Goal: Task Accomplishment & Management: Manage account settings

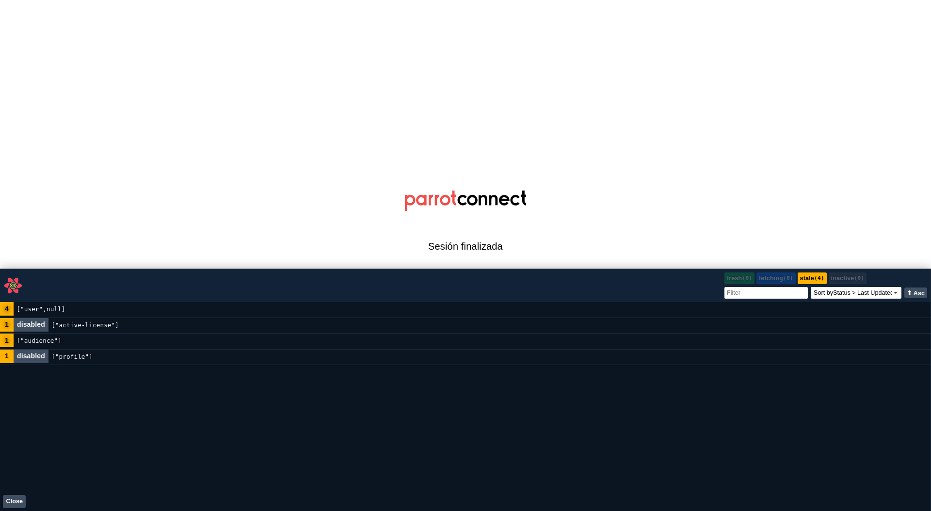
click at [13, 502] on button "Close" at bounding box center [14, 501] width 23 height 13
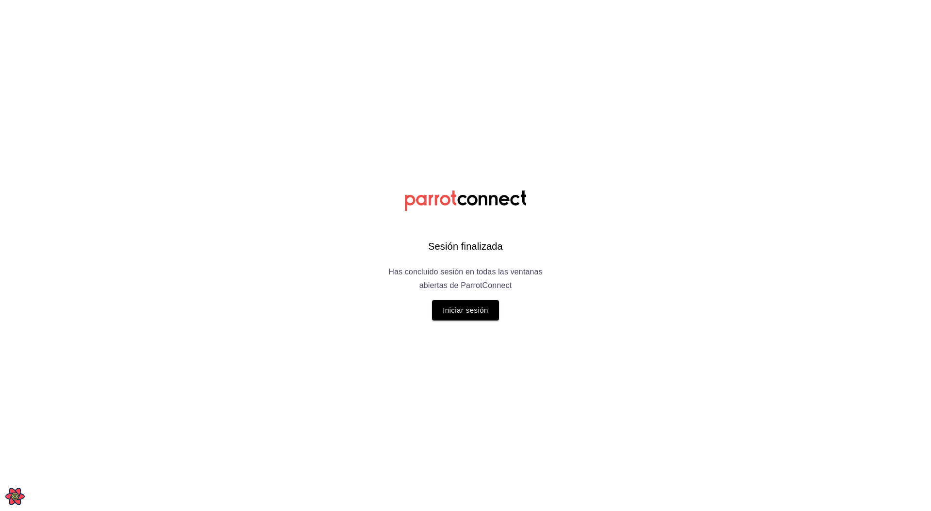
click at [467, 321] on div "Sesión finalizada Has concluido sesión en todas las ventanas abiertas de Parrot…" at bounding box center [465, 255] width 245 height 511
click at [468, 318] on button "Iniciar sesión" at bounding box center [465, 310] width 67 height 20
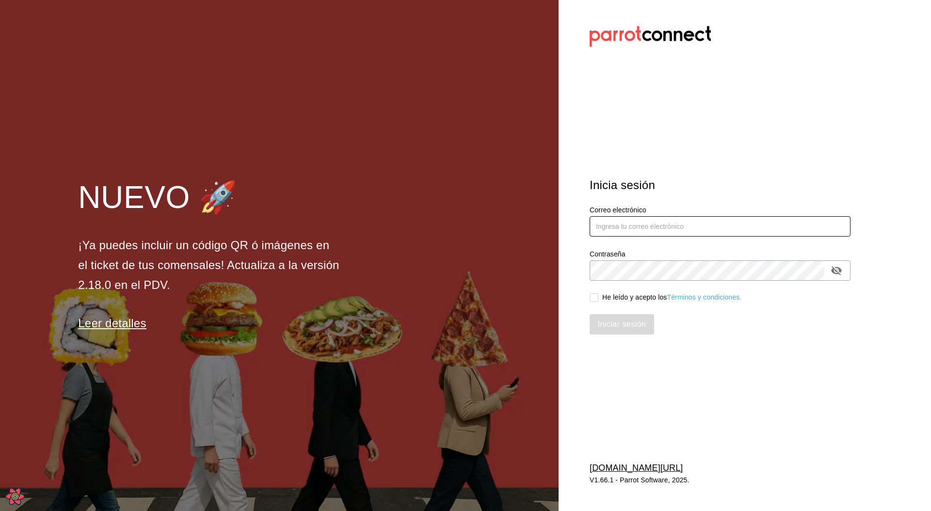
click at [614, 228] on input "text" at bounding box center [719, 226] width 261 height 20
type input "leo@parrotsoftware.io"
click at [611, 299] on div "He leído y acepto los Términos y condiciones." at bounding box center [672, 297] width 140 height 10
click at [598, 299] on input "He leído y acepto los Términos y condiciones." at bounding box center [593, 297] width 9 height 9
checkbox input "true"
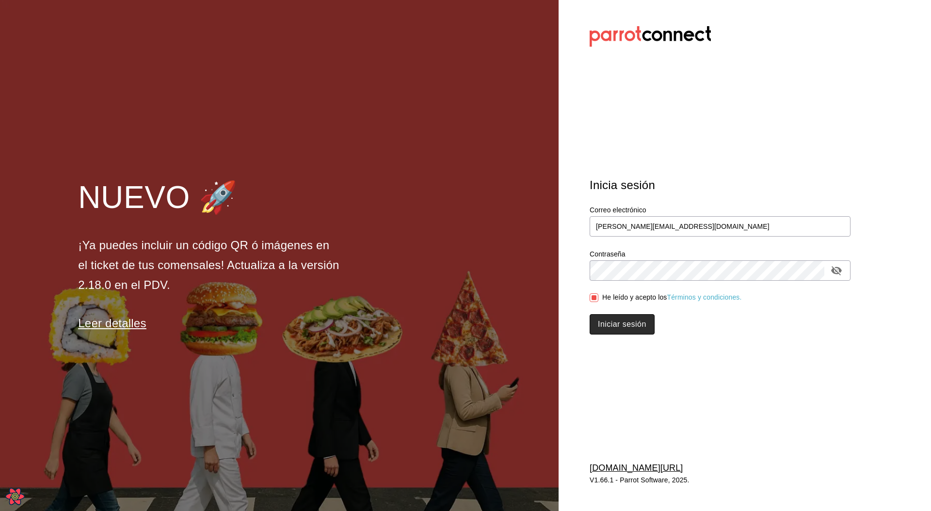
click at [616, 333] on button "Iniciar sesión" at bounding box center [621, 324] width 65 height 20
click at [622, 328] on div "Iniciar sesión" at bounding box center [719, 324] width 261 height 20
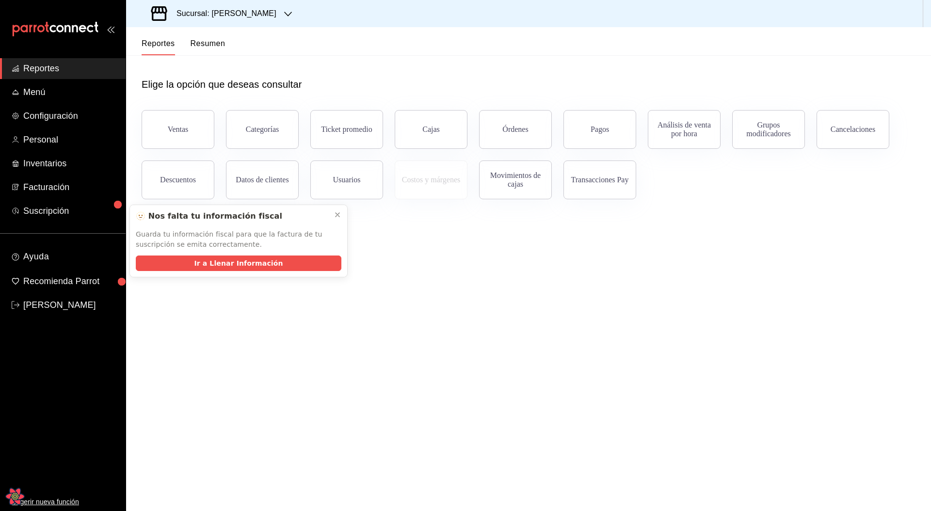
click at [760, 55] on header "Reportes Resumen" at bounding box center [528, 41] width 805 height 28
click at [337, 214] on icon at bounding box center [337, 215] width 8 height 8
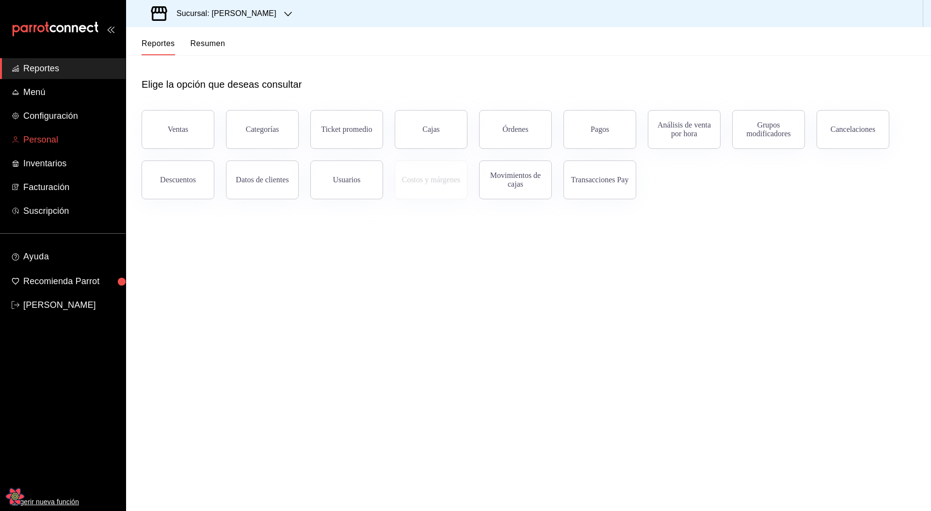
click at [53, 137] on span "Personal" at bounding box center [70, 139] width 95 height 13
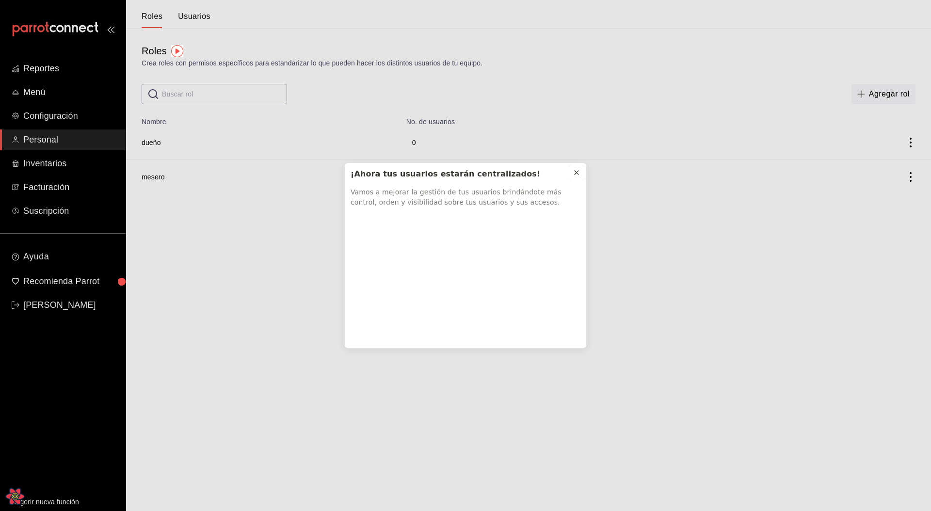
click at [571, 172] on button at bounding box center [577, 173] width 16 height 16
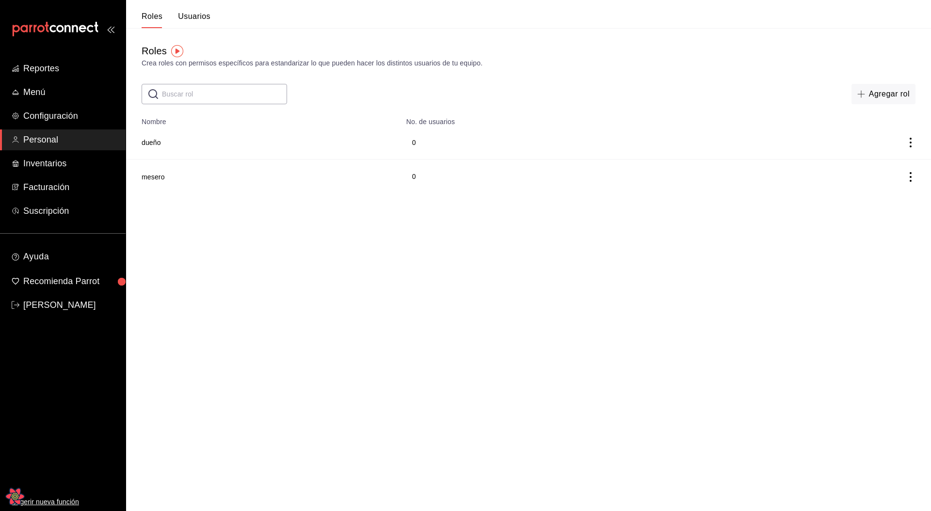
click at [323, 193] on html "Reportes Menú Configuración Personal Inventarios Facturación Suscripción Ayuda …" at bounding box center [465, 96] width 931 height 193
click at [194, 24] on button "Usuarios" at bounding box center [194, 20] width 32 height 16
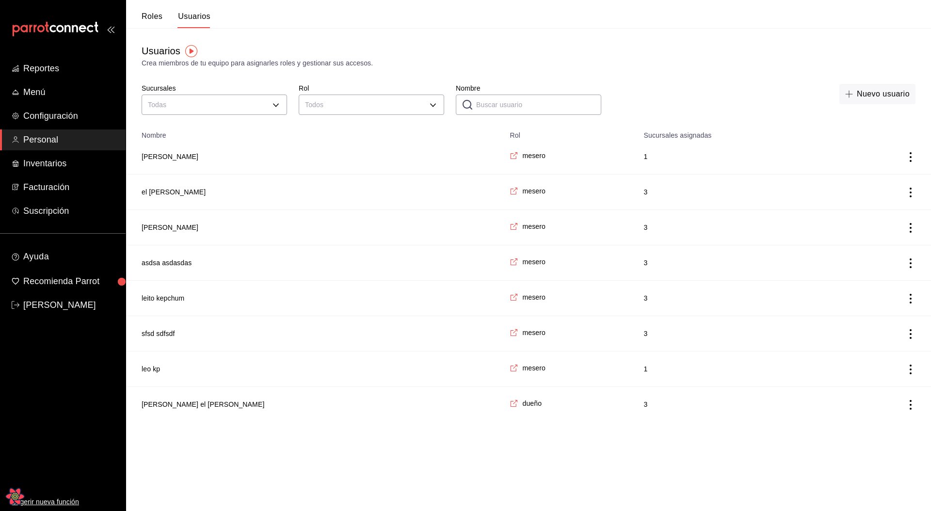
click at [167, 158] on button "[PERSON_NAME]" at bounding box center [170, 157] width 57 height 10
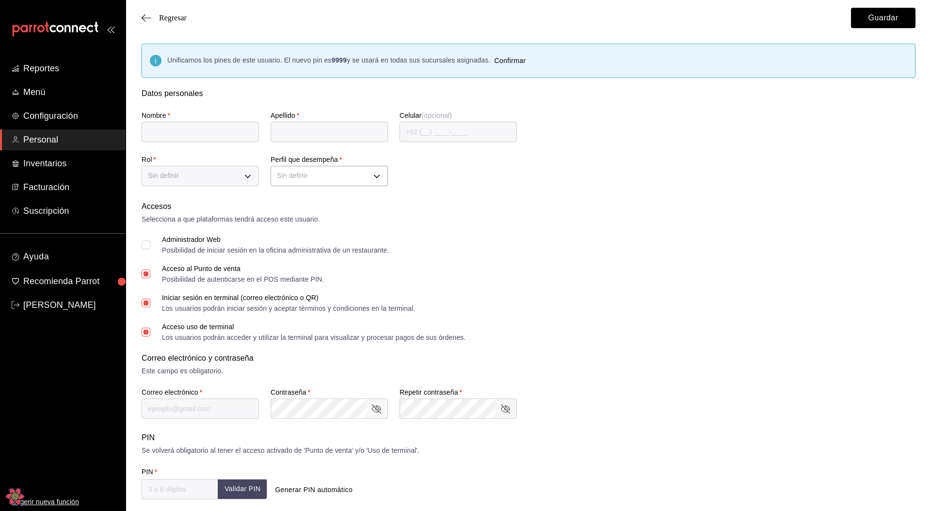
type input "juanito"
type input "lopez"
checkbox input "true"
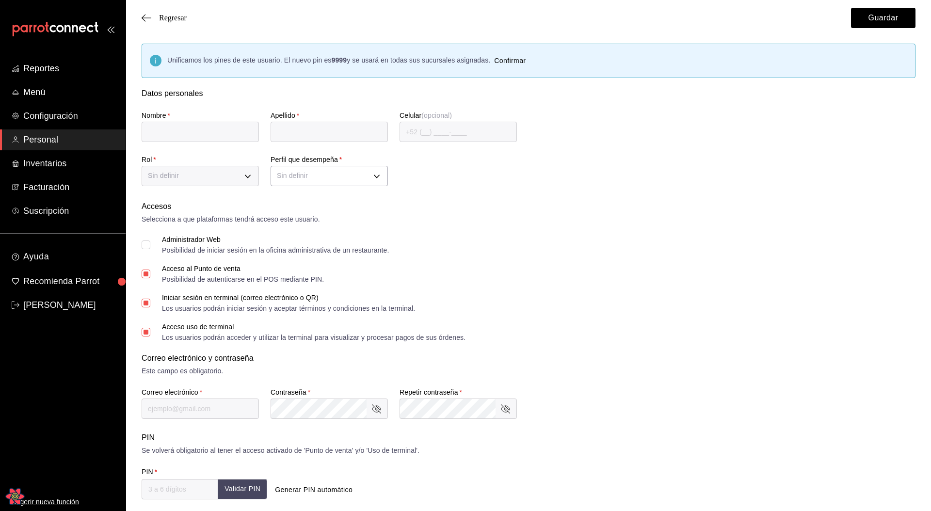
type input "asdas@saasds.com"
type input "5868"
checkbox input "true"
type input "+52 (52) 4123-1231"
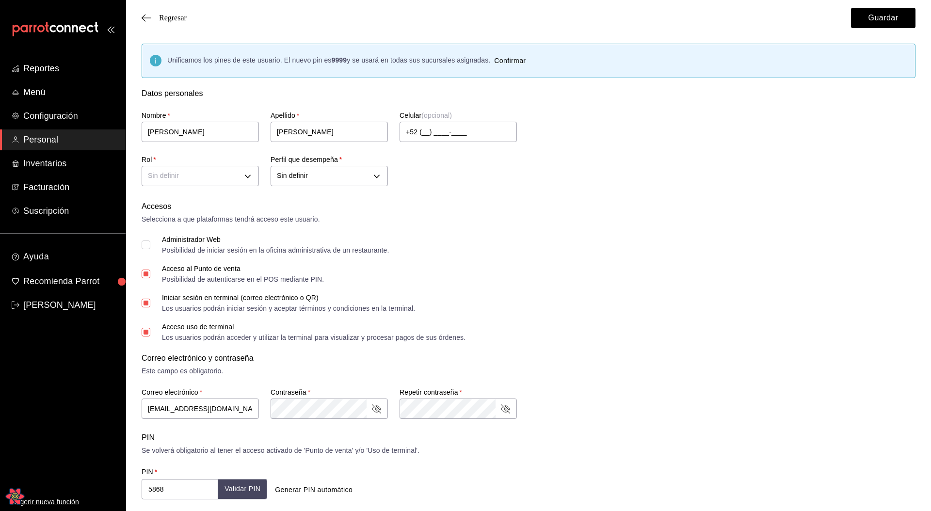
type input "CASHIER"
checkbox input "true"
click at [171, 19] on span "Regresar" at bounding box center [173, 18] width 28 height 9
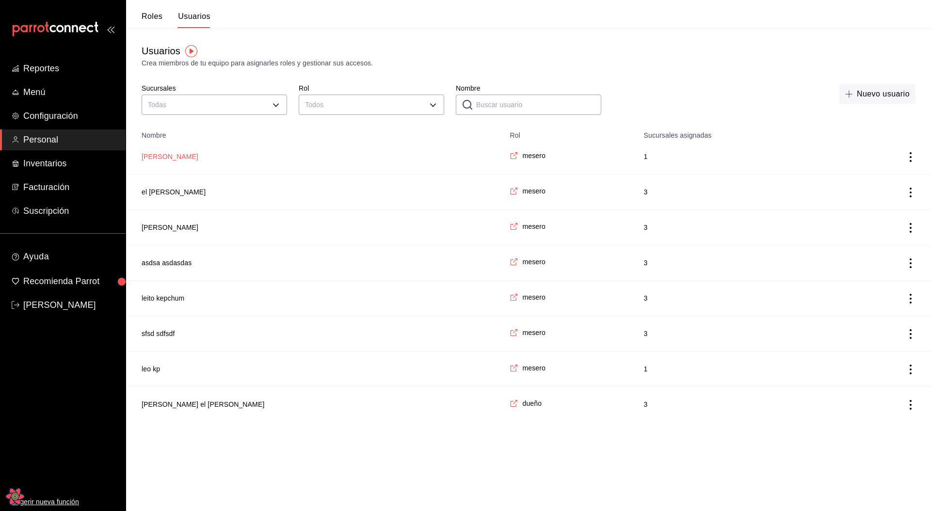
click at [167, 157] on button "[PERSON_NAME]" at bounding box center [170, 157] width 57 height 10
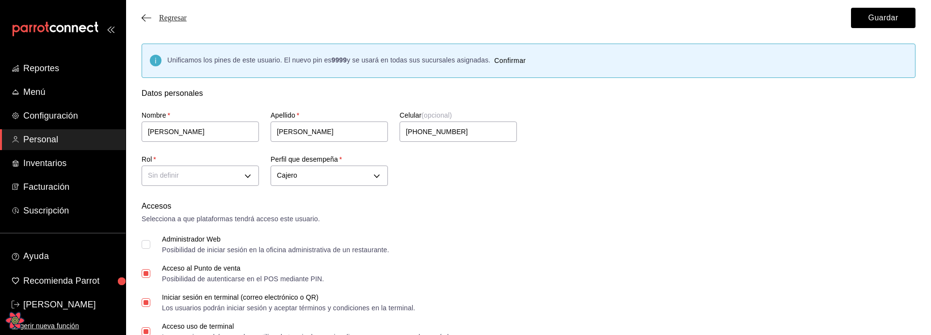
click at [179, 21] on span "Regresar" at bounding box center [173, 18] width 28 height 9
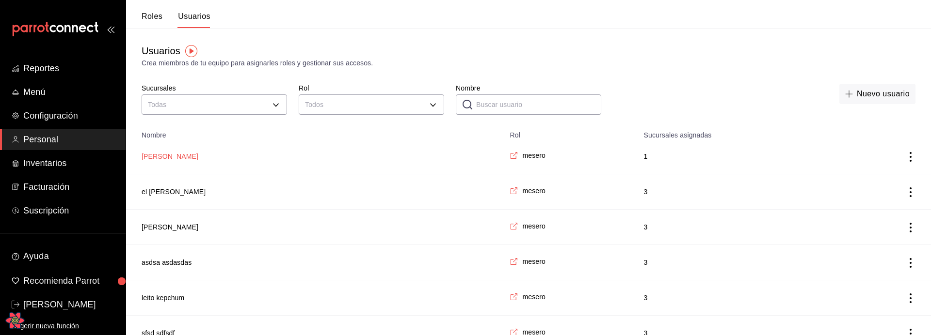
click at [170, 156] on button "[PERSON_NAME]" at bounding box center [170, 157] width 57 height 10
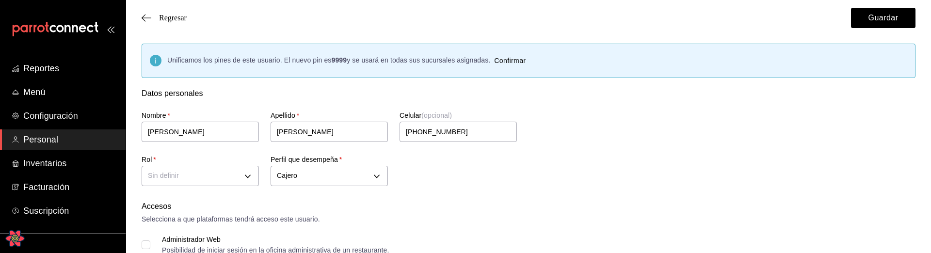
click at [479, 201] on div "Accesos" at bounding box center [529, 207] width 774 height 12
click at [180, 207] on li "dueño" at bounding box center [200, 206] width 116 height 16
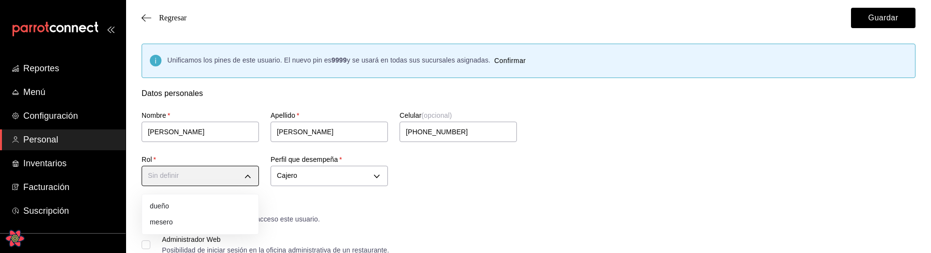
type input "a1f3f69a-3465-4f19-a730-246ddc5a1ebb"
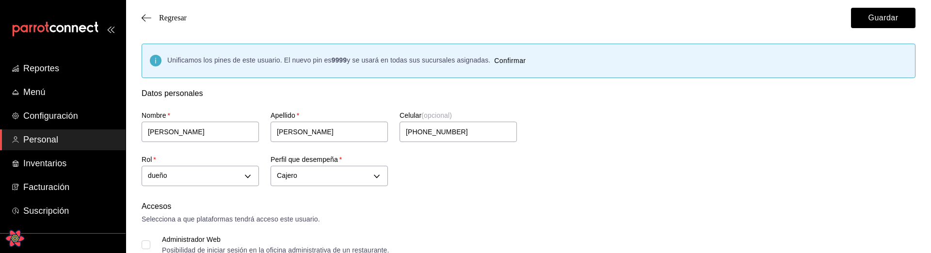
click at [570, 164] on div "Nombre   * juanito Apellido   * lopez Celular (opcional) +52 (52) 4123-1231 Rol…" at bounding box center [517, 144] width 774 height 90
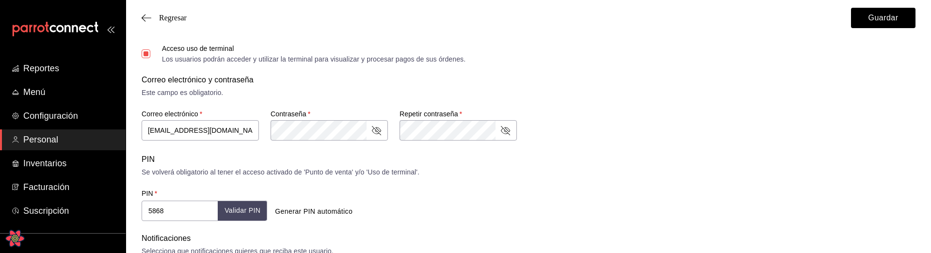
scroll to position [280, 0]
click at [627, 104] on div "Correo electrónico y contraseña Este campo es obligatorio. Correo electrónico  …" at bounding box center [529, 106] width 774 height 68
click at [710, 101] on div "Correo electrónico y contraseña Este campo es obligatorio. Correo electrónico  …" at bounding box center [529, 106] width 774 height 68
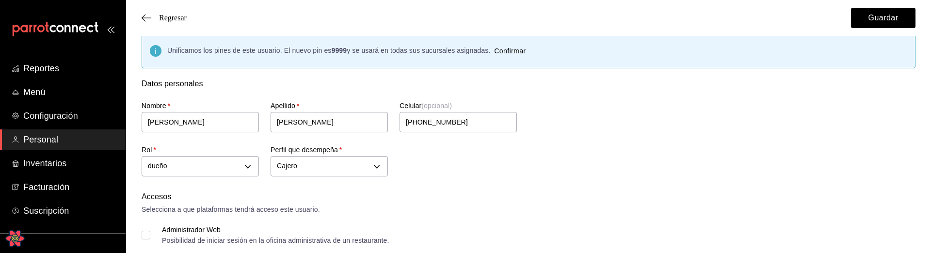
scroll to position [0, 0]
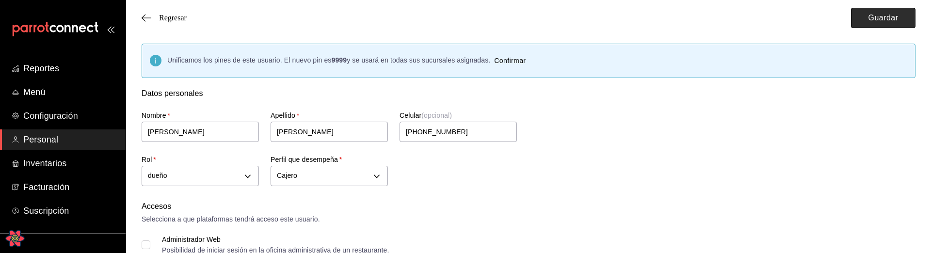
click at [891, 19] on button "Guardar" at bounding box center [883, 18] width 64 height 20
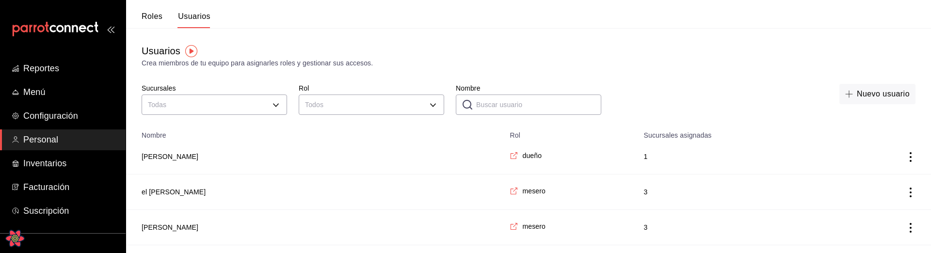
click at [246, 156] on td "[PERSON_NAME]" at bounding box center [315, 156] width 378 height 35
click at [188, 156] on td "[PERSON_NAME]" at bounding box center [315, 156] width 378 height 35
click at [179, 159] on button "[PERSON_NAME]" at bounding box center [170, 157] width 57 height 10
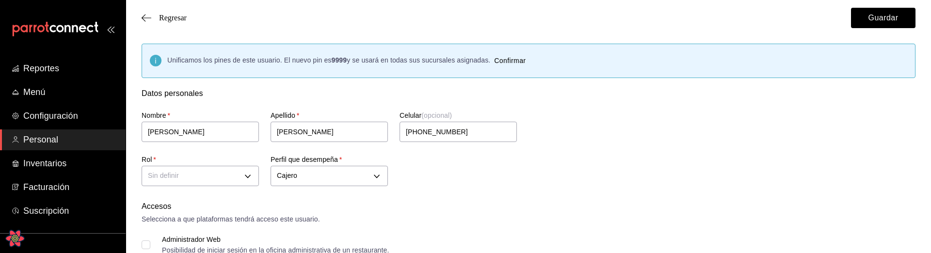
click at [578, 173] on div "Nombre   * juanito Apellido   * lopez Celular (opcional) +52 (52) 4123-1231 Rol…" at bounding box center [517, 144] width 774 height 90
click at [503, 185] on div "Nombre   * juanito Apellido   * lopez Celular (opcional) +52 (52) 4123-1231 Rol…" at bounding box center [517, 144] width 774 height 90
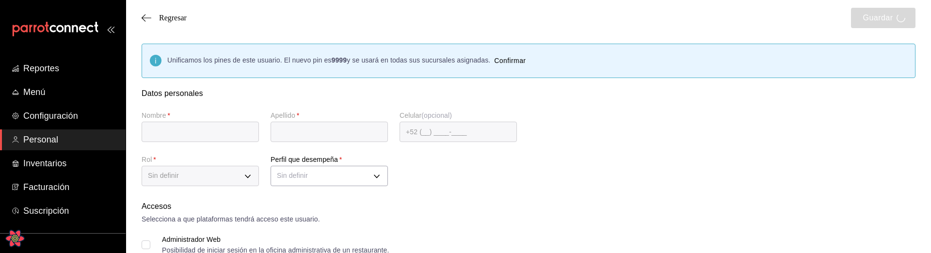
type input "juanito"
type input "lopez"
checkbox input "true"
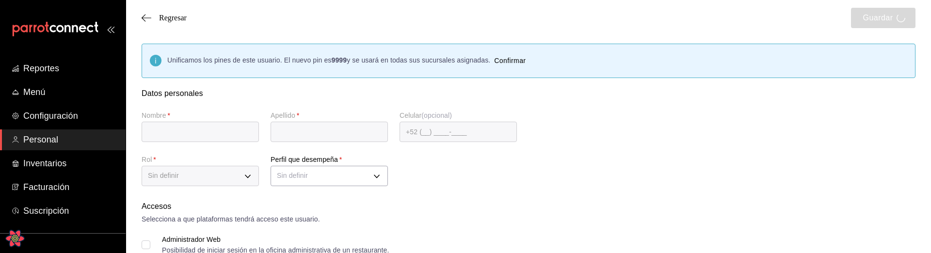
type input "asdas@saasds.com"
type input "5868"
checkbox input "true"
type input "+52 (52) 4123-1231"
type input "CASHIER"
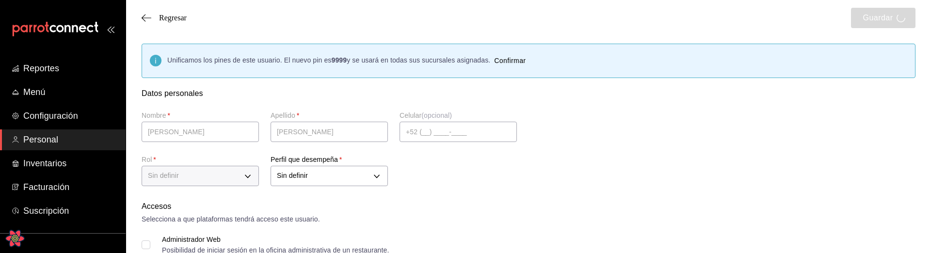
checkbox input "true"
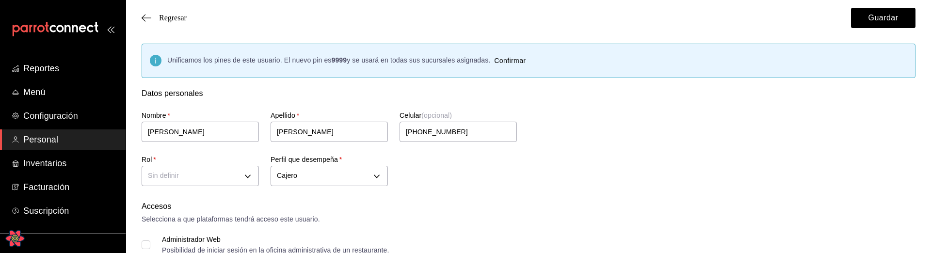
click at [14, 244] on icon "Open React Query Devtools" at bounding box center [14, 238] width 19 height 17
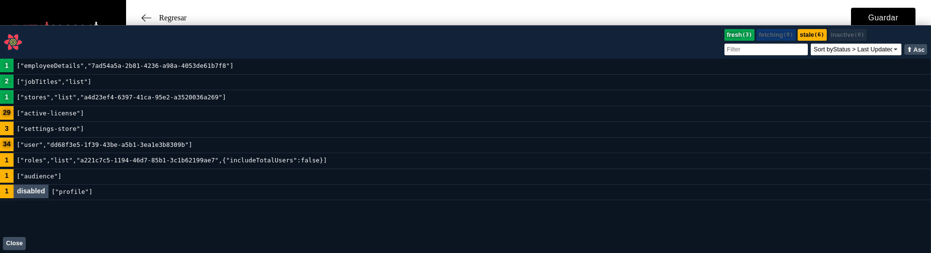
click at [109, 70] on code "["employeeDetails","7ad54a5a-2b81-4236-a98a-4053de61b7f8"]" at bounding box center [125, 66] width 223 height 15
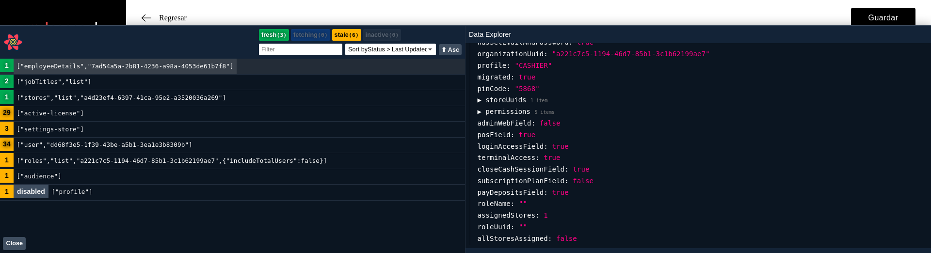
scroll to position [211, 0]
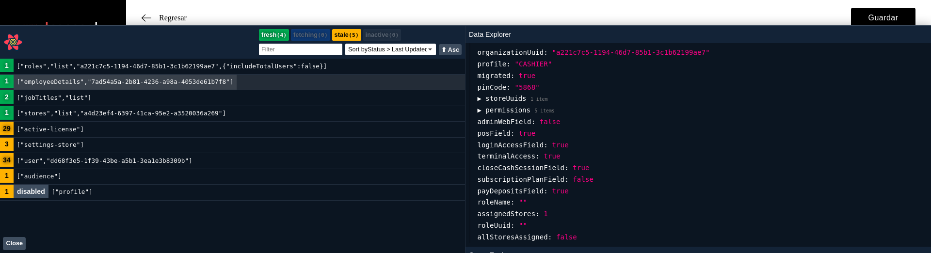
click at [19, 249] on button "Close" at bounding box center [14, 243] width 23 height 13
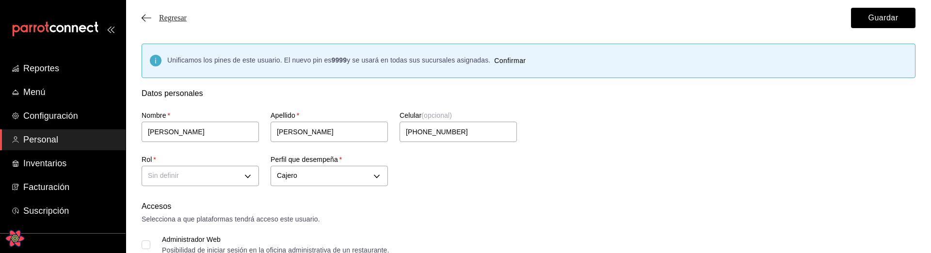
click at [170, 14] on span "Regresar" at bounding box center [173, 18] width 28 height 9
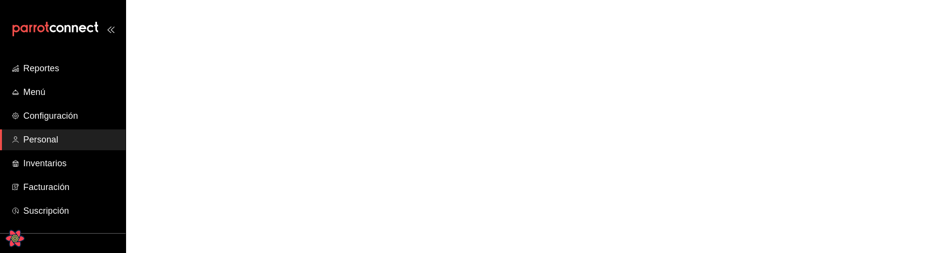
click at [170, 0] on html "Reportes Menú Configuración Personal Inventarios Facturación Suscripción Ayuda …" at bounding box center [465, 0] width 931 height 0
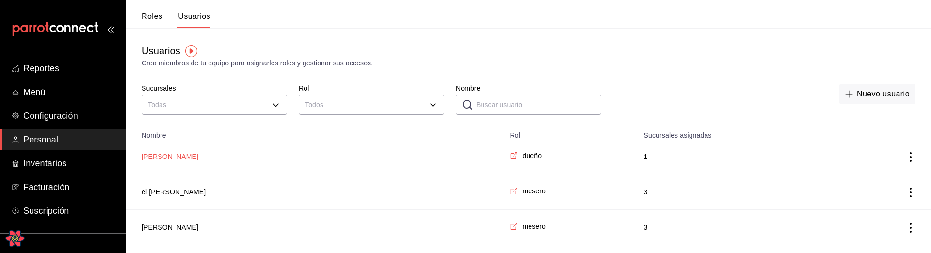
click at [163, 157] on button "[PERSON_NAME]" at bounding box center [170, 157] width 57 height 10
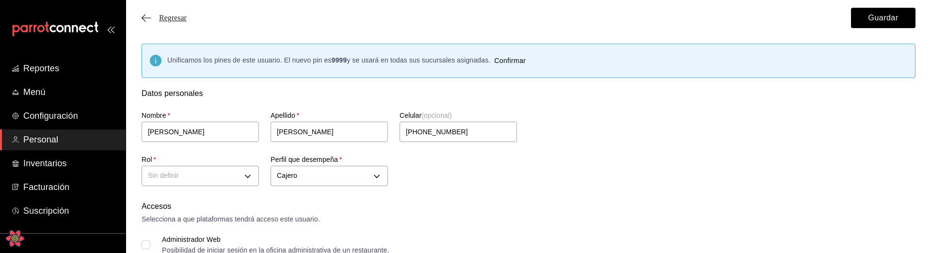
click at [184, 18] on span "Regresar" at bounding box center [173, 18] width 28 height 9
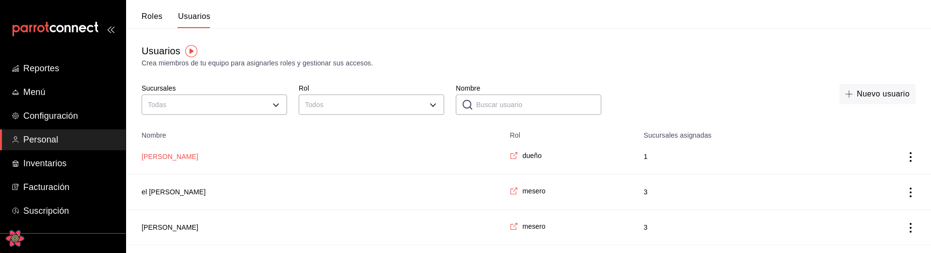
click at [154, 158] on button "[PERSON_NAME]" at bounding box center [170, 157] width 57 height 10
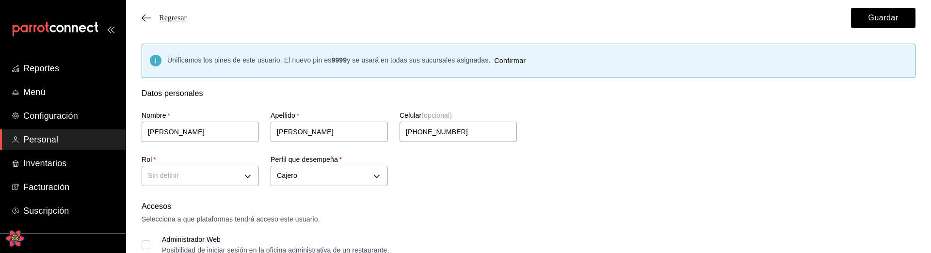
click at [160, 14] on span "Regresar" at bounding box center [173, 18] width 28 height 9
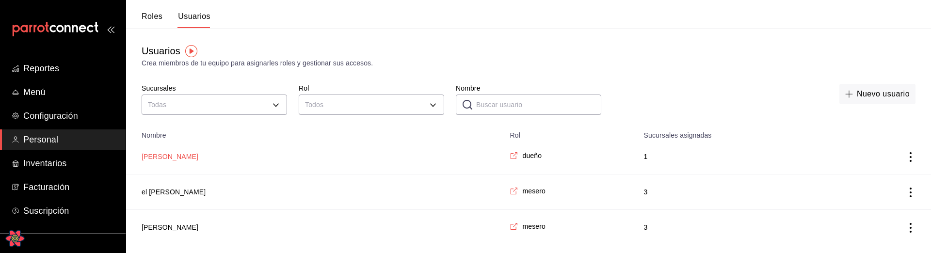
click at [160, 157] on button "[PERSON_NAME]" at bounding box center [170, 157] width 57 height 10
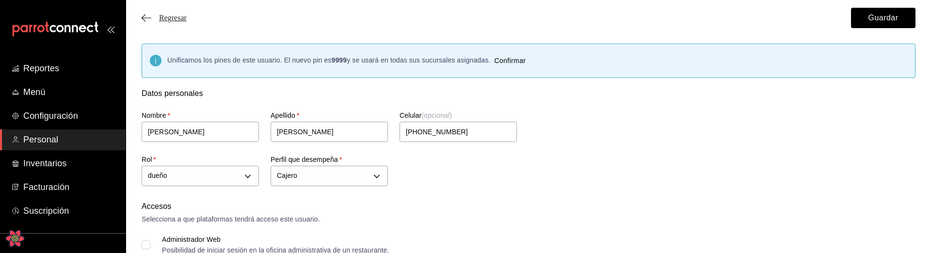
click at [180, 18] on span "Regresar" at bounding box center [173, 18] width 28 height 9
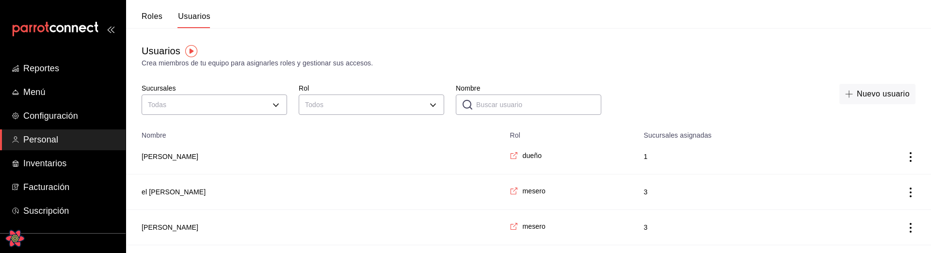
click at [167, 162] on td "[PERSON_NAME]" at bounding box center [315, 156] width 378 height 35
click at [167, 155] on button "[PERSON_NAME]" at bounding box center [170, 157] width 57 height 10
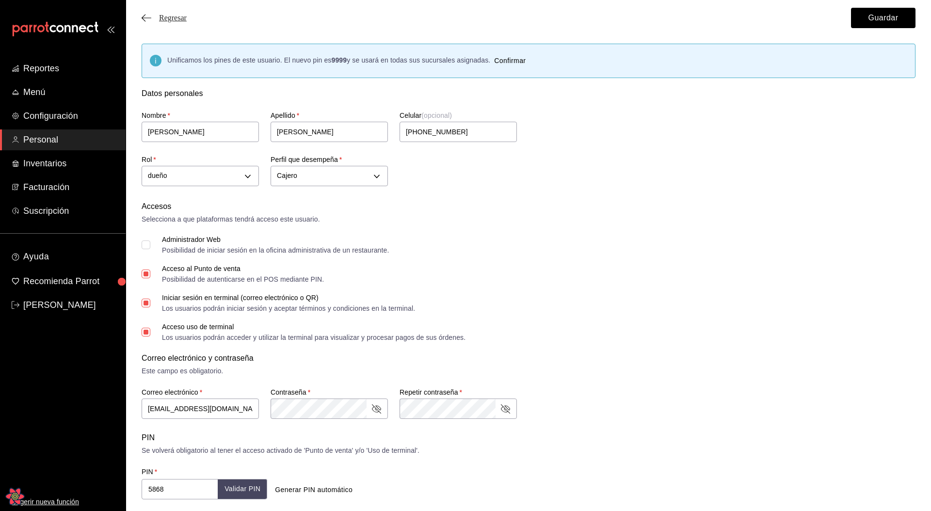
click at [182, 20] on span "Regresar" at bounding box center [173, 18] width 28 height 9
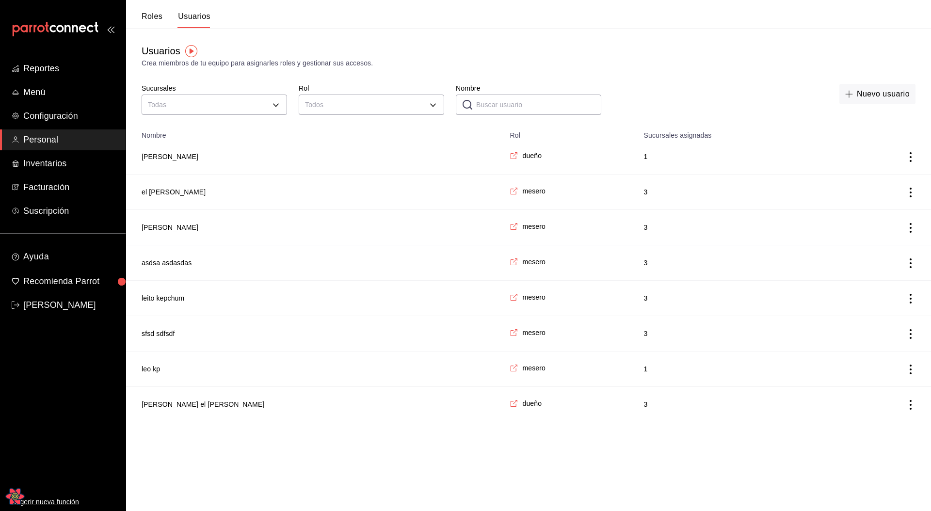
click at [903, 156] on td "employeesTable" at bounding box center [884, 156] width 93 height 35
click at [907, 156] on icon "actions" at bounding box center [910, 157] width 10 height 10
click at [865, 147] on span "Duplicar" at bounding box center [866, 144] width 42 height 12
click at [842, 164] on button "Si" at bounding box center [867, 162] width 64 height 20
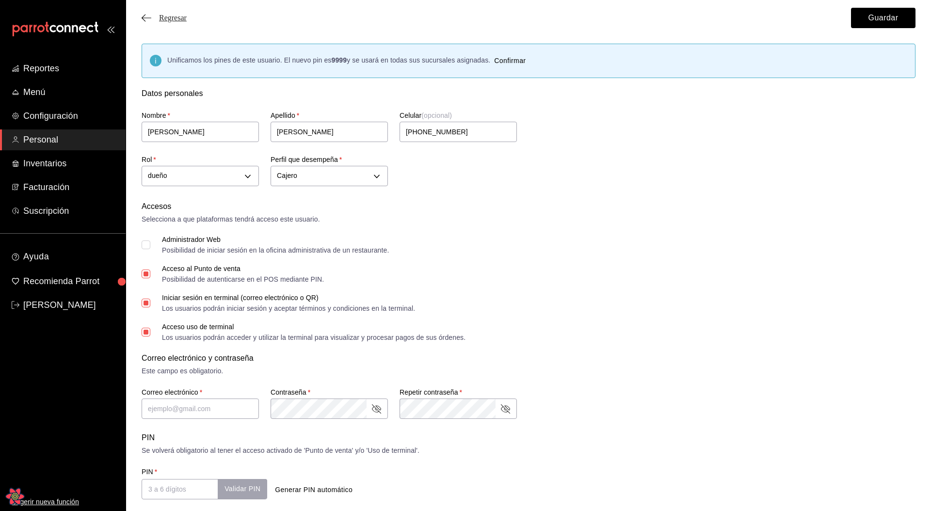
click at [172, 18] on span "Regresar" at bounding box center [173, 18] width 28 height 9
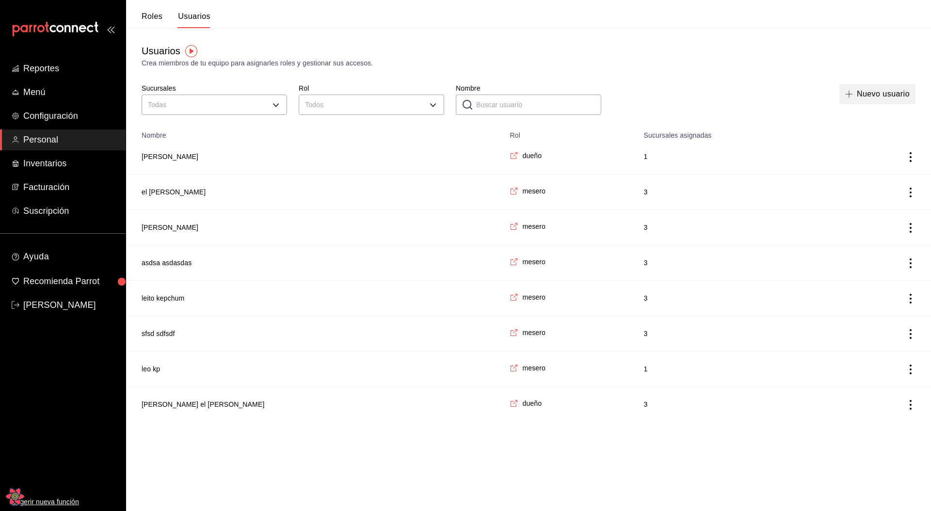
click at [870, 88] on button "Nuevo usuario" at bounding box center [877, 94] width 76 height 20
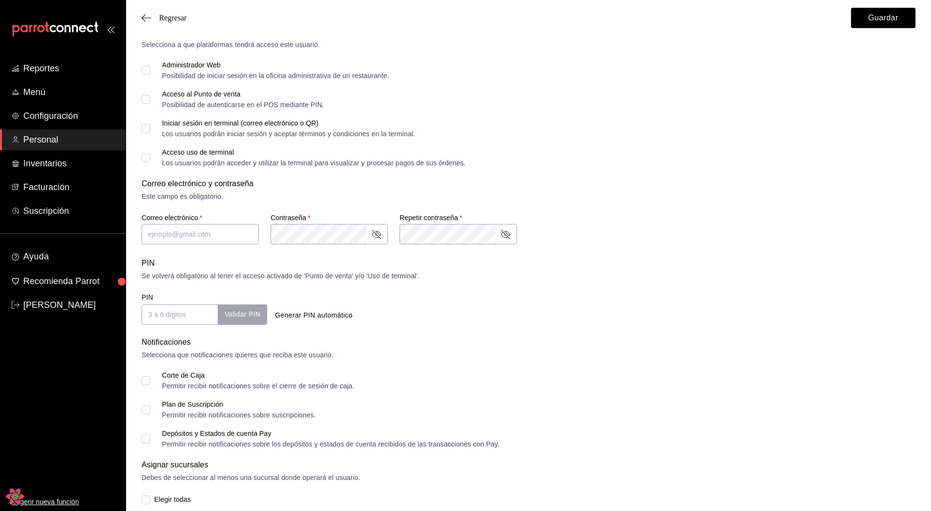
scroll to position [230, 0]
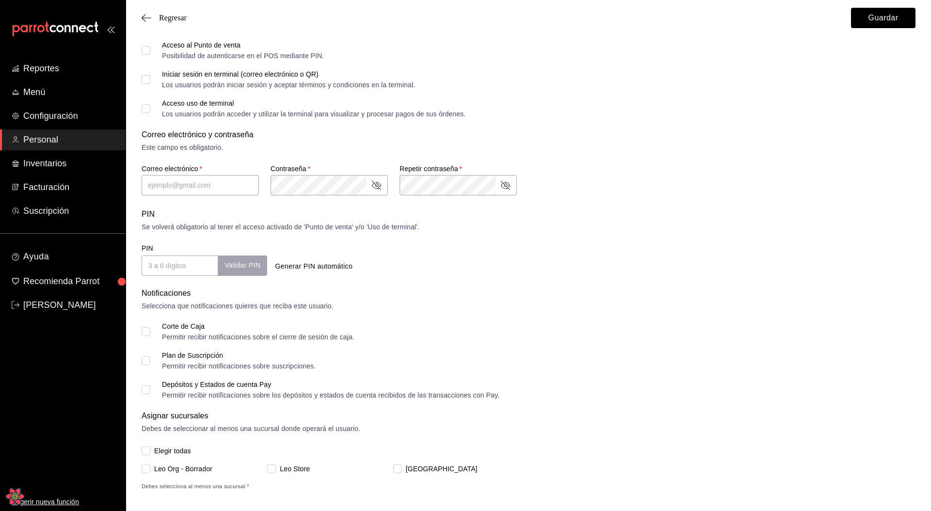
click at [635, 253] on div "PIN Validar PIN ​ Generar PIN automático" at bounding box center [526, 258] width 777 height 36
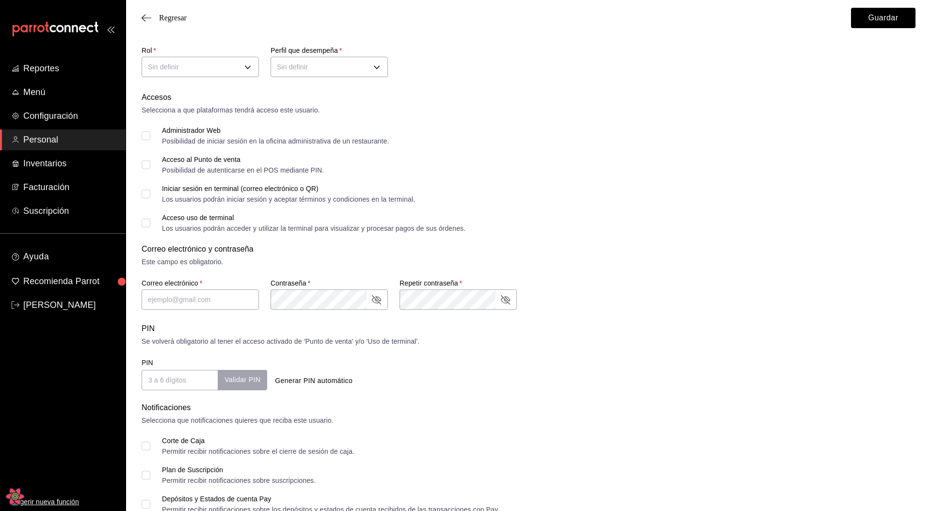
scroll to position [0, 0]
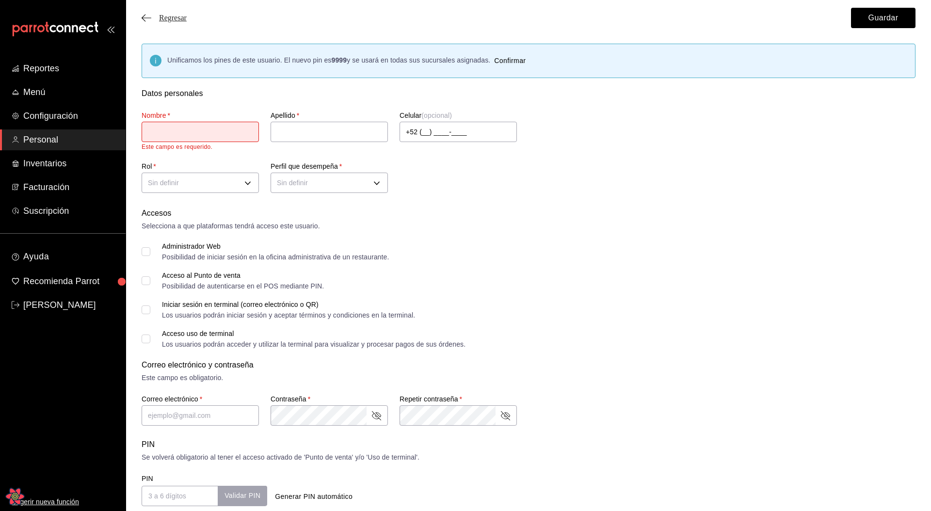
click at [180, 16] on span "Regresar" at bounding box center [173, 18] width 28 height 9
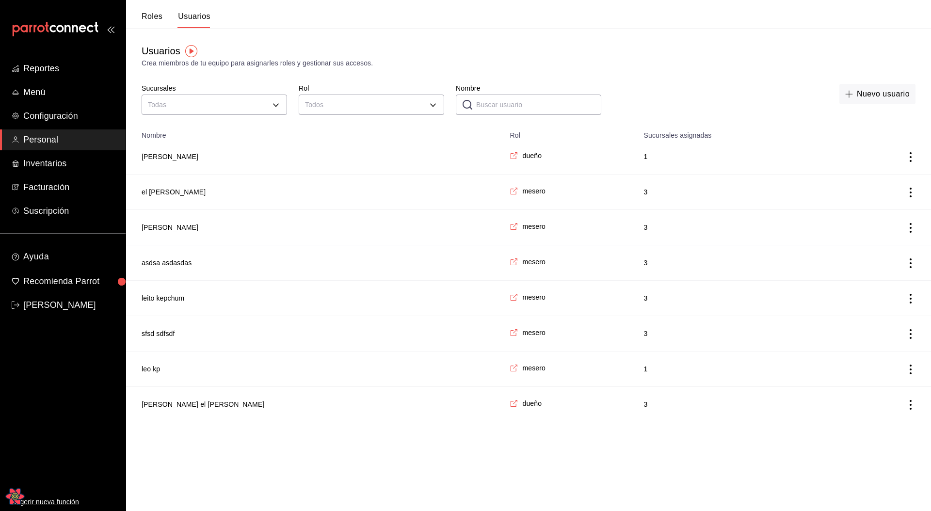
click at [502, 68] on div "Usuarios Crea miembros de tu equipo para asignarles roles y gestionar sus acces…" at bounding box center [528, 225] width 805 height 394
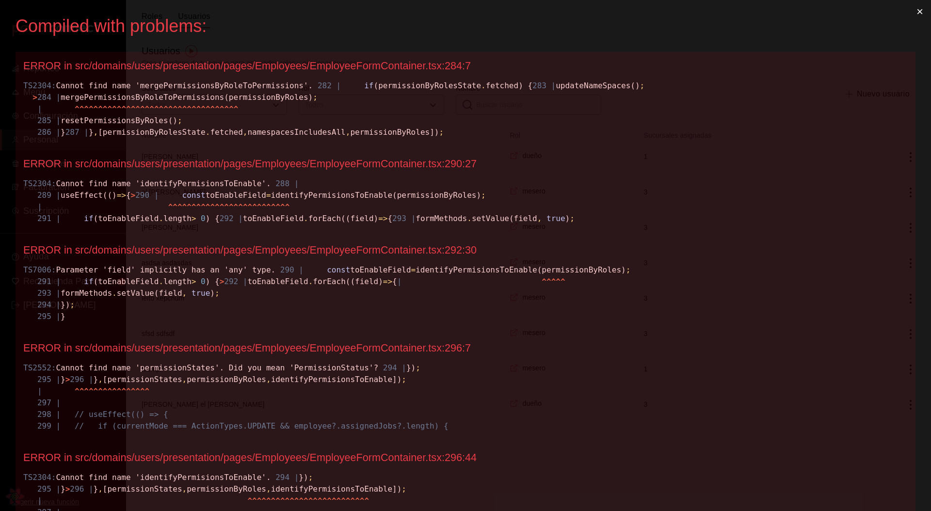
click at [220, 121] on span "282 | if (permissionByRolesState . fetched) { 283 | updateNameSpaces() ; > 284 …" at bounding box center [333, 109] width 621 height 56
copy span "mergePermissionsByRoleToPermissions"
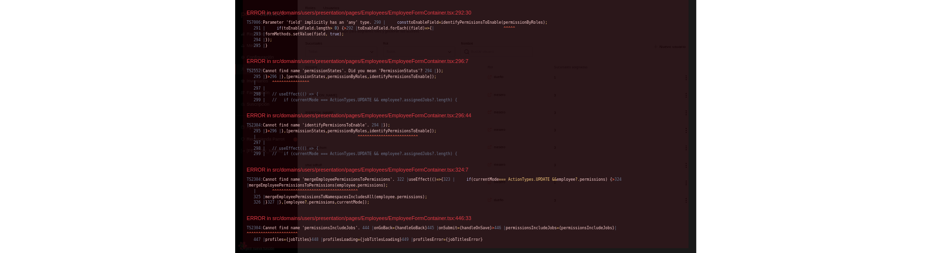
scroll to position [146, 0]
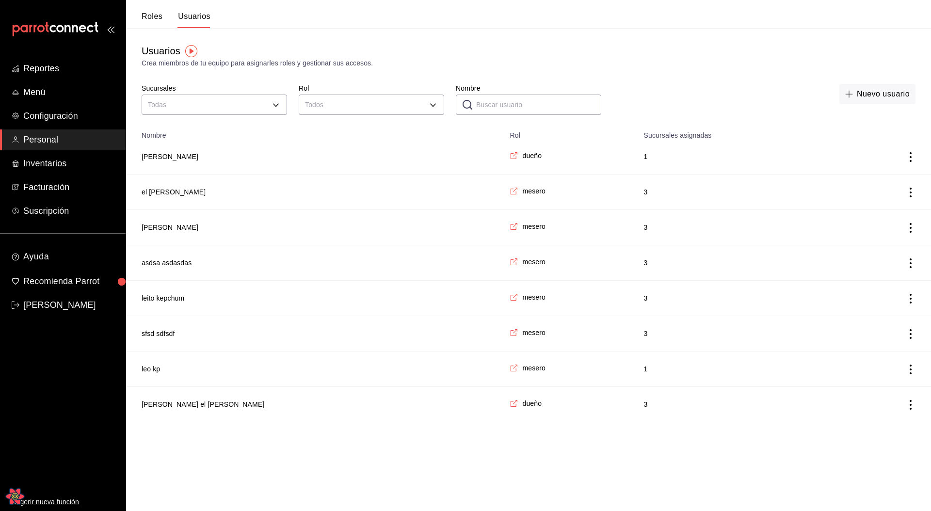
click at [294, 253] on html "Reportes Menú Configuración Personal Inventarios Facturación Suscripción Ayuda …" at bounding box center [465, 211] width 931 height 422
click at [173, 155] on button "[PERSON_NAME]" at bounding box center [170, 157] width 57 height 10
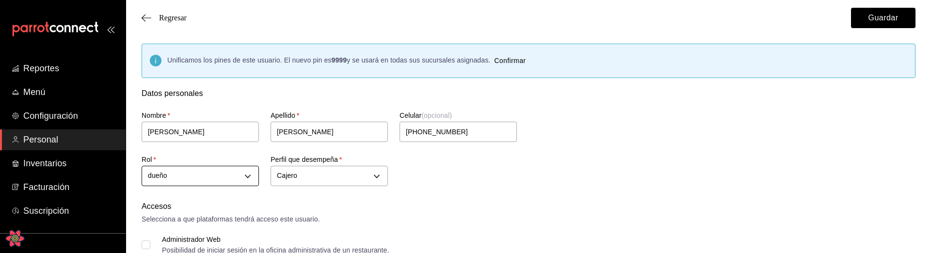
click at [506, 202] on div at bounding box center [465, 126] width 931 height 253
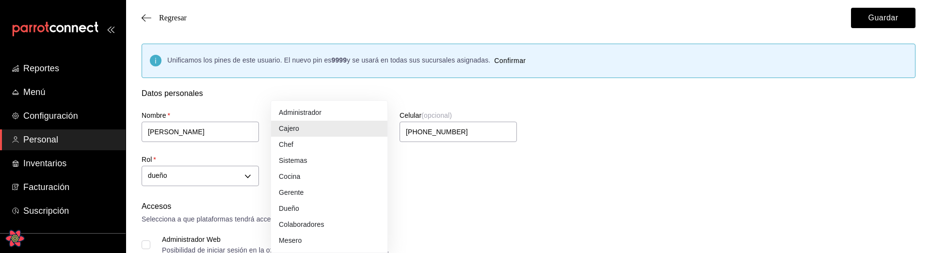
click at [315, 203] on li "Dueño" at bounding box center [329, 209] width 116 height 16
type input "OWNER"
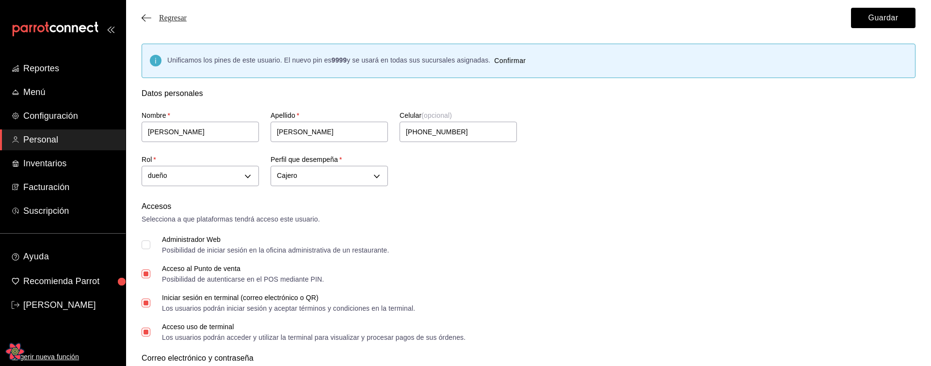
click at [175, 19] on span "Regresar" at bounding box center [173, 18] width 28 height 9
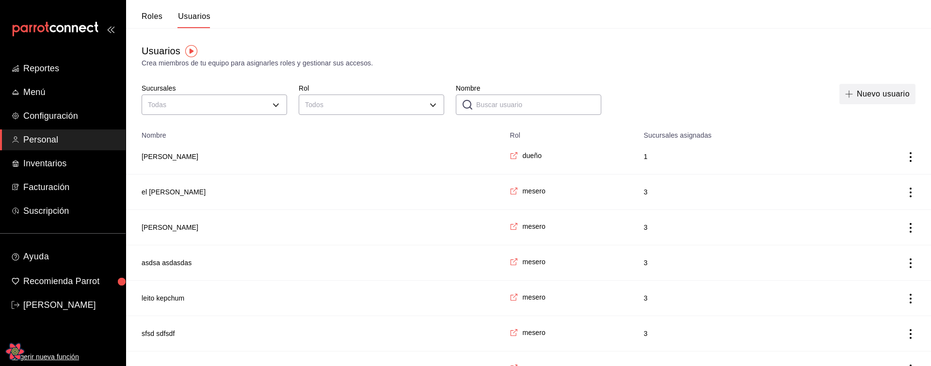
click at [872, 90] on button "Nuevo usuario" at bounding box center [877, 94] width 76 height 20
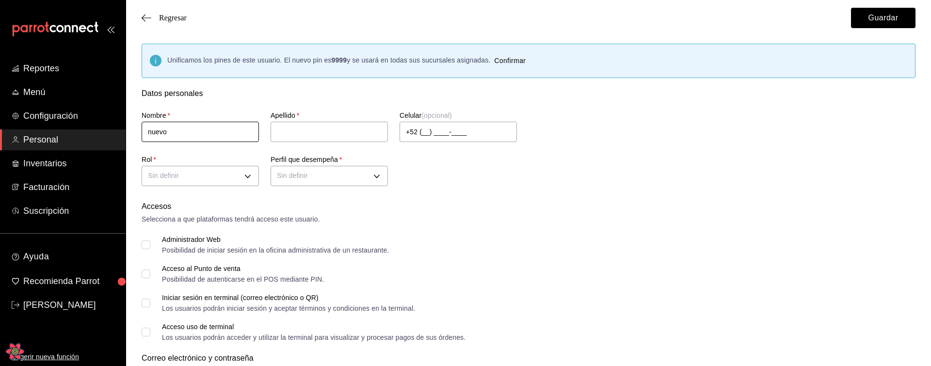
type input "nuevo"
type input "user"
click at [185, 180] on body "Reportes Menú Configuración Personal Inventarios Facturación Suscripción Ayuda …" at bounding box center [465, 370] width 931 height 741
click at [178, 221] on li "mesero" at bounding box center [200, 222] width 116 height 16
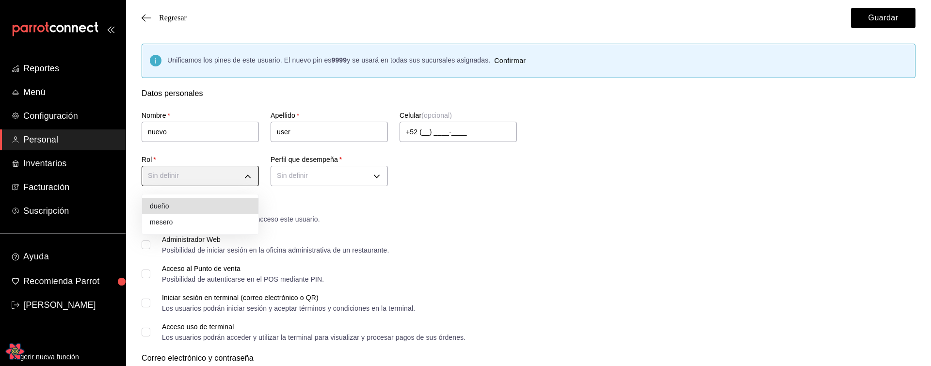
type input "00f3d990-46ab-4fc3-9421-77a65bdcfdcd"
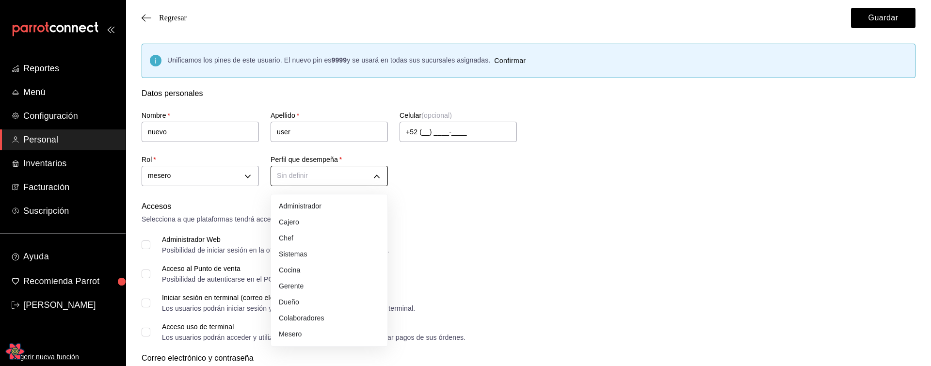
click at [323, 177] on body "Reportes Menú Configuración Personal Inventarios Facturación Suscripción Ayuda …" at bounding box center [465, 370] width 931 height 741
click at [298, 253] on li "Gerente" at bounding box center [329, 286] width 116 height 16
type input "MANAGER"
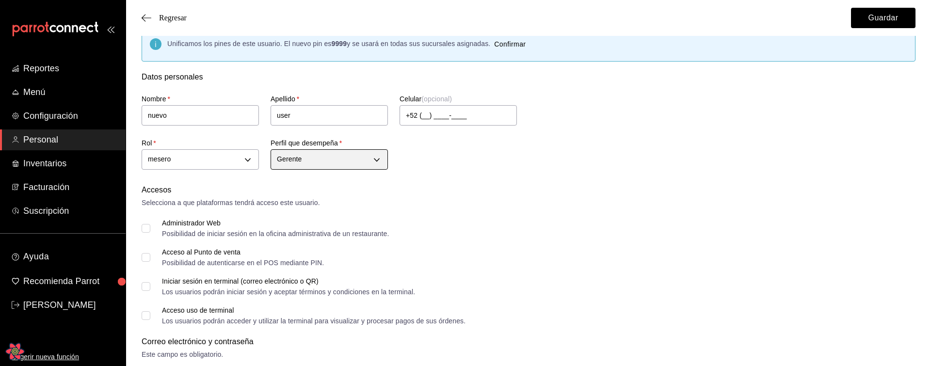
scroll to position [55, 0]
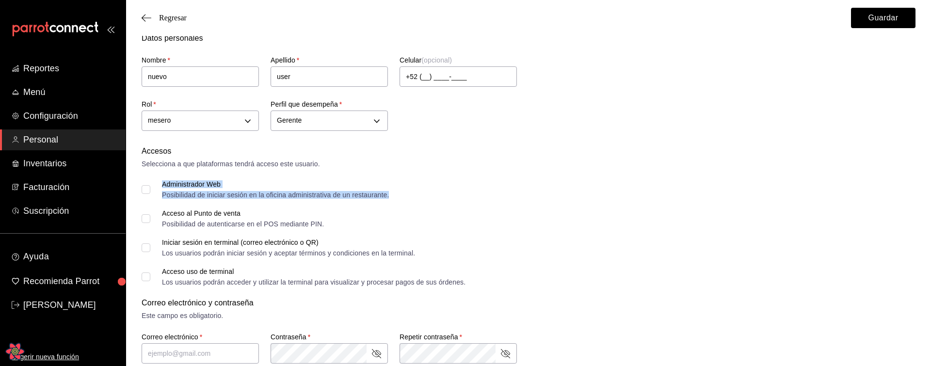
click at [175, 193] on div "Posibilidad de iniciar sesión en la oficina administrativa de un restaurante." at bounding box center [275, 194] width 227 height 7
click at [142, 188] on input "Administrador Web Posibilidad de iniciar sesión en la oficina administrativa de…" at bounding box center [146, 189] width 9 height 9
checkbox input "true"
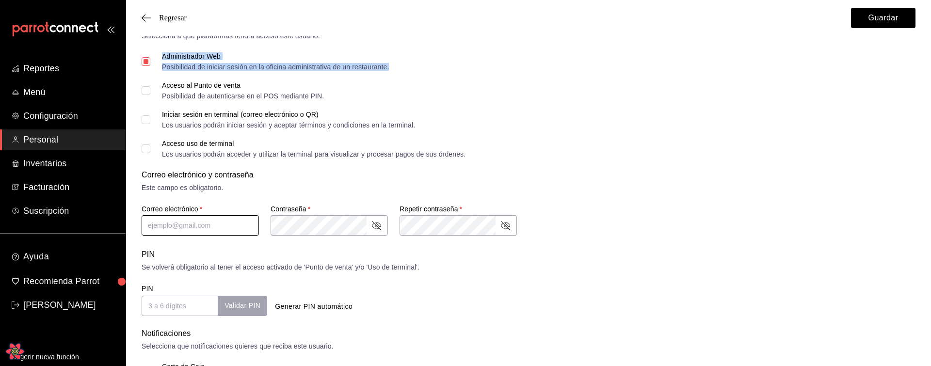
scroll to position [187, 0]
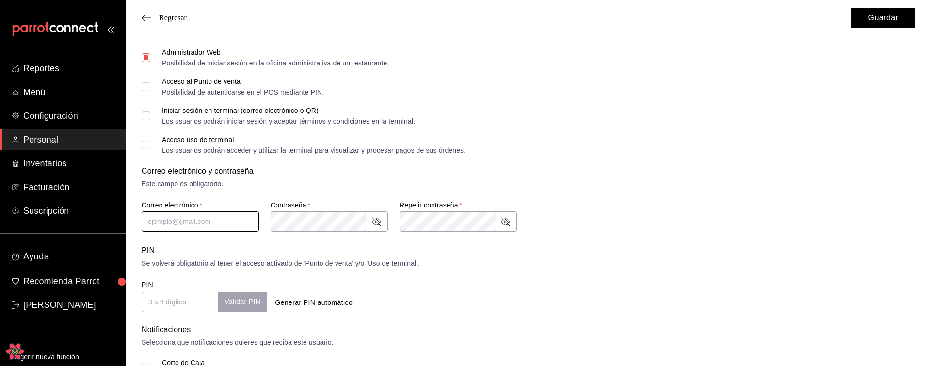
click at [202, 213] on input "text" at bounding box center [200, 221] width 117 height 20
type input "nuevo@user.com"
click at [369, 253] on div "Notificaciones" at bounding box center [529, 330] width 774 height 12
click at [322, 253] on button "Generar PIN automático" at bounding box center [313, 303] width 85 height 18
type input "9542"
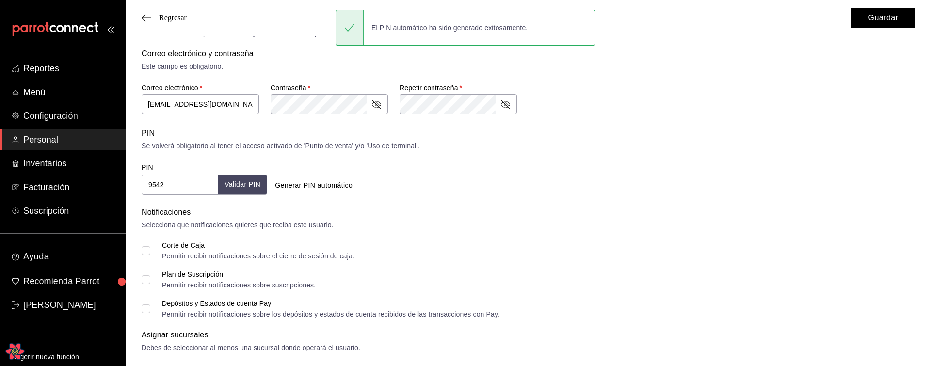
scroll to position [307, 0]
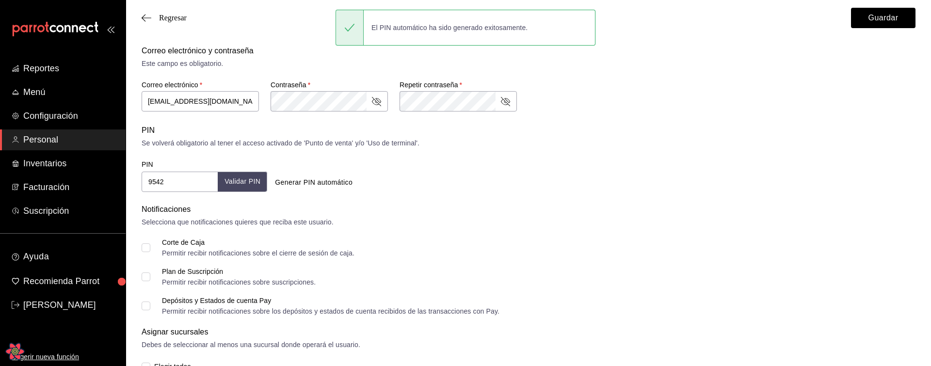
click at [148, 245] on input "Corte de Caja Permitir recibir notificaciones sobre el cierre de sesión de caja." at bounding box center [146, 247] width 9 height 9
checkbox input "true"
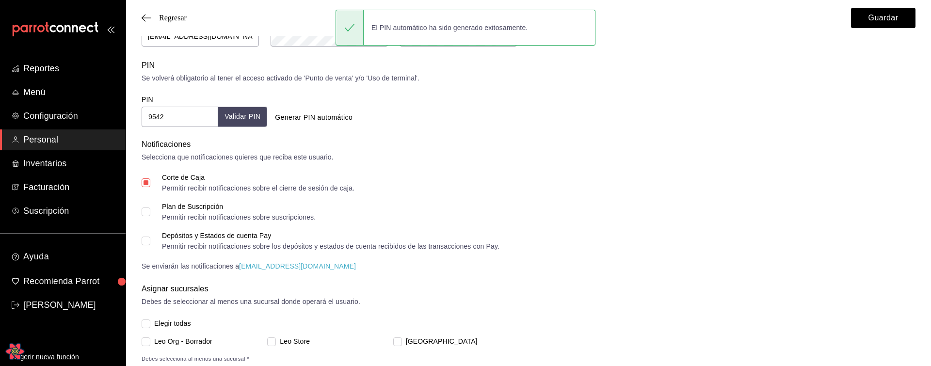
scroll to position [397, 0]
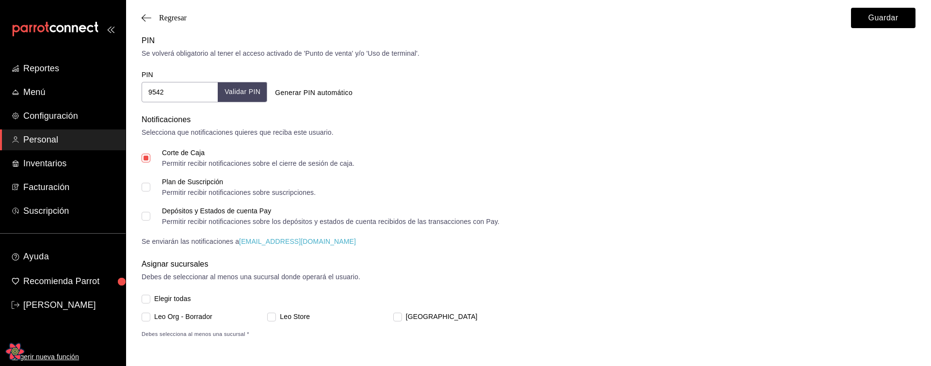
click at [153, 253] on span "Leo Org - Borrador" at bounding box center [181, 317] width 62 height 10
click at [150, 253] on input "Leo Org - Borrador" at bounding box center [146, 317] width 9 height 9
checkbox input "true"
click at [884, 22] on button "Guardar" at bounding box center [883, 18] width 64 height 20
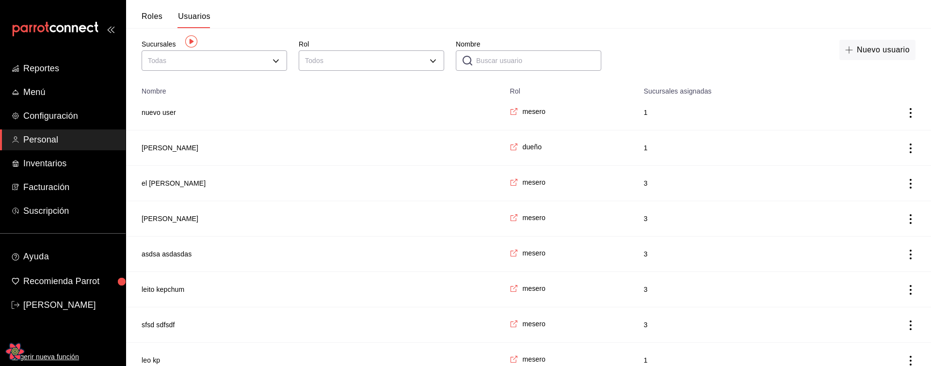
scroll to position [10, 0]
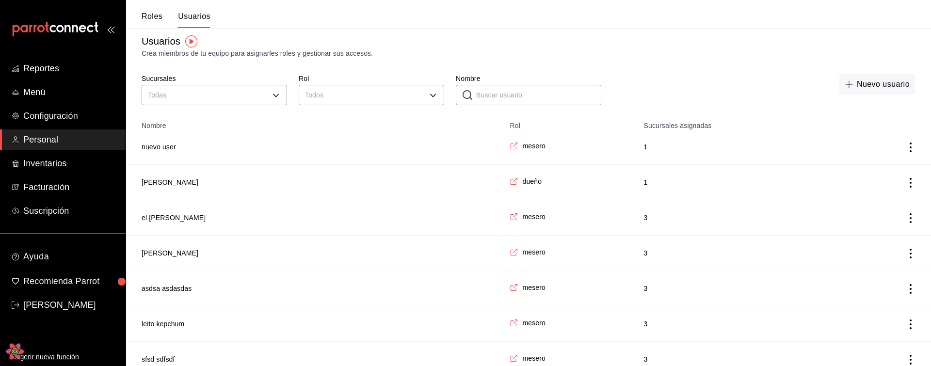
click at [171, 148] on button "nuevo user" at bounding box center [159, 147] width 34 height 10
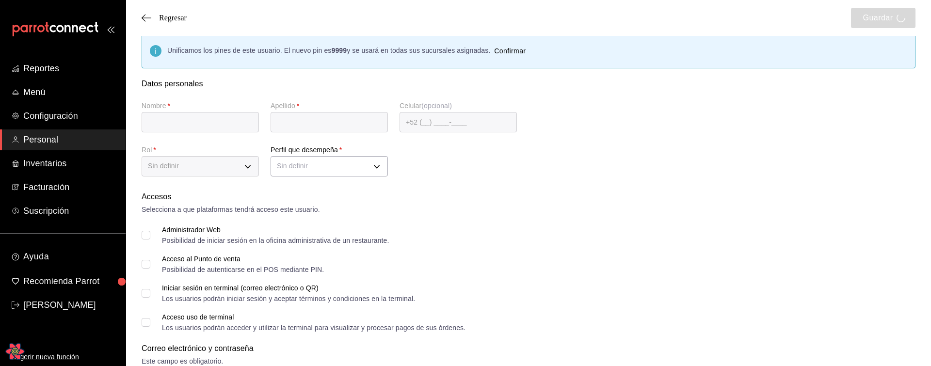
type input "nuevo"
type input "user"
checkbox input "true"
type input "nuevo@user.com"
type input "9542"
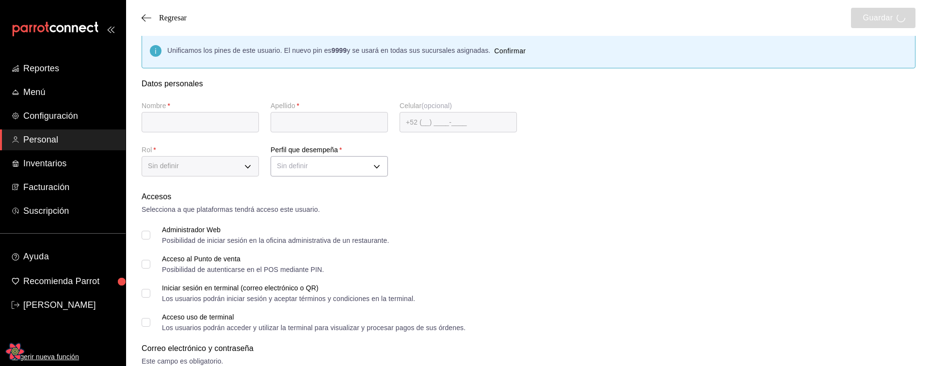
checkbox input "true"
type input "00f3d990-46ab-4fc3-9421-77a65bdcfdcd"
type input "MANAGER"
checkbox input "true"
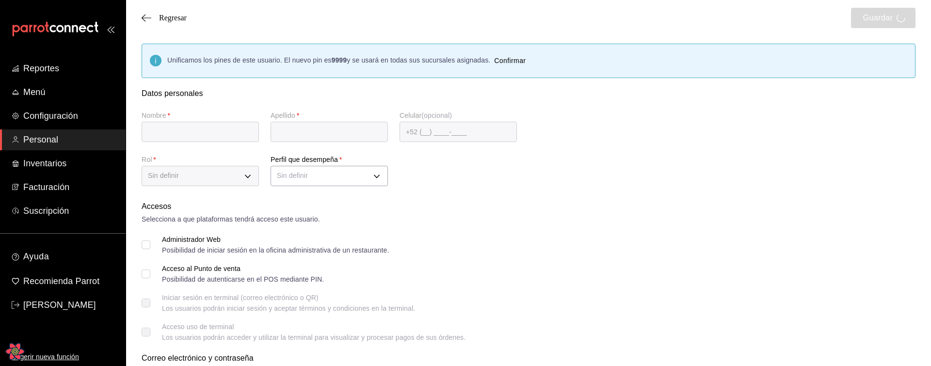
type input "nuevo"
type input "user"
checkbox input "true"
type input "[EMAIL_ADDRESS][DOMAIN_NAME]"
type input "9542"
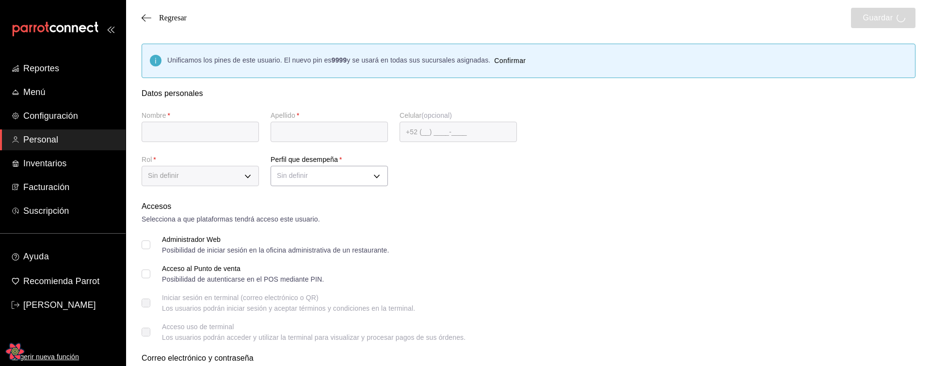
checkbox input "true"
type input "00f3d990-46ab-4fc3-9421-77a65bdcfdcd"
type input "MANAGER"
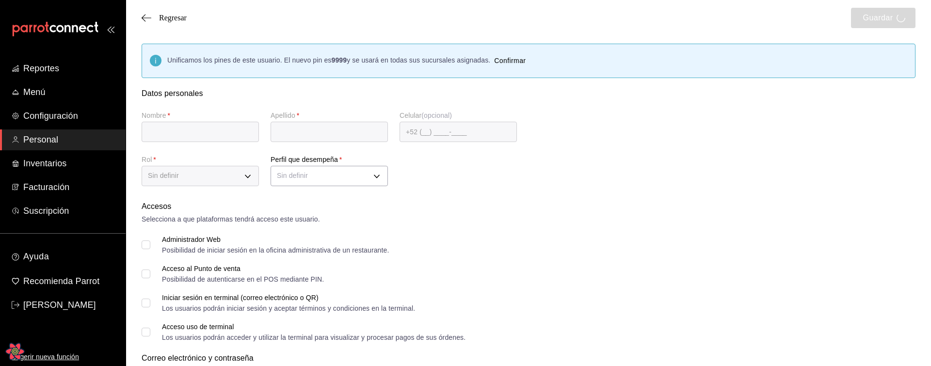
type input "nuevo"
type input "user"
checkbox input "true"
type input "[EMAIL_ADDRESS][DOMAIN_NAME]"
type input "9542"
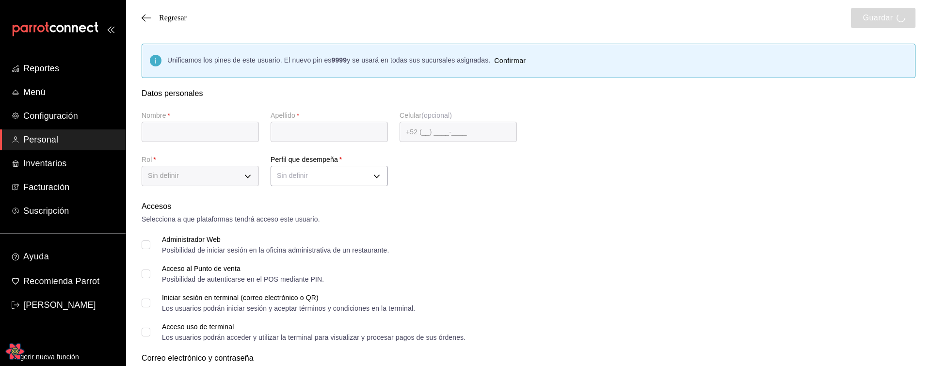
checkbox input "true"
type input "00f3d990-46ab-4fc3-9421-77a65bdcfdcd"
type input "MANAGER"
type input "nuevo"
type input "user"
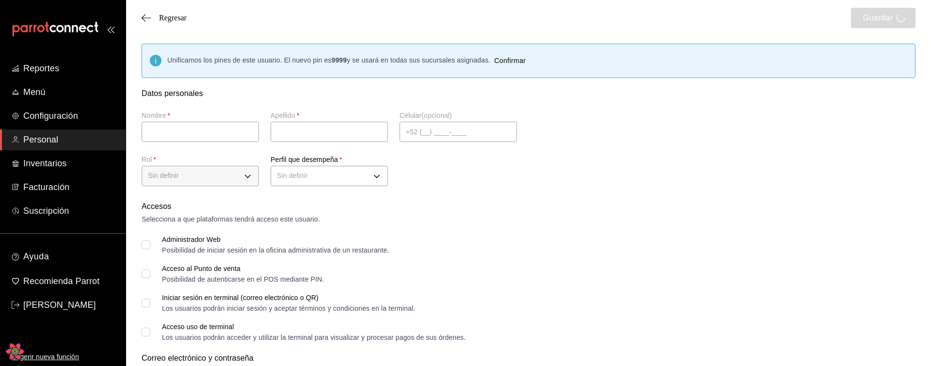
checkbox input "true"
type input "[EMAIL_ADDRESS][DOMAIN_NAME]"
type input "9542"
checkbox input "true"
type input "00f3d990-46ab-4fc3-9421-77a65bdcfdcd"
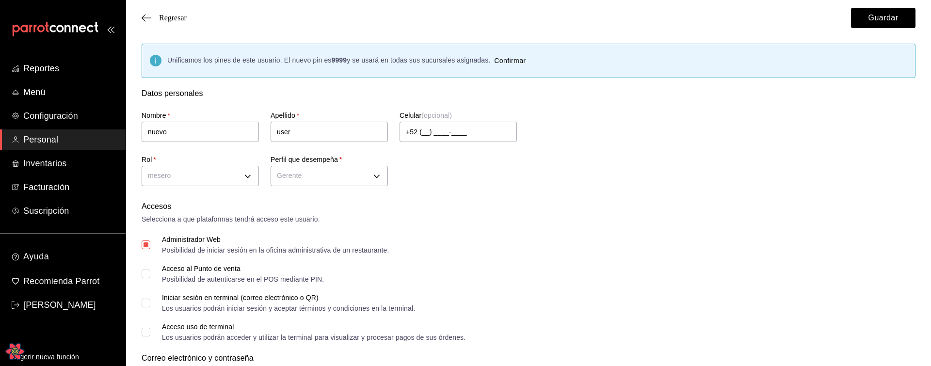
type input "MANAGER"
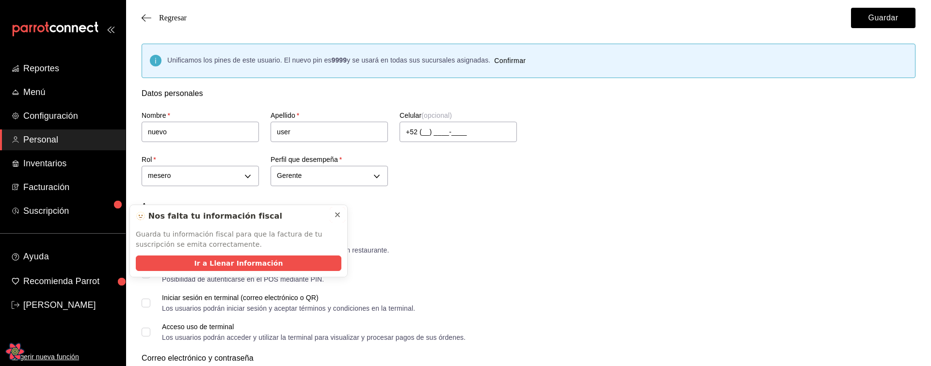
click at [337, 215] on icon at bounding box center [337, 215] width 4 height 4
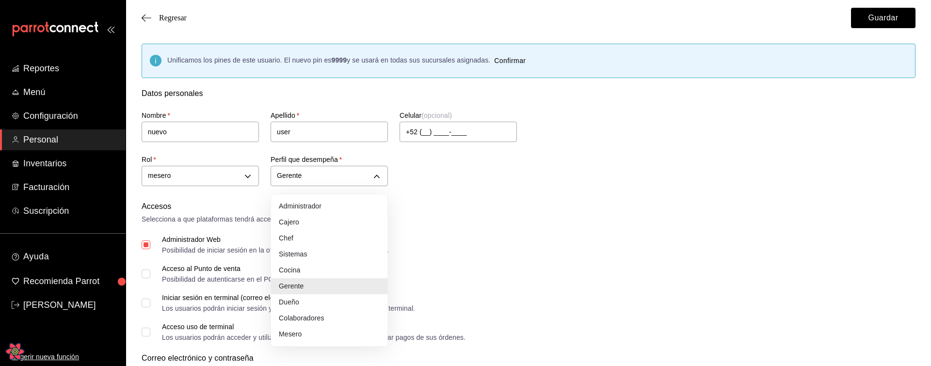
click at [249, 175] on div at bounding box center [465, 183] width 931 height 366
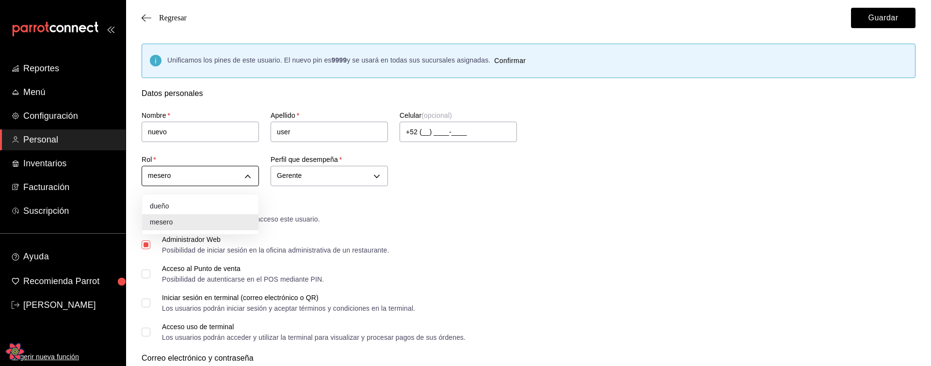
click at [438, 201] on div at bounding box center [465, 183] width 931 height 366
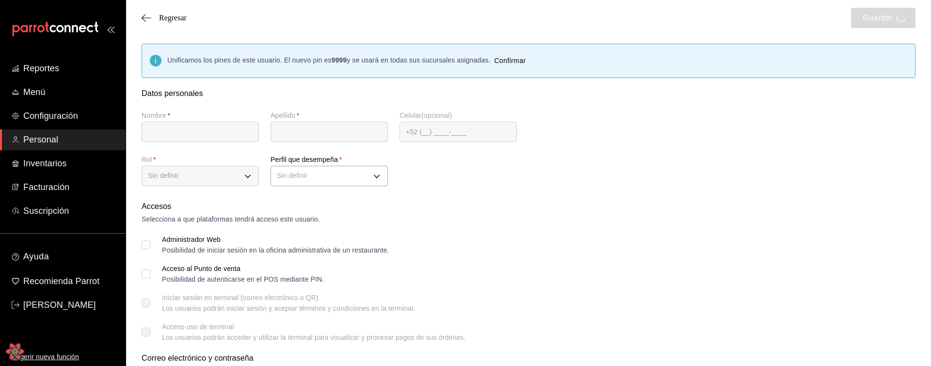
type input "nuevo"
type input "user"
checkbox input "true"
type input "[EMAIL_ADDRESS][DOMAIN_NAME]"
type input "9542"
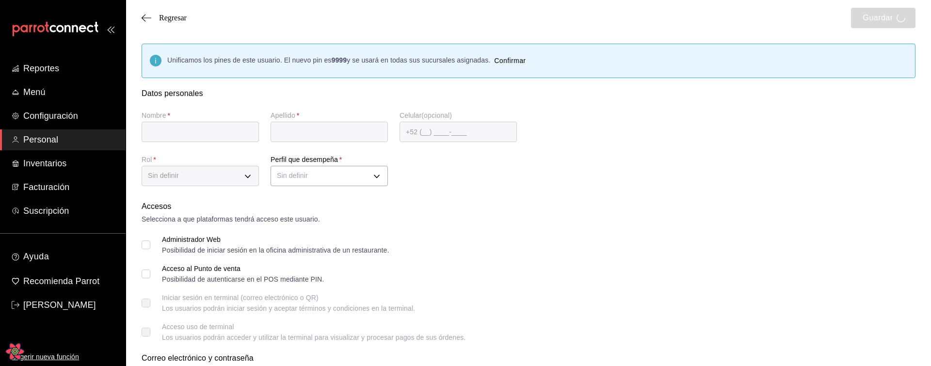
checkbox input "true"
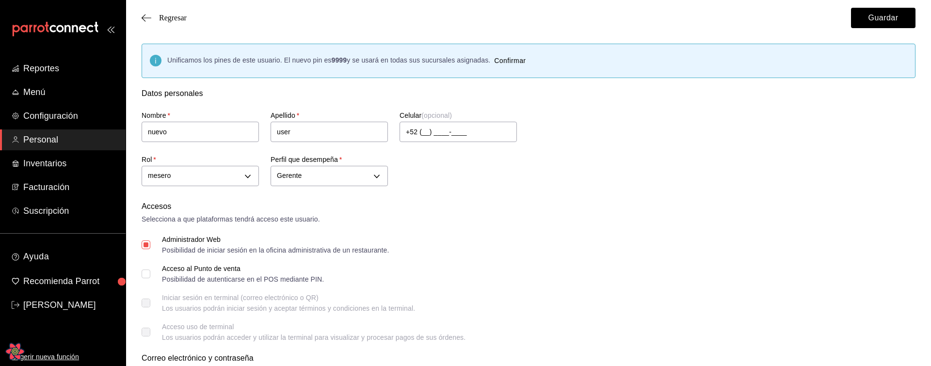
type input "00f3d990-46ab-4fc3-9421-77a65bdcfdcd"
type input "MANAGER"
checkbox input "true"
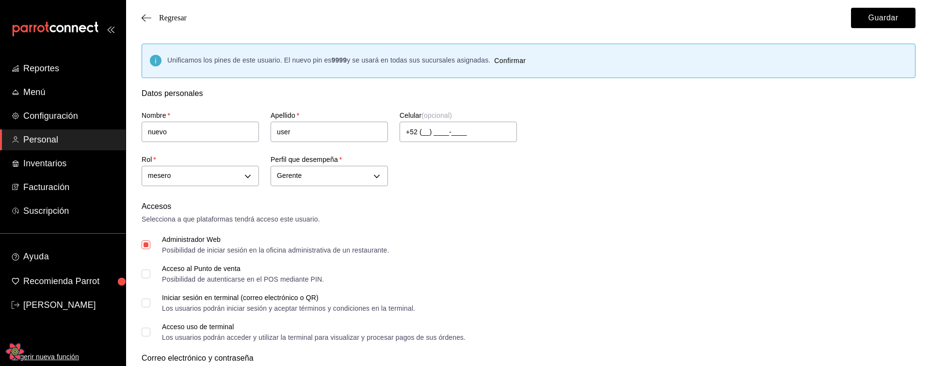
click at [606, 221] on div "Selecciona a que plataformas tendrá acceso este usuario." at bounding box center [529, 219] width 774 height 10
click at [542, 189] on div "Nombre   * nuevo Apellido   * user Celular (opcional) +52 (__) ____-____ Rol   …" at bounding box center [517, 144] width 774 height 90
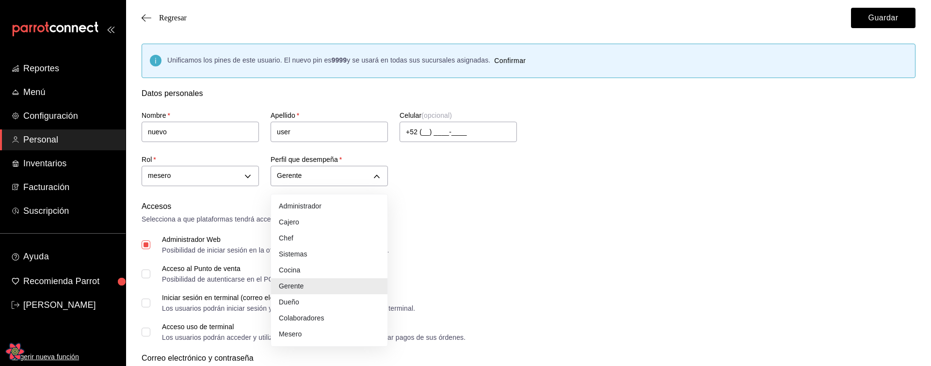
click at [509, 212] on div at bounding box center [465, 183] width 931 height 366
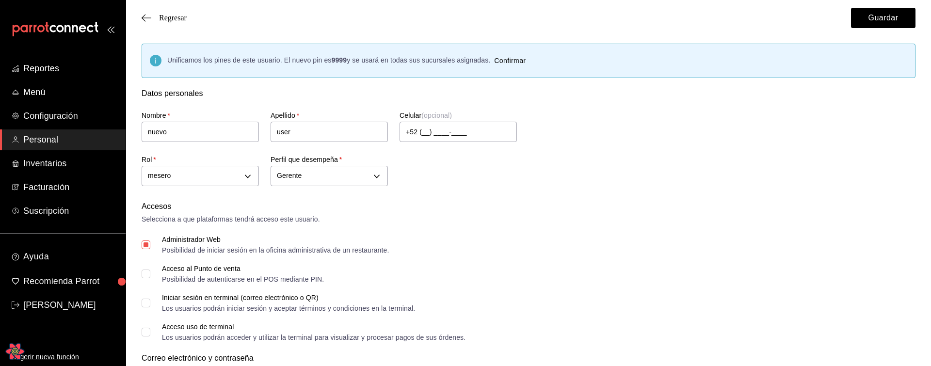
click at [493, 212] on div "Accesos" at bounding box center [529, 207] width 774 height 12
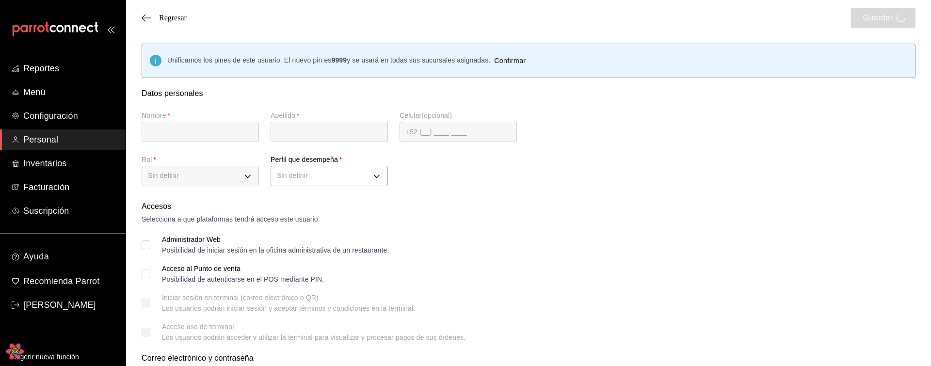
type input "nuevo"
type input "user"
checkbox input "true"
type input "[EMAIL_ADDRESS][DOMAIN_NAME]"
type input "9542"
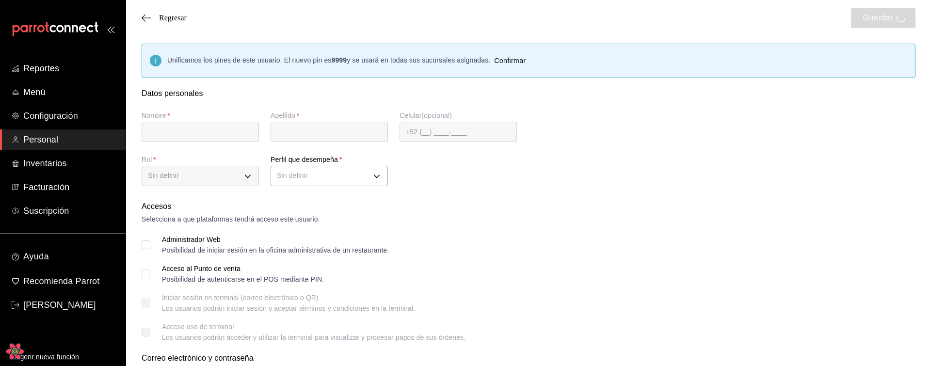
checkbox input "true"
type input "00f3d990-46ab-4fc3-9421-77a65bdcfdcd"
type input "MANAGER"
checkbox input "true"
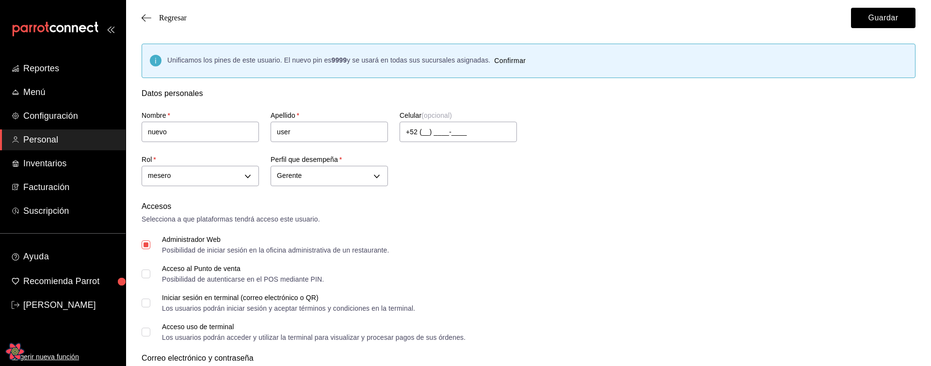
click at [546, 222] on div "Selecciona a que plataformas tendrá acceso este usuario." at bounding box center [529, 219] width 774 height 10
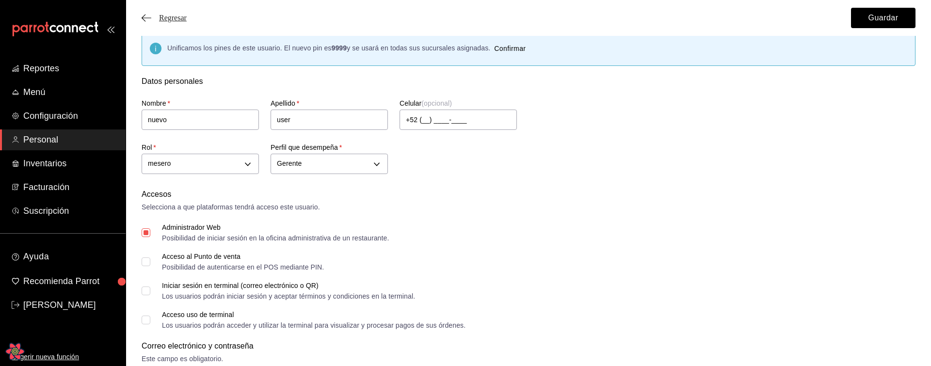
click at [177, 18] on span "Regresar" at bounding box center [173, 18] width 28 height 9
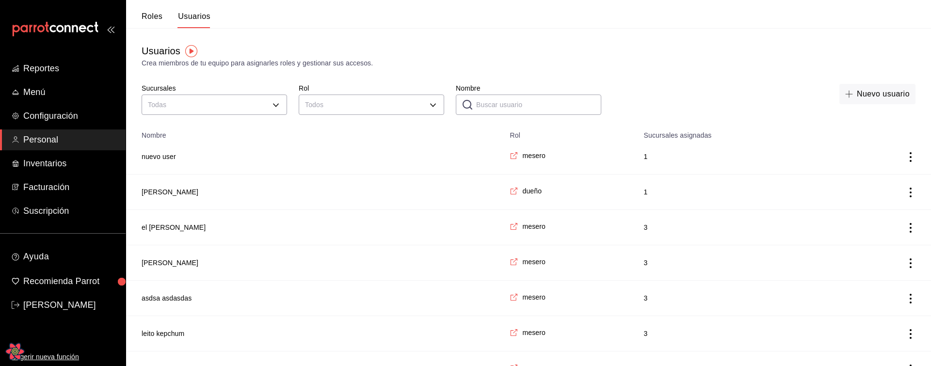
click at [180, 157] on td "nuevo user" at bounding box center [315, 156] width 378 height 35
click at [169, 156] on button "nuevo user" at bounding box center [159, 157] width 34 height 10
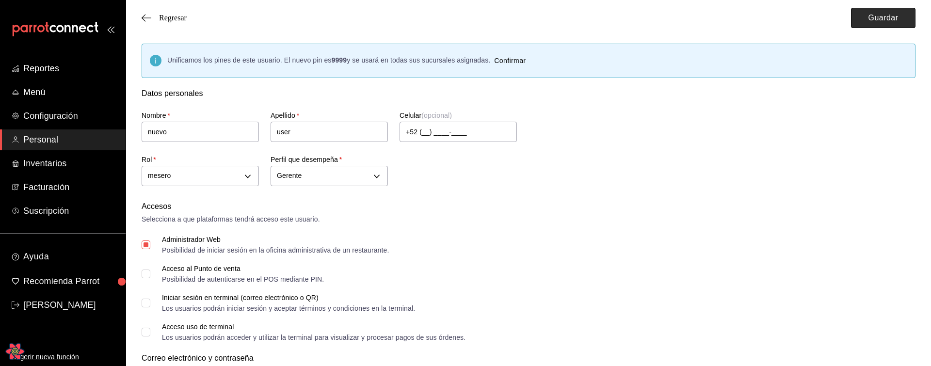
click at [883, 16] on button "Guardar" at bounding box center [883, 18] width 64 height 20
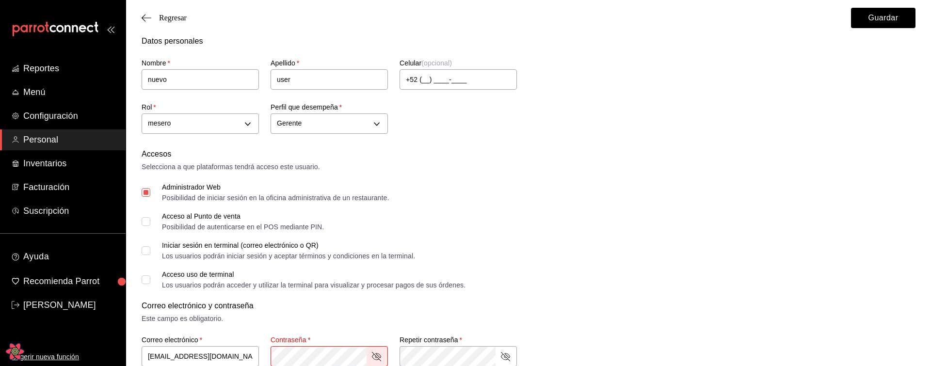
click at [651, 290] on form "Datos personales Nombre   * nuevo Apellido   * user Celular (opcional) +52 (__)…" at bounding box center [529, 362] width 774 height 655
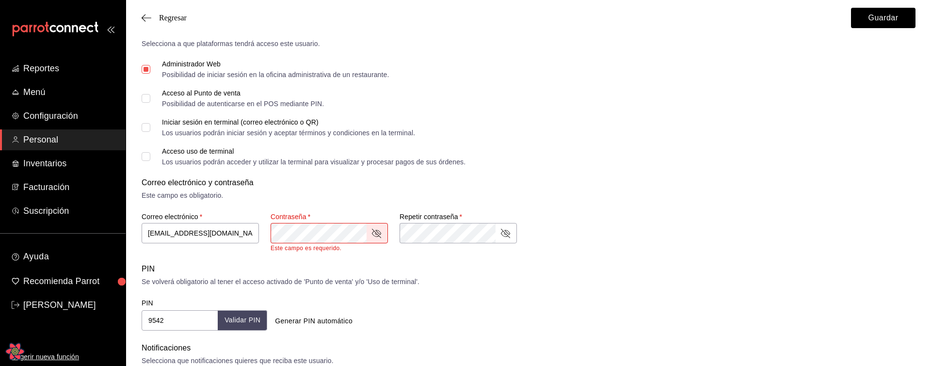
click at [637, 259] on form "Datos personales Nombre   * nuevo Apellido   * user Celular (opcional) +52 (__)…" at bounding box center [529, 239] width 774 height 655
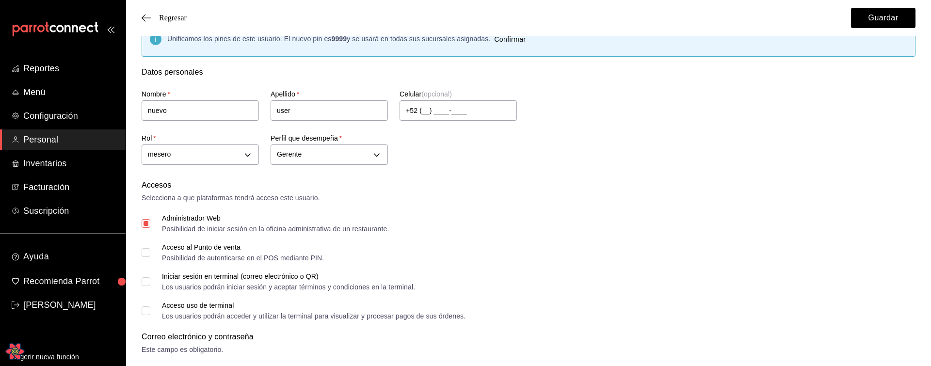
scroll to position [0, 0]
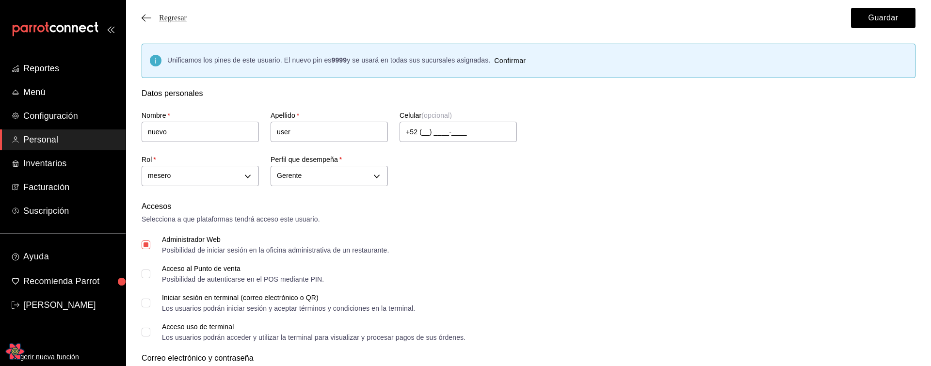
click at [179, 17] on span "Regresar" at bounding box center [173, 18] width 28 height 9
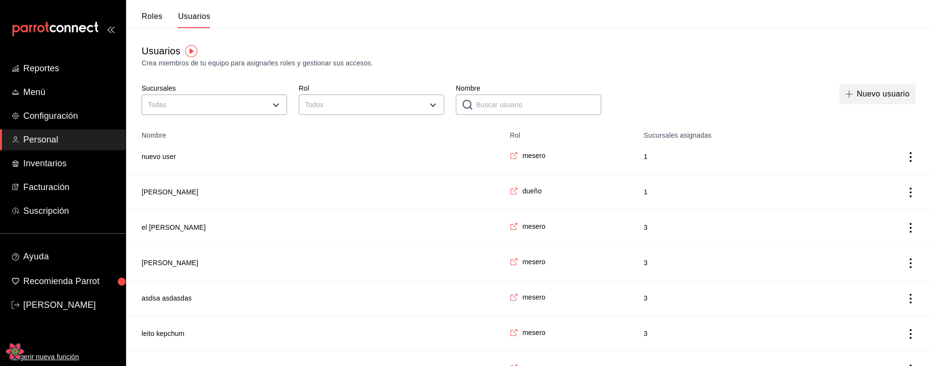
click at [862, 92] on button "Nuevo usuario" at bounding box center [877, 94] width 76 height 20
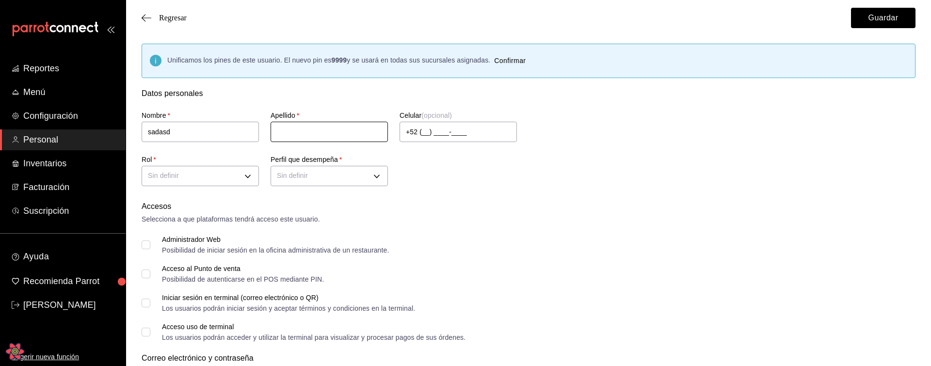
type input "sadasd"
click at [315, 126] on input "text" at bounding box center [328, 132] width 117 height 20
type input "asdasda"
click at [408, 132] on input "+52 (__) ____-____" at bounding box center [457, 132] width 117 height 20
type input "+52 (12) 3123-1232"
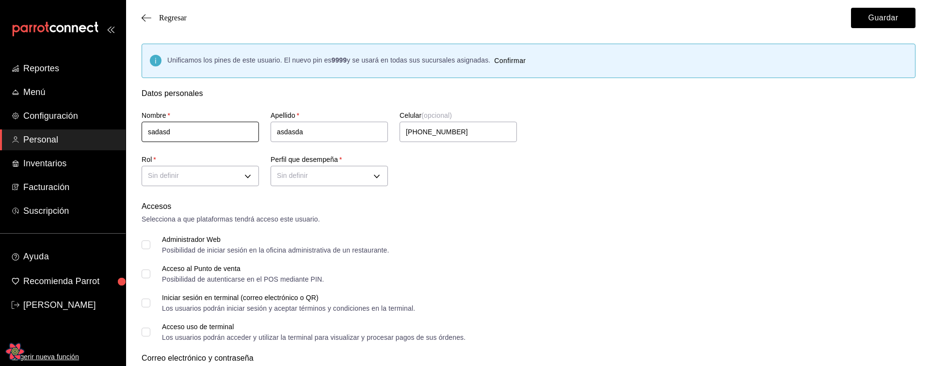
click at [190, 130] on input "sadasd" at bounding box center [200, 132] width 117 height 20
type input "test"
click at [181, 183] on body "Reportes Menú Configuración Personal Inventarios Facturación Suscripción Ayuda …" at bounding box center [465, 370] width 931 height 741
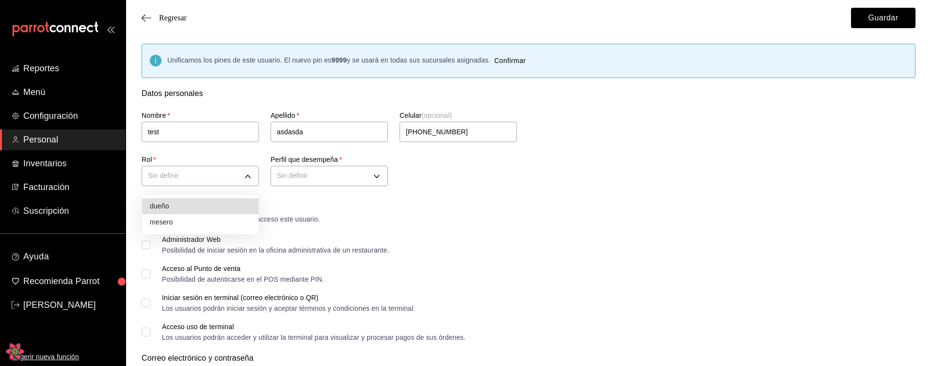
click at [178, 205] on li "dueño" at bounding box center [200, 206] width 116 height 16
type input "a1f3f69a-3465-4f19-a730-246ddc5a1ebb"
click at [325, 179] on body "Reportes Menú Configuración Personal Inventarios Facturación Suscripción Ayuda …" at bounding box center [465, 370] width 931 height 741
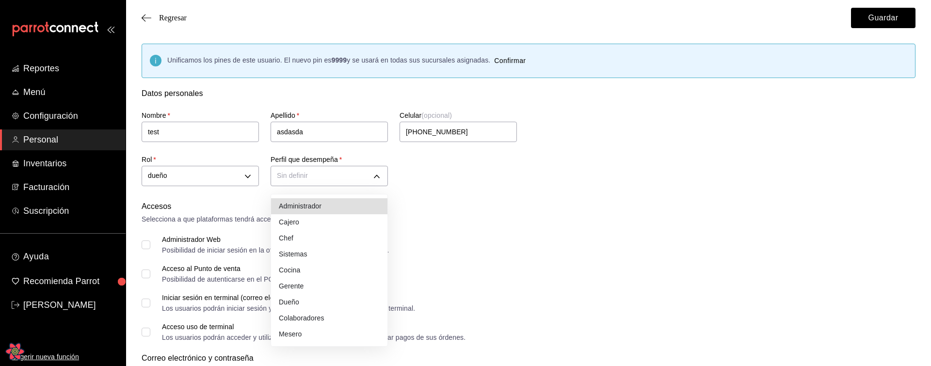
click at [310, 207] on li "Administrador" at bounding box center [329, 206] width 116 height 16
type input "ADMIN"
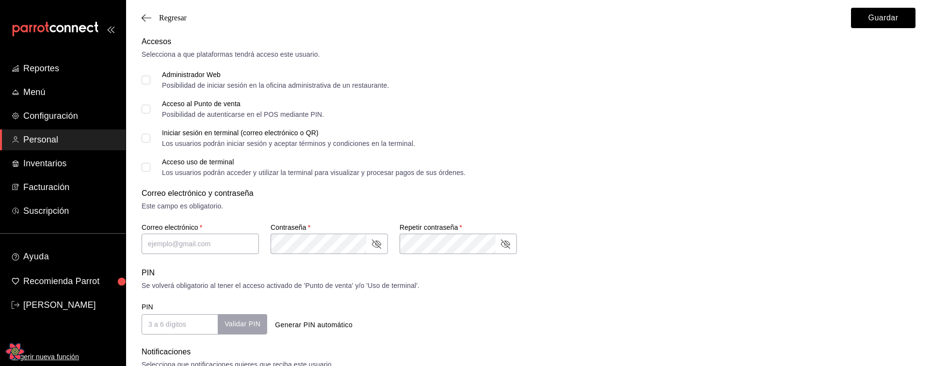
scroll to position [169, 0]
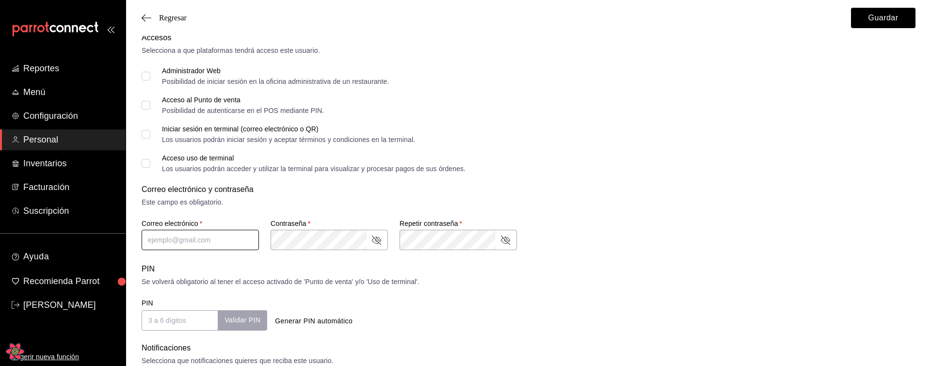
click at [201, 236] on input "text" at bounding box center [200, 240] width 117 height 20
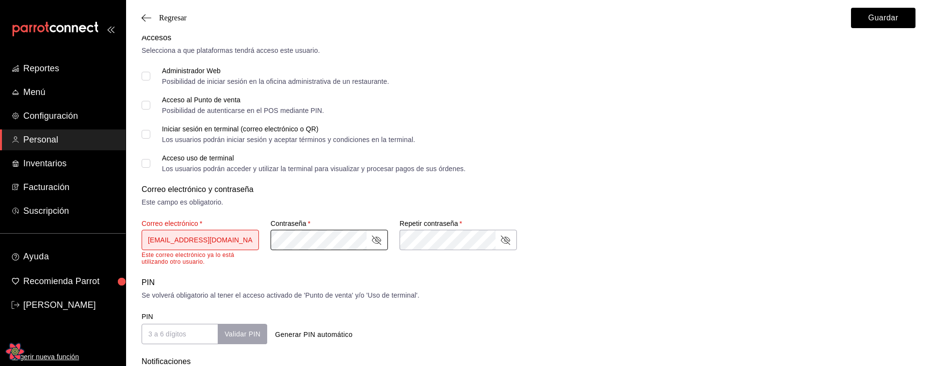
click at [181, 239] on input "asdas@asdas.com" at bounding box center [200, 240] width 117 height 20
type input "[EMAIL_ADDRESS][DOMAIN_NAME]"
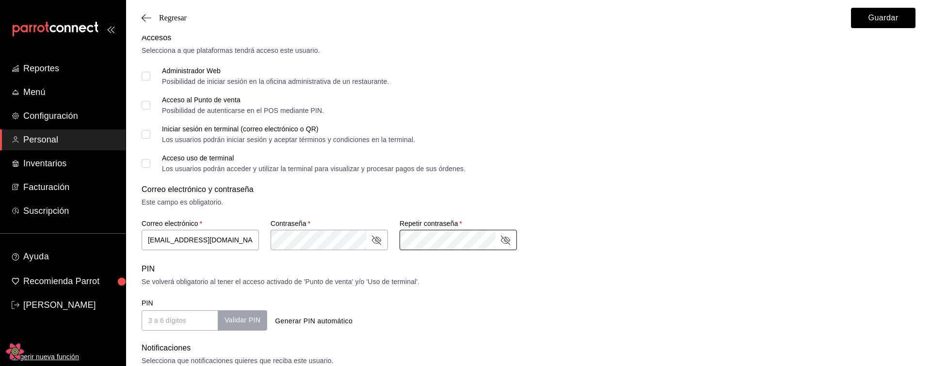
click at [523, 289] on div "PIN Se volverá obligatorio al tener el acceso activado de 'Punto de venta' y/o …" at bounding box center [529, 296] width 774 height 67
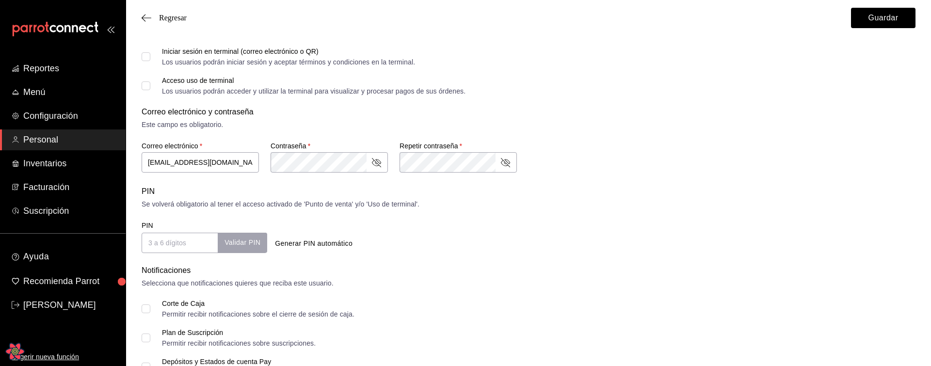
scroll to position [251, 0]
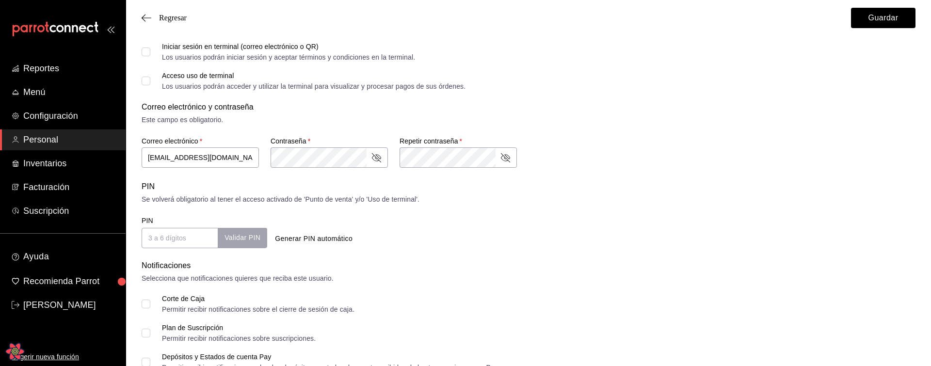
click at [322, 238] on button "Generar PIN automático" at bounding box center [313, 239] width 85 height 18
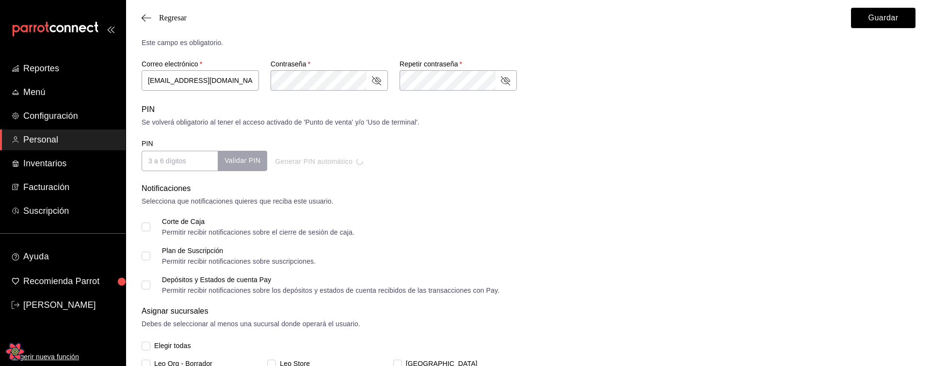
type input "5302"
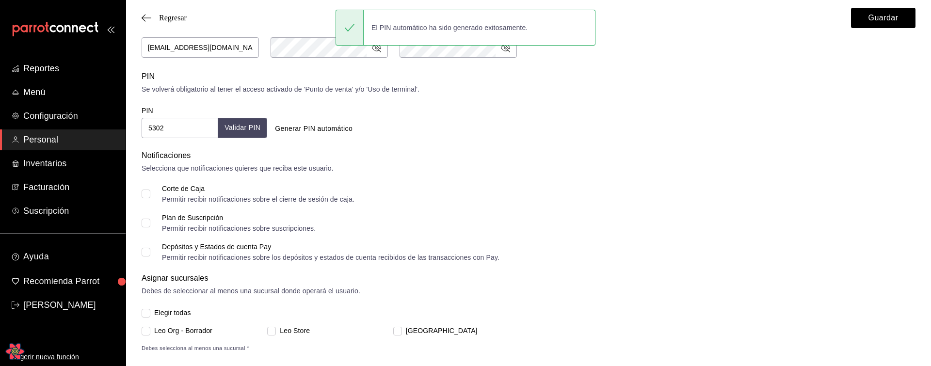
scroll to position [375, 0]
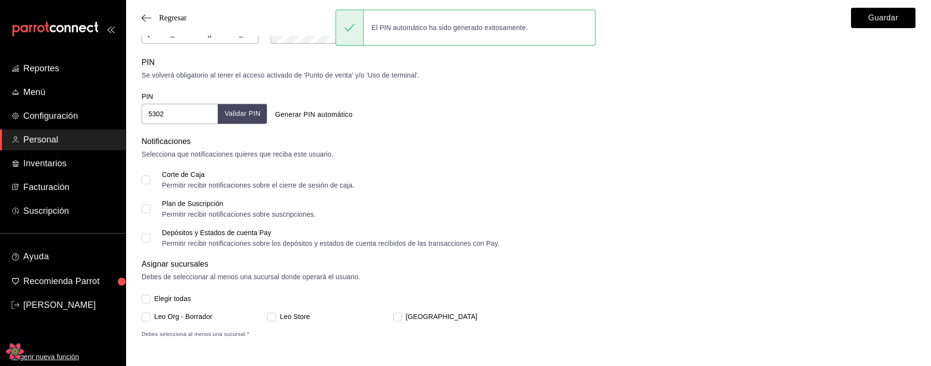
click at [160, 297] on span "Elegir todas" at bounding box center [170, 299] width 41 height 10
click at [150, 297] on input "Elegir todas" at bounding box center [146, 299] width 9 height 9
checkbox input "true"
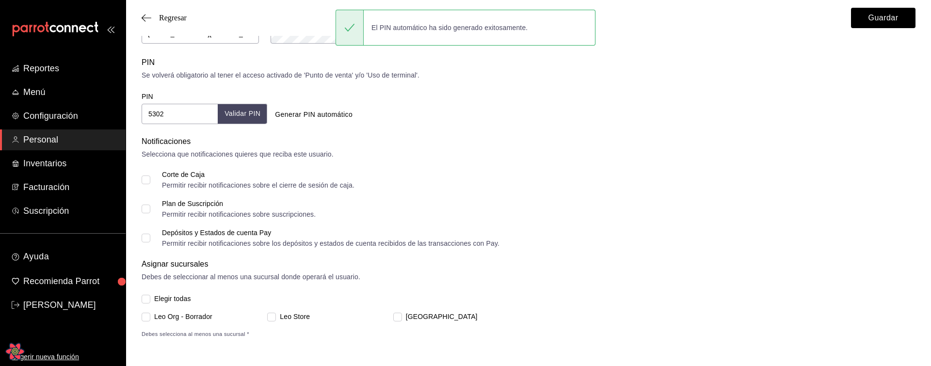
checkbox input "true"
click at [871, 23] on button "Guardar" at bounding box center [883, 18] width 64 height 20
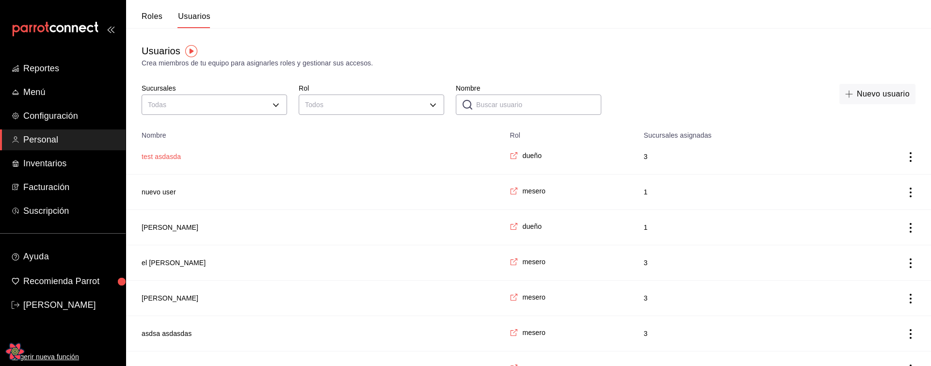
click at [178, 159] on button "test asdasda" at bounding box center [161, 157] width 39 height 10
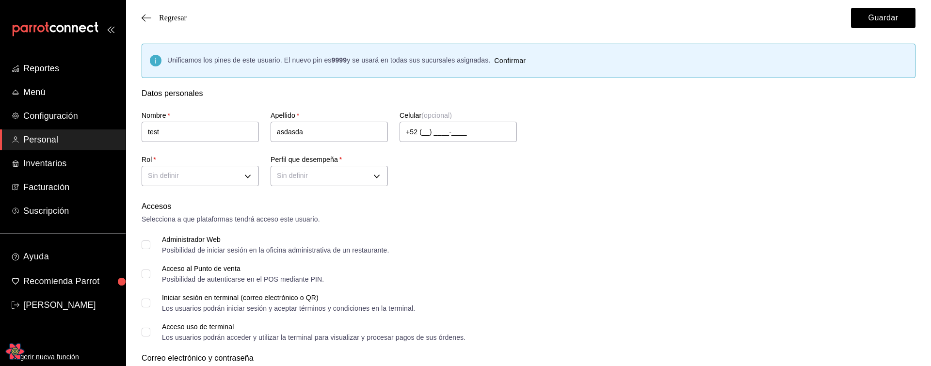
type input "a1f3f69a-3465-4f19-a730-246ddc5a1ebb"
type input "ADMIN"
checkbox input "true"
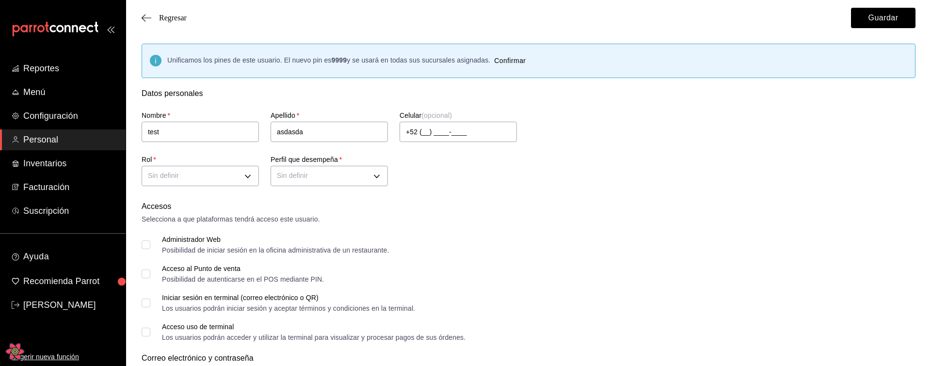
checkbox input "true"
click at [729, 255] on div "Accesos Selecciona a que plataformas tendrá acceso este usuario. Administrador …" at bounding box center [529, 271] width 774 height 140
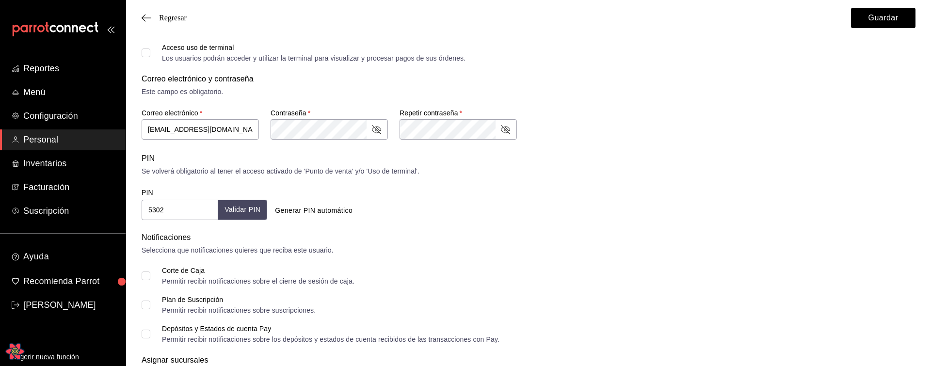
scroll to position [285, 0]
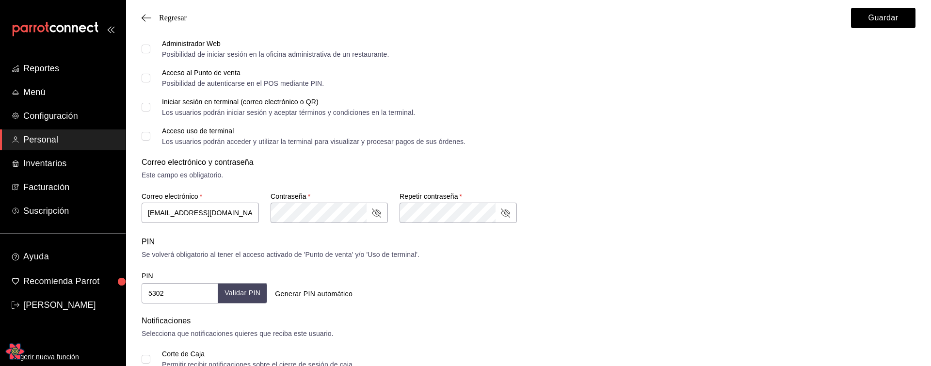
click at [673, 192] on div "Correo electrónico y contraseña Este campo es obligatorio. Correo electrónico  …" at bounding box center [529, 191] width 774 height 68
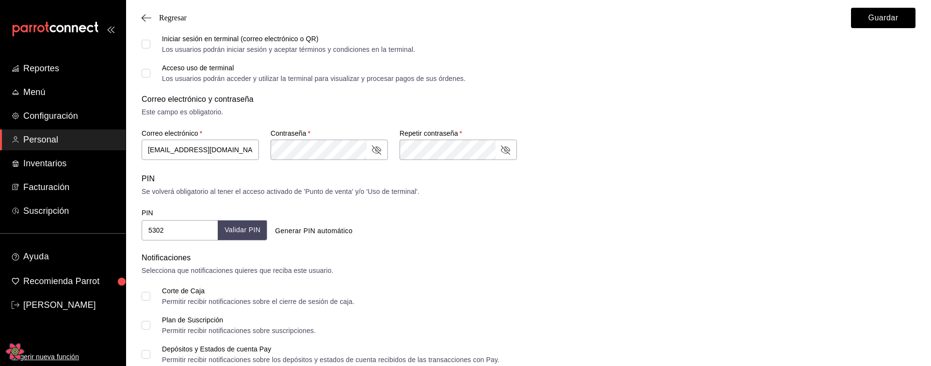
scroll to position [0, 0]
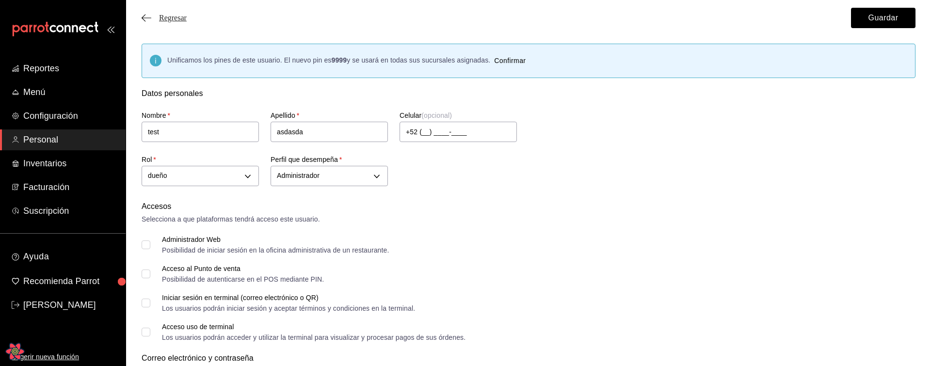
click at [184, 16] on span "Regresar" at bounding box center [173, 18] width 28 height 9
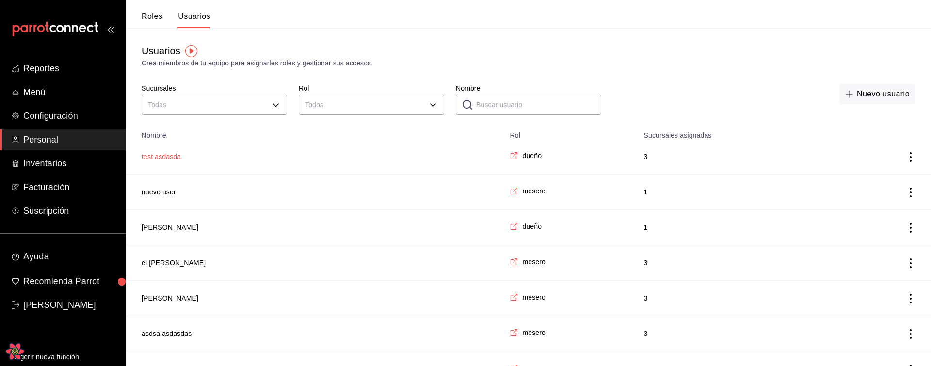
click at [178, 158] on button "test asdasda" at bounding box center [161, 157] width 39 height 10
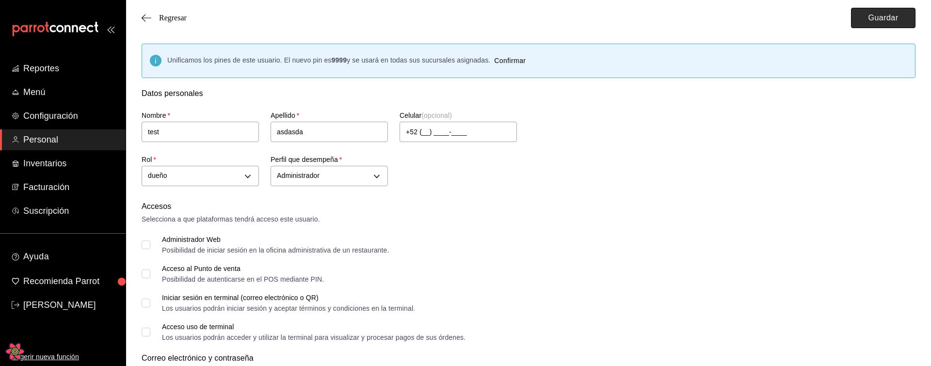
click at [899, 23] on button "Guardar" at bounding box center [883, 18] width 64 height 20
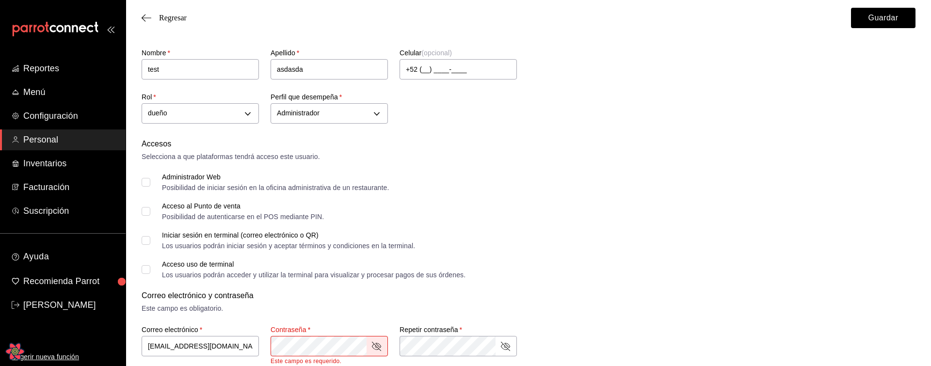
scroll to position [64, 0]
click at [380, 344] on icon "passwordField" at bounding box center [376, 344] width 9 height 9
click at [380, 344] on icon "passwordField" at bounding box center [376, 345] width 12 height 12
click at [632, 283] on form "Datos personales Nombre   * test Apellido   * asdasda Celular (opcional) +52 (_…" at bounding box center [529, 340] width 774 height 633
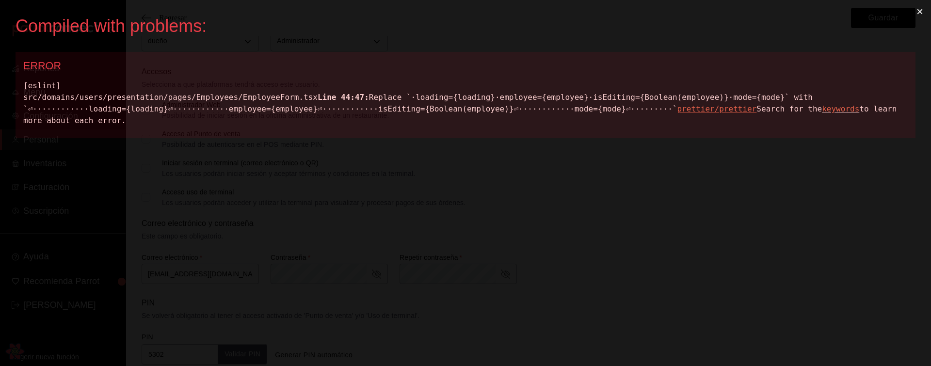
scroll to position [137, 0]
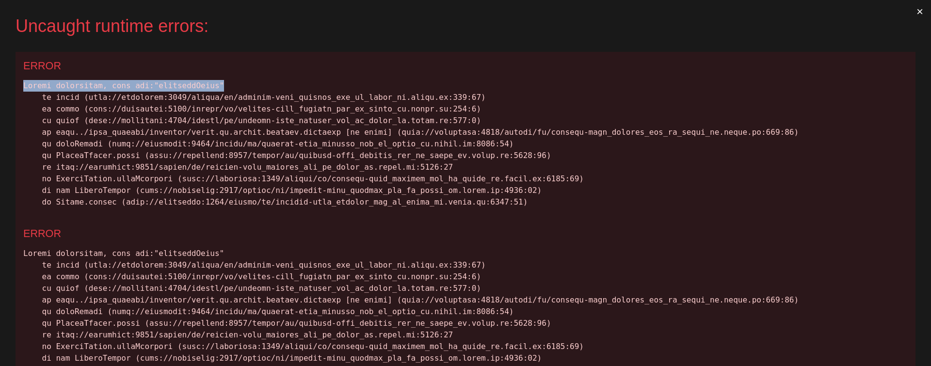
drag, startPoint x: 223, startPoint y: 85, endPoint x: 23, endPoint y: 86, distance: 200.2
click at [23, 86] on div at bounding box center [465, 144] width 884 height 128
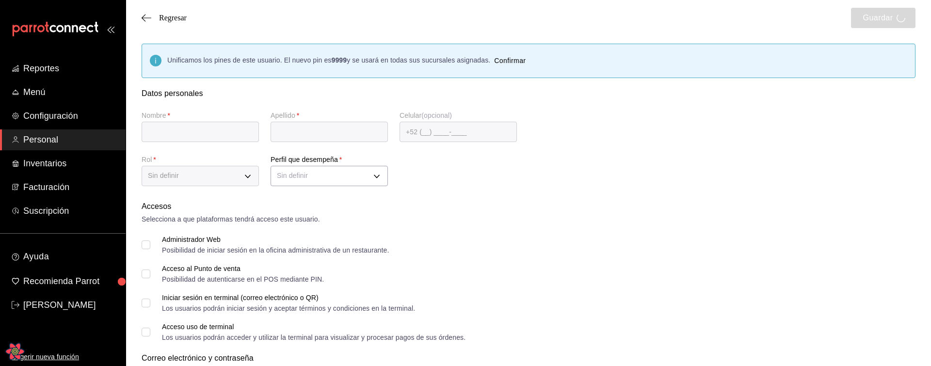
type input "test"
type input "asdasda"
type input "[EMAIL_ADDRESS][DOMAIN_NAME]"
type input "5302"
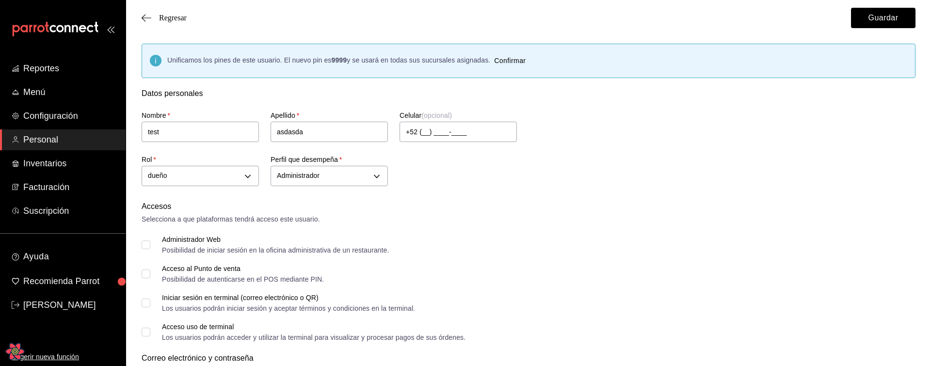
type input "a1f3f69a-3465-4f19-a730-246ddc5a1ebb"
type input "ADMIN"
click at [793, 148] on div "Nombre   * test Apellido   * asdasda Celular (opcional) +52 (__) ____-____ Rol …" at bounding box center [517, 144] width 774 height 90
click at [875, 15] on button "Guardar" at bounding box center [883, 18] width 64 height 20
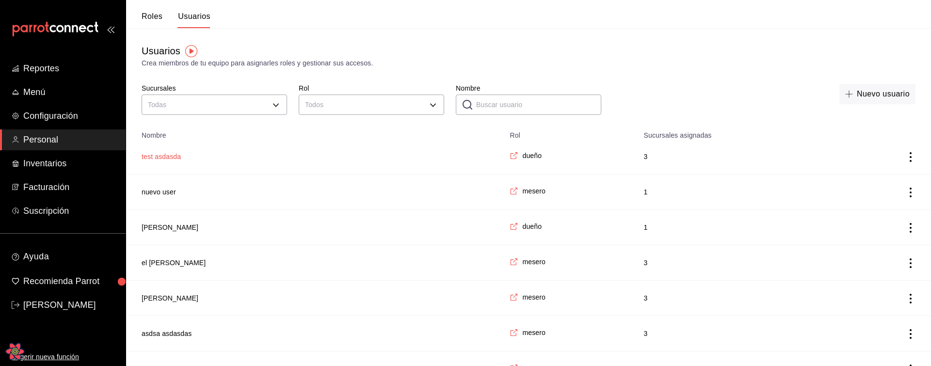
click at [164, 158] on button "test asdasda" at bounding box center [161, 157] width 39 height 10
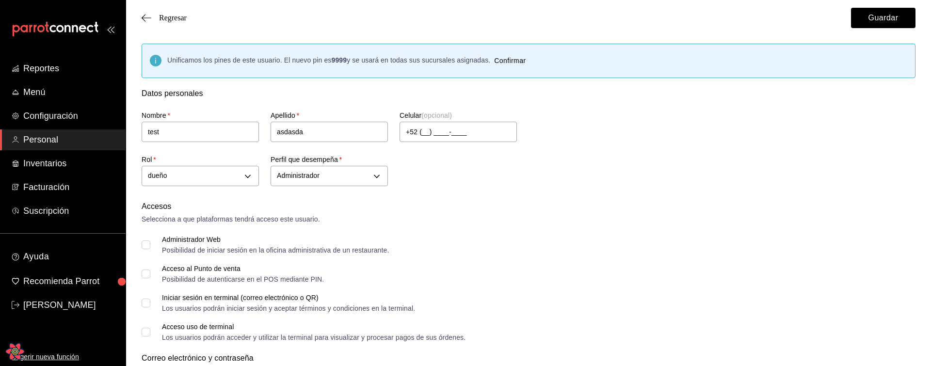
click at [348, 58] on span "Unificamos los pines de este usuario. El nuevo pin es 9999 y se usará en todas …" at bounding box center [328, 60] width 323 height 8
click at [341, 60] on strong "9999" at bounding box center [339, 60] width 16 height 8
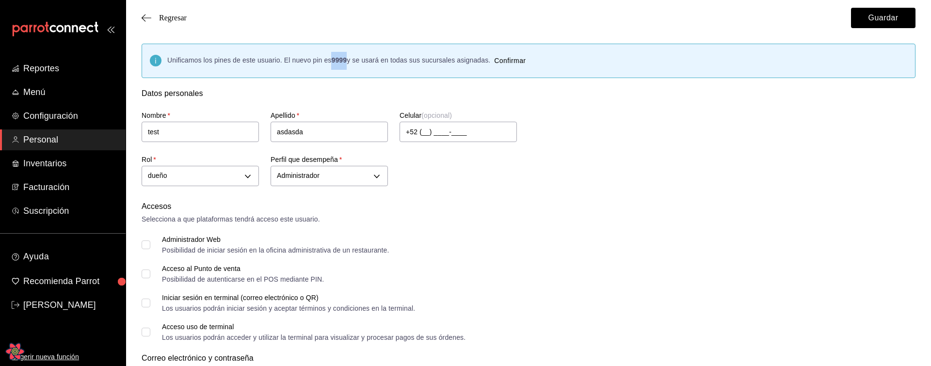
click at [410, 62] on span "Unificamos los pines de este usuario. El nuevo pin es 9999 y se usará en todas …" at bounding box center [328, 60] width 323 height 8
click at [340, 59] on strong "9999" at bounding box center [339, 60] width 16 height 8
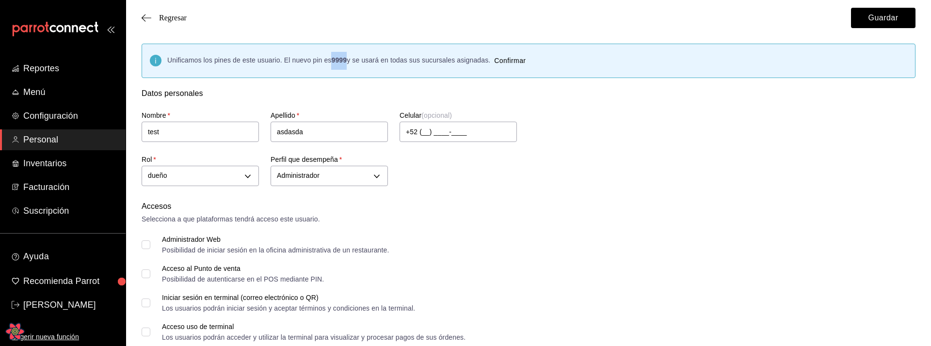
click at [14, 335] on icon "Open React Query Devtools" at bounding box center [15, 331] width 18 height 16
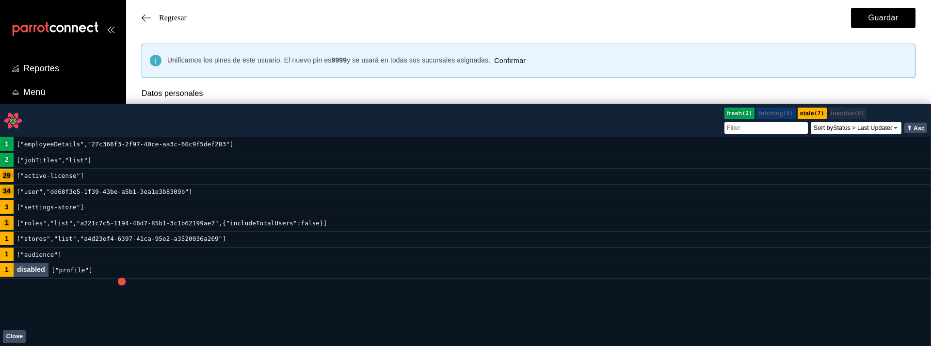
click at [84, 146] on code "["employeeDetails","27c366f3-2f97-40ce-aa3c-60c9f5def283"]" at bounding box center [125, 144] width 223 height 15
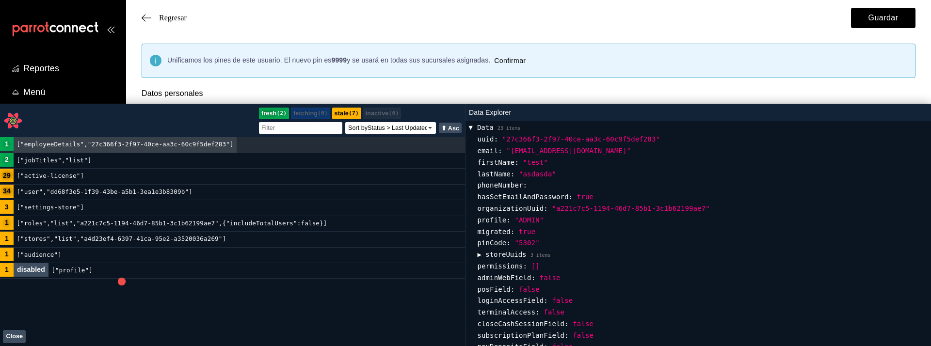
scroll to position [138, 0]
click at [501, 229] on span "migrated :" at bounding box center [495, 228] width 37 height 8
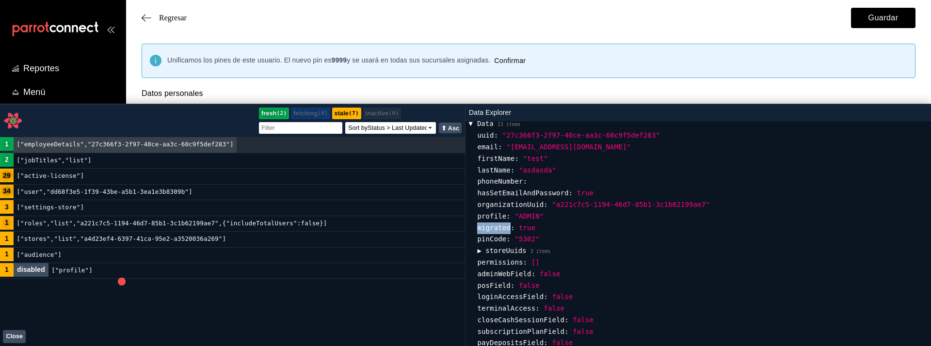
click at [501, 229] on span "migrated :" at bounding box center [495, 228] width 37 height 8
click at [487, 231] on span "migrated :" at bounding box center [495, 228] width 37 height 8
click at [494, 230] on span "migrated :" at bounding box center [495, 228] width 37 height 8
copy span "migrated"
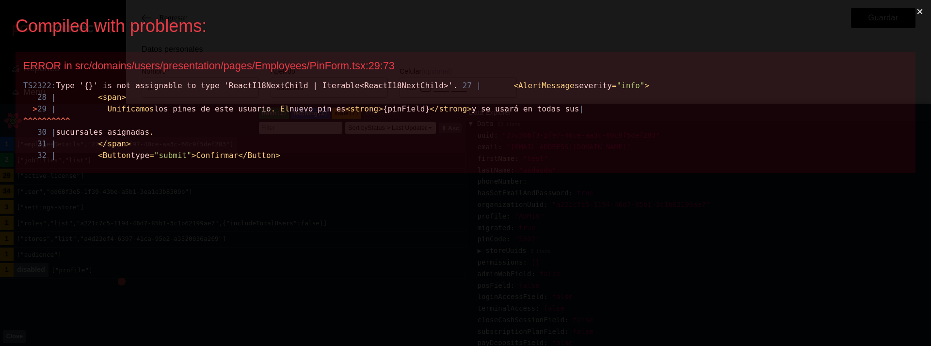
scroll to position [0, 0]
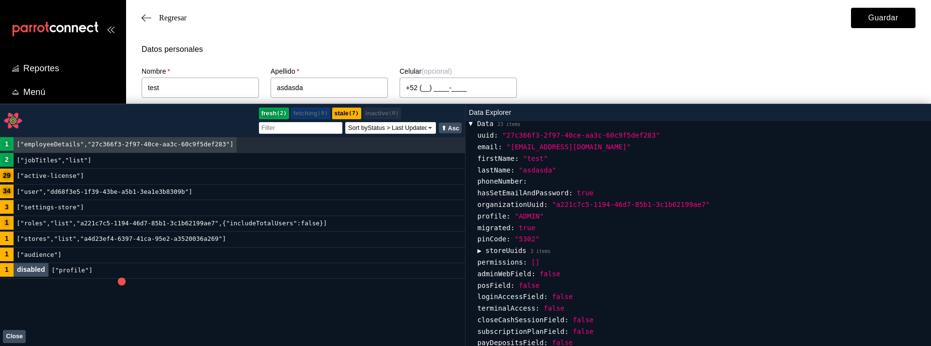
click at [17, 337] on button "Close" at bounding box center [14, 336] width 23 height 13
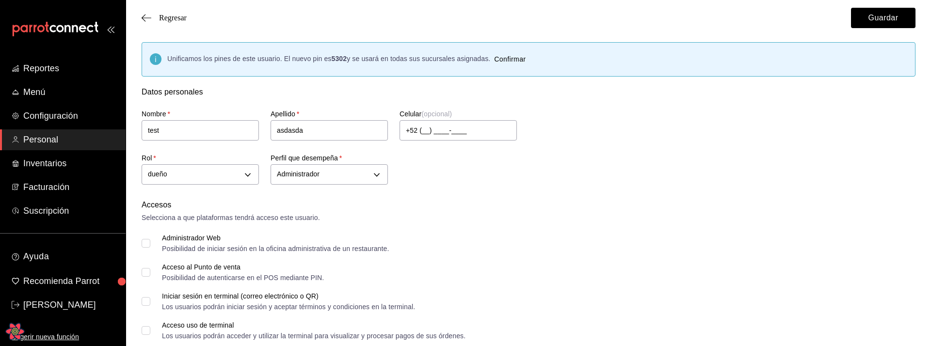
click at [512, 62] on button "Confirmar" at bounding box center [509, 59] width 39 height 18
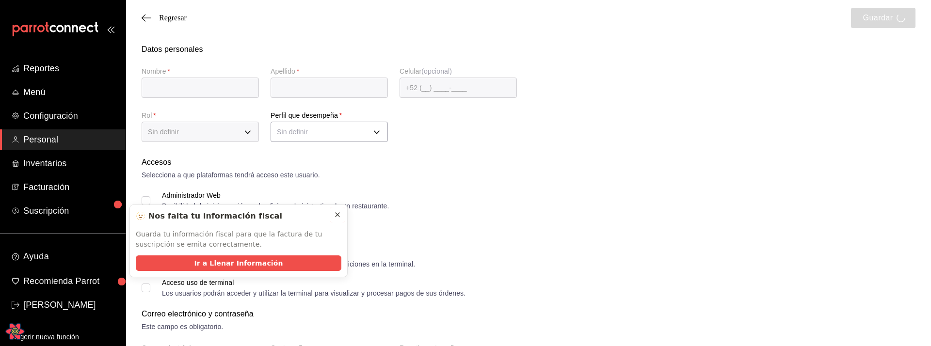
click at [335, 216] on icon at bounding box center [337, 215] width 8 height 8
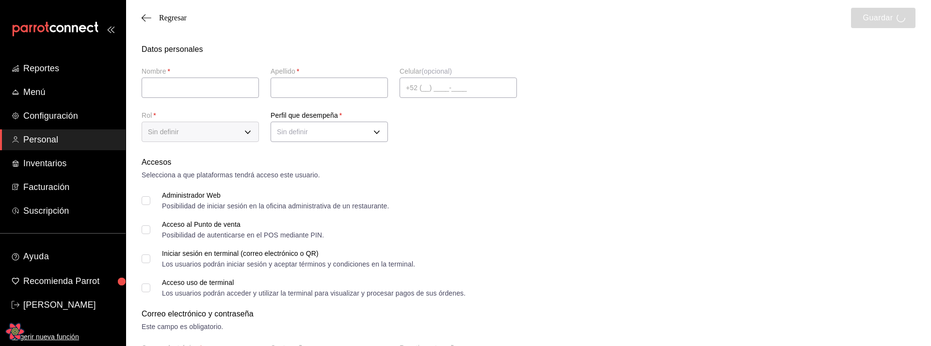
type input "test"
type input "asdasda"
type input "asdas@assdfsddas.com"
type input "5302"
type input "a1f3f69a-3465-4f19-a730-246ddc5a1ebb"
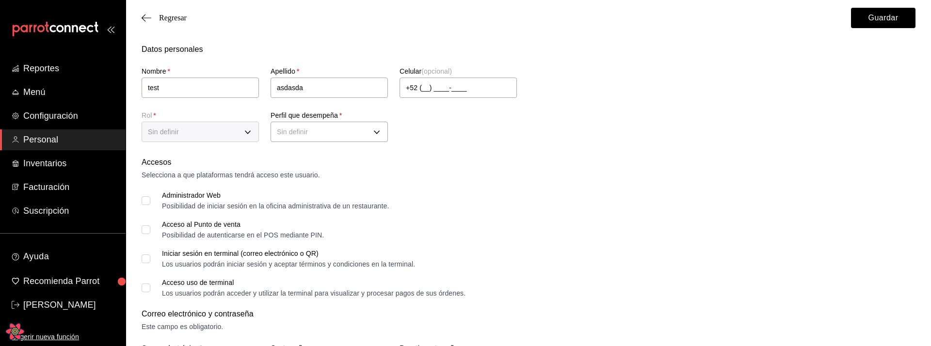
type input "ADMIN"
checkbox input "true"
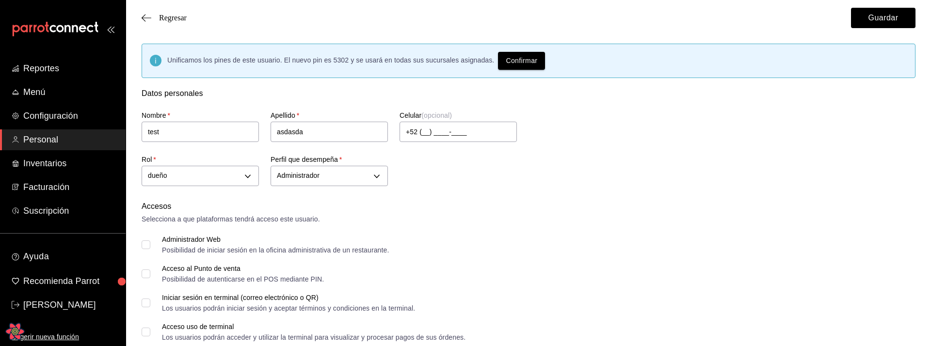
click at [593, 160] on div "Nombre   * test Apellido   * asdasda Celular (opcional) +52 (__) ____-____ Rol …" at bounding box center [517, 144] width 774 height 90
click at [640, 109] on div "Nombre   * test Apellido   * asdasda Celular (opcional) +52 (__) ____-____ Rol …" at bounding box center [517, 144] width 774 height 90
click at [527, 62] on button "Confirmar" at bounding box center [521, 61] width 47 height 18
click at [565, 111] on div "Nombre   * test Apellido   * asdasda Celular (opcional) +52 (__) ____-____ Rol …" at bounding box center [517, 144] width 774 height 90
click at [529, 63] on button "Confirmar" at bounding box center [521, 61] width 47 height 18
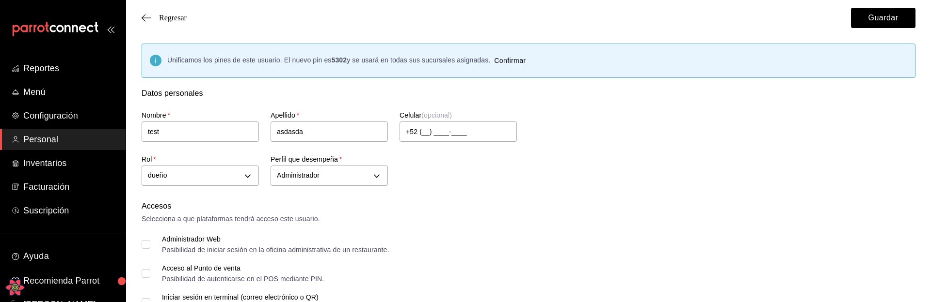
click at [512, 57] on button "Confirmar" at bounding box center [509, 61] width 39 height 18
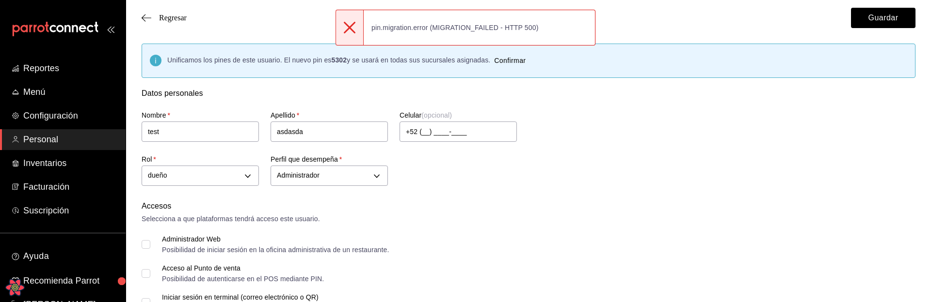
click at [704, 139] on div "Nombre   * test Apellido   * asdasda Celular (opcional) +52 (__) ____-____ Rol …" at bounding box center [517, 144] width 774 height 90
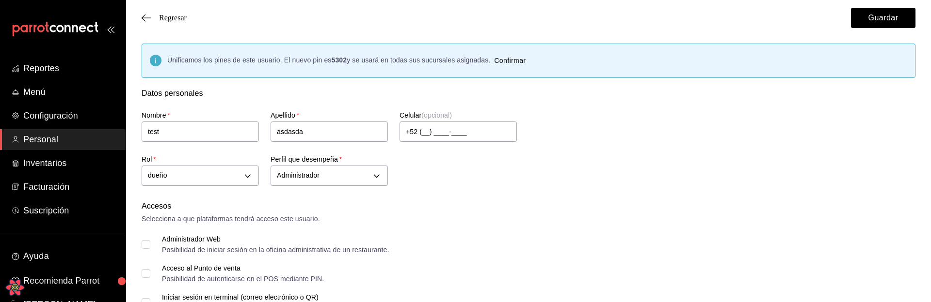
click at [519, 58] on button "Confirmar" at bounding box center [509, 61] width 39 height 18
click at [646, 205] on div "Accesos" at bounding box center [529, 207] width 774 height 12
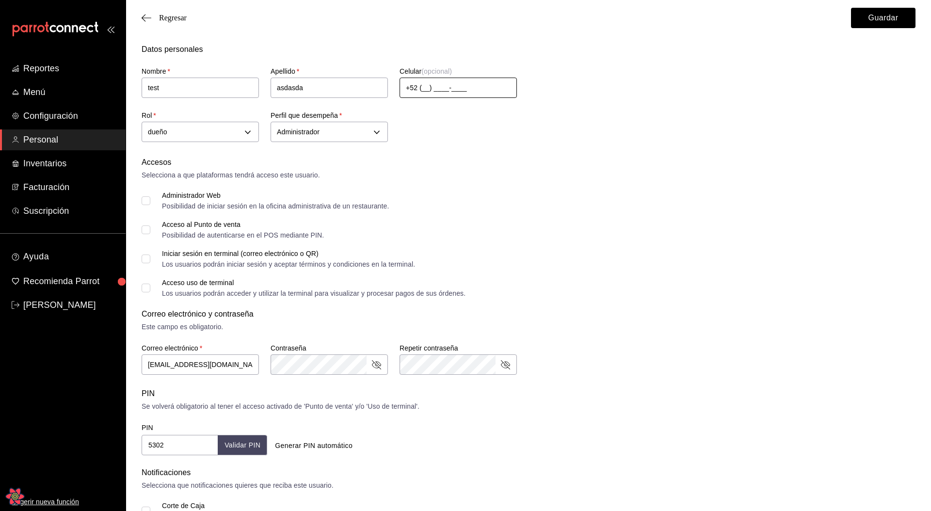
click at [449, 94] on input "+52 (__) ____-____" at bounding box center [457, 88] width 117 height 20
type input "+52 (12) 3123-1231"
click at [862, 23] on button "Guardar" at bounding box center [883, 18] width 64 height 20
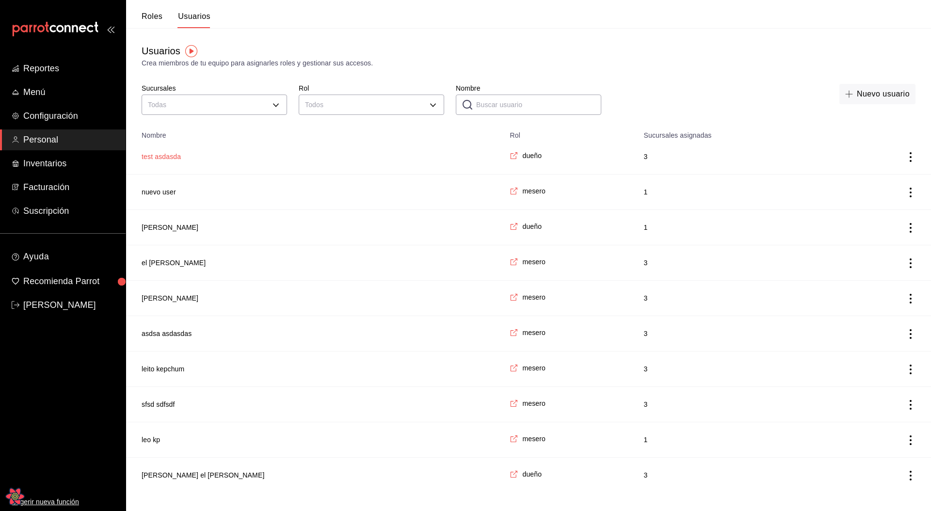
click at [157, 154] on button "test asdasda" at bounding box center [161, 157] width 39 height 10
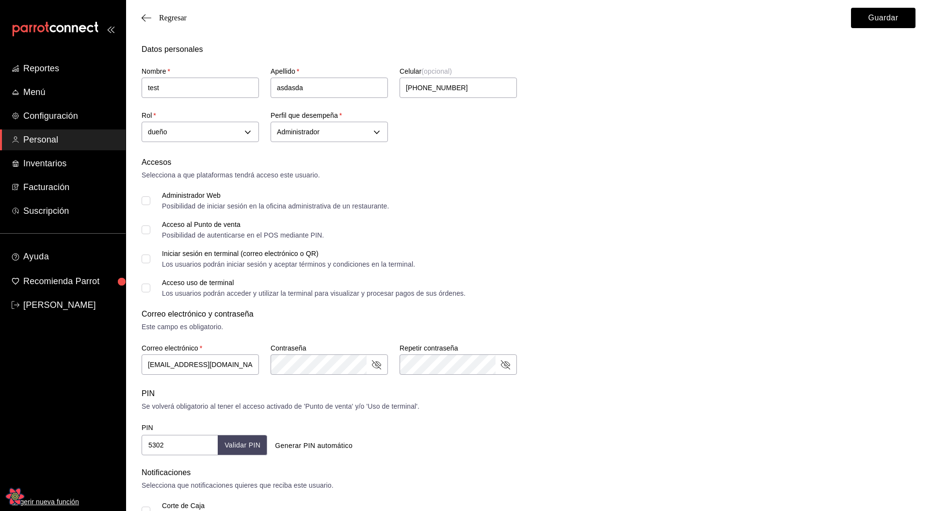
click at [145, 203] on input "Administrador Web Posibilidad de iniciar sesión en la oficina administrativa de…" at bounding box center [146, 200] width 9 height 9
checkbox input "true"
click at [887, 23] on button "Guardar" at bounding box center [883, 18] width 64 height 20
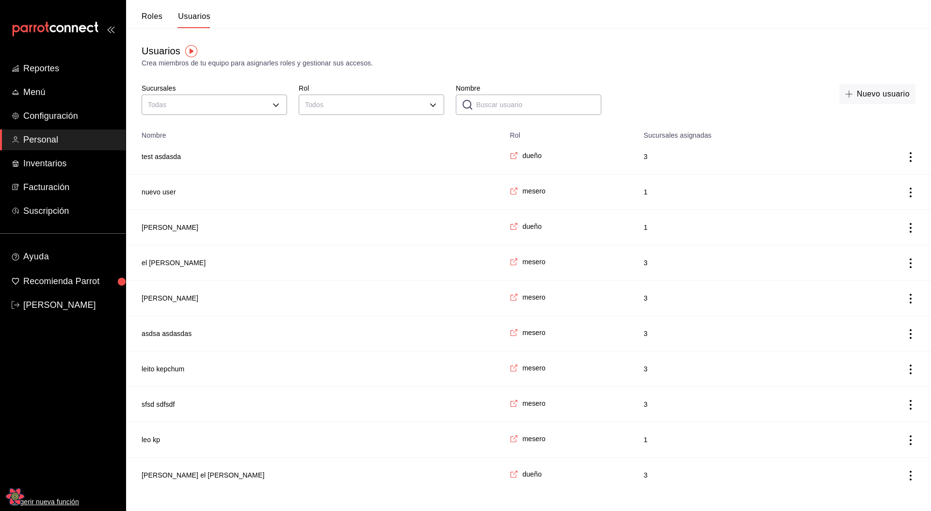
click at [160, 151] on td "test asdasda" at bounding box center [315, 156] width 378 height 35
click at [161, 155] on button "test asdasda" at bounding box center [161, 157] width 39 height 10
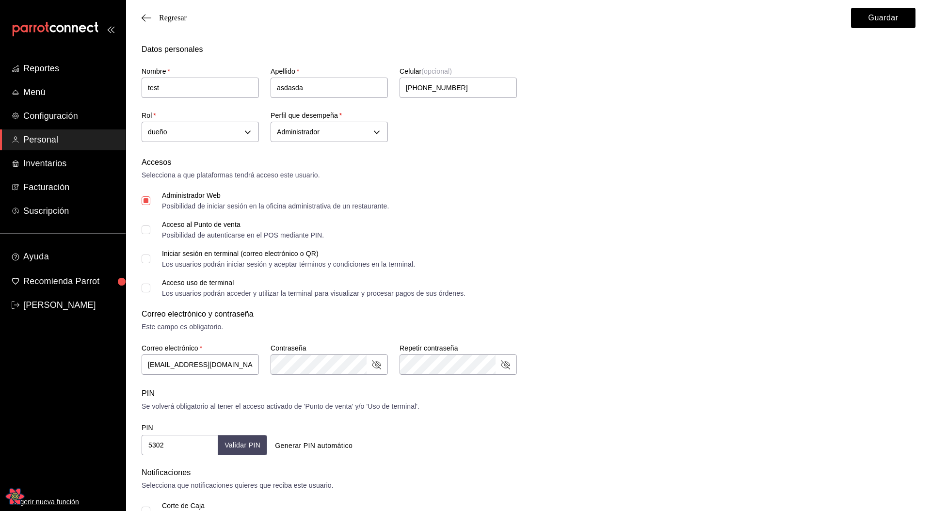
click at [149, 261] on input "Iniciar sesión en terminal (correo electrónico o QR) Los usuarios podrán inicia…" at bounding box center [146, 258] width 9 height 9
checkbox input "true"
click at [870, 19] on button "Guardar" at bounding box center [883, 18] width 64 height 20
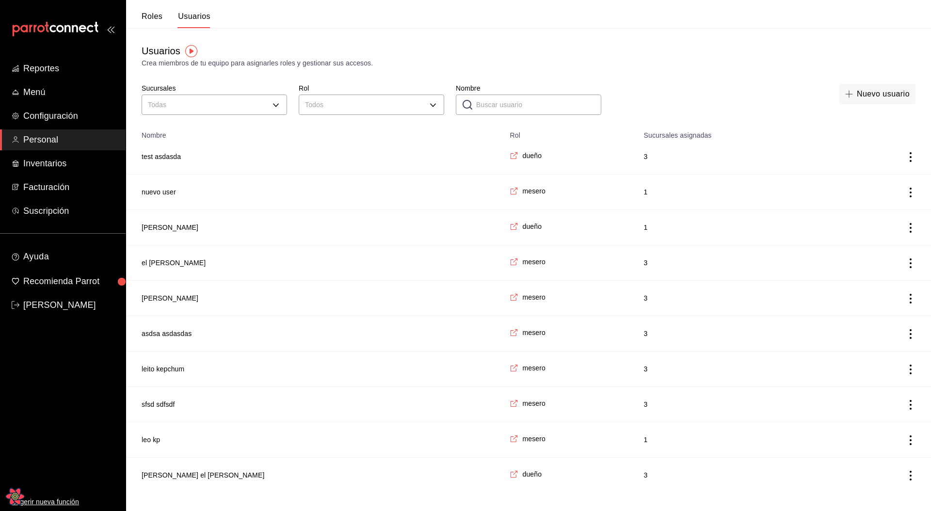
click at [149, 18] on button "Roles" at bounding box center [152, 20] width 21 height 16
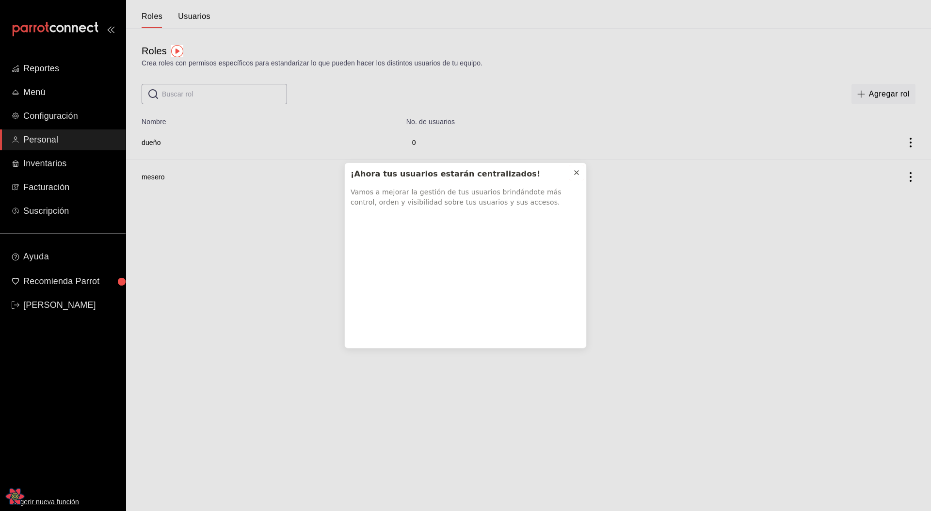
click at [571, 175] on button at bounding box center [577, 173] width 16 height 16
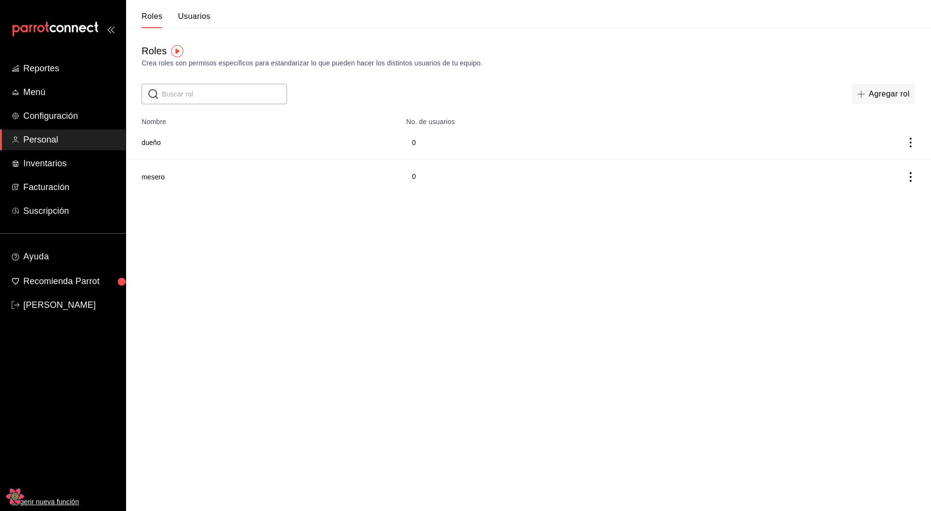
click at [168, 143] on td "dueño" at bounding box center [263, 143] width 274 height 34
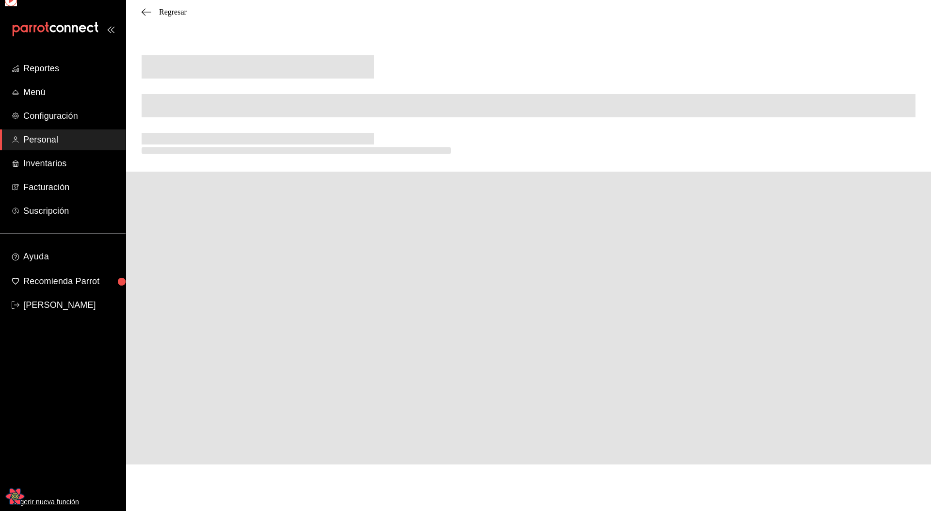
click at [157, 142] on span at bounding box center [258, 139] width 232 height 12
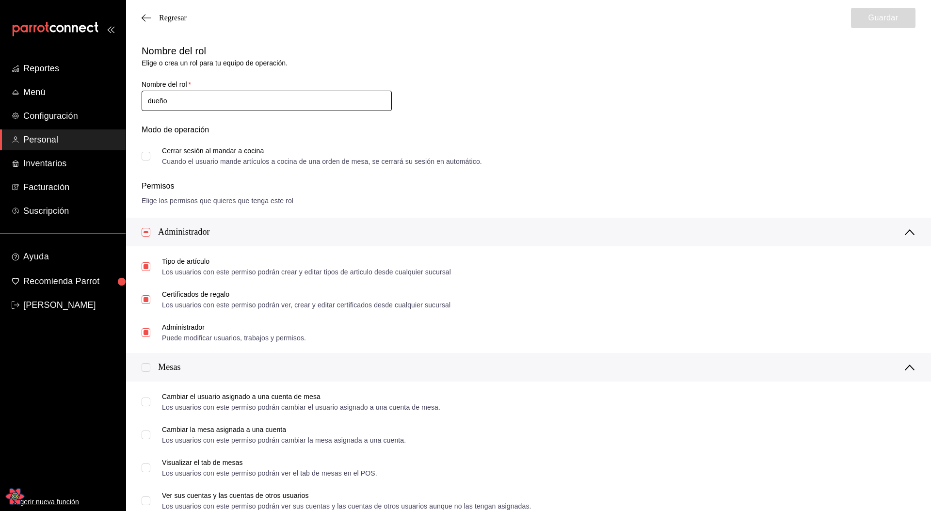
click at [192, 99] on input "dueño" at bounding box center [267, 101] width 250 height 20
type input "Dueño"
click at [584, 70] on div "Nombre del rol [PERSON_NAME] un rol para tu equipo de operación. Nombre del rol…" at bounding box center [522, 98] width 785 height 133
click at [874, 20] on button "Guardar" at bounding box center [883, 18] width 64 height 20
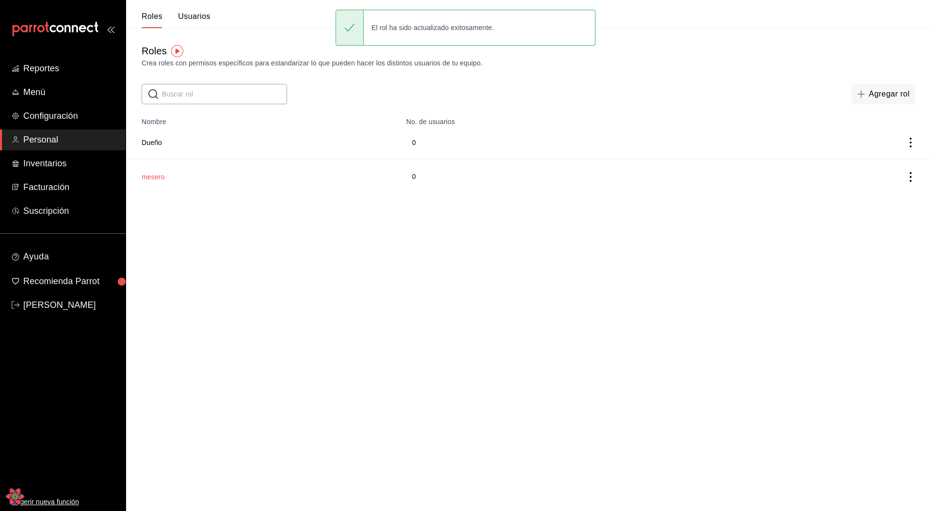
click at [151, 177] on button "mesero" at bounding box center [153, 177] width 23 height 10
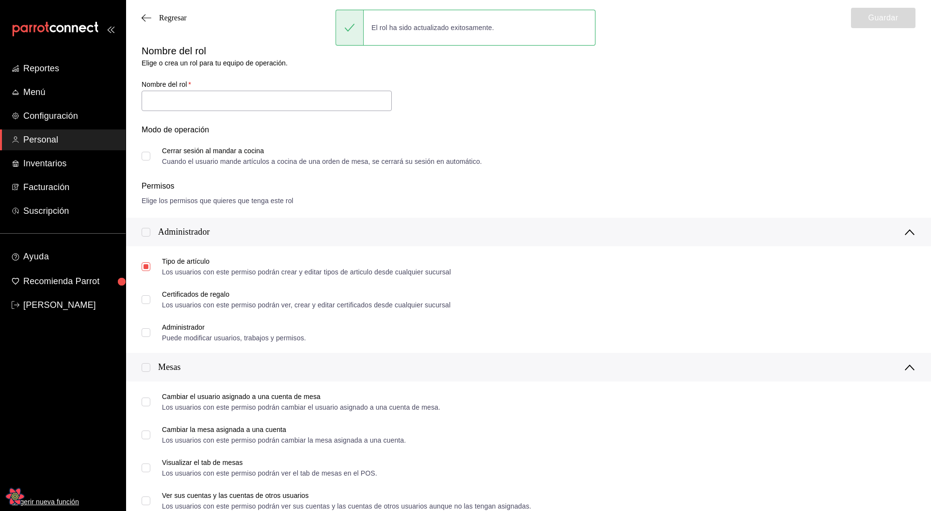
type input "mesero"
checkbox input "true"
click at [180, 99] on input "mesero" at bounding box center [267, 101] width 250 height 20
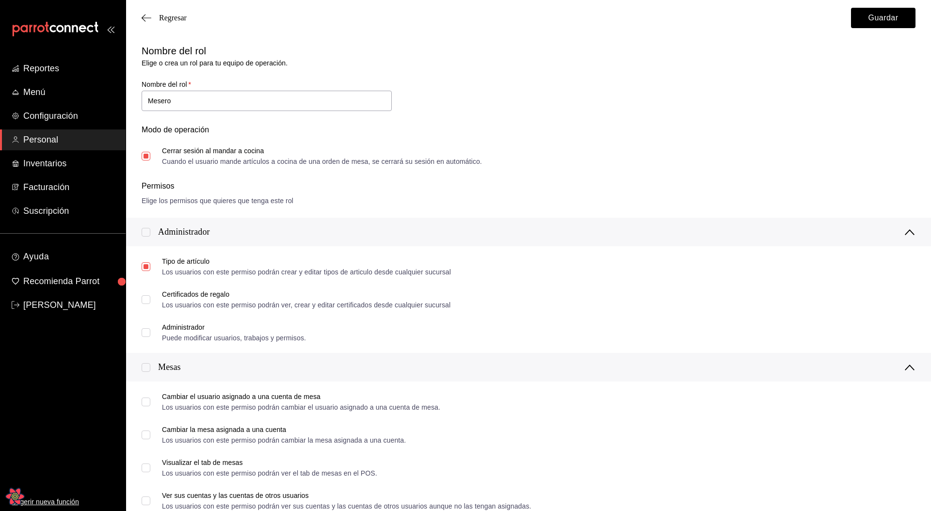
type input "Mesero"
click at [664, 74] on div "Nombre del rol Elige o crea un rol para tu equipo de operación. Nombre del rol …" at bounding box center [522, 98] width 785 height 133
click at [855, 24] on button "Guardar" at bounding box center [883, 18] width 64 height 20
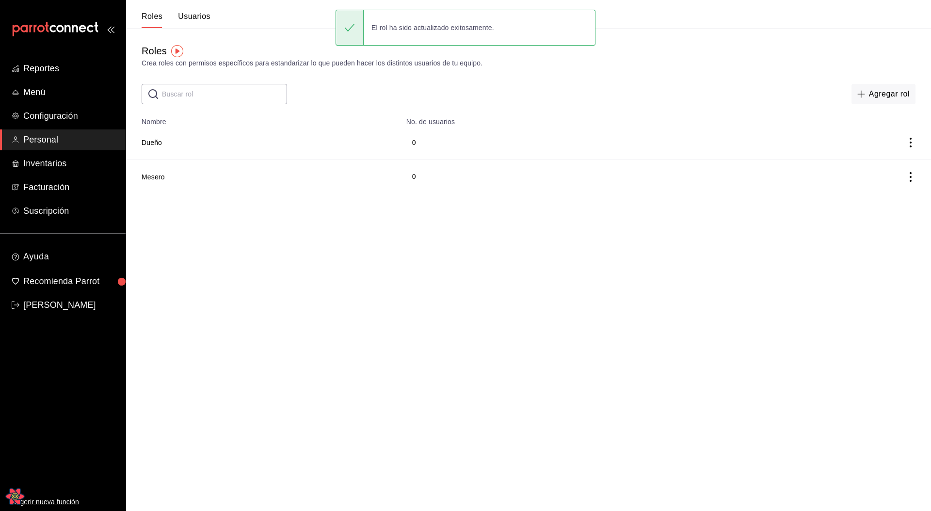
click at [196, 16] on button "Usuarios" at bounding box center [194, 20] width 32 height 16
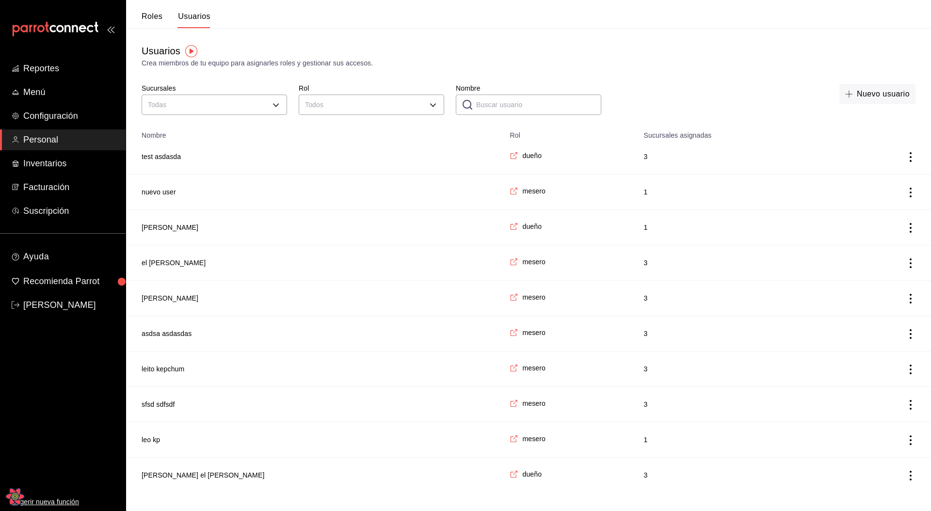
click at [145, 10] on div "Roles Usuarios" at bounding box center [168, 14] width 84 height 28
click at [148, 13] on button "Roles" at bounding box center [152, 20] width 21 height 16
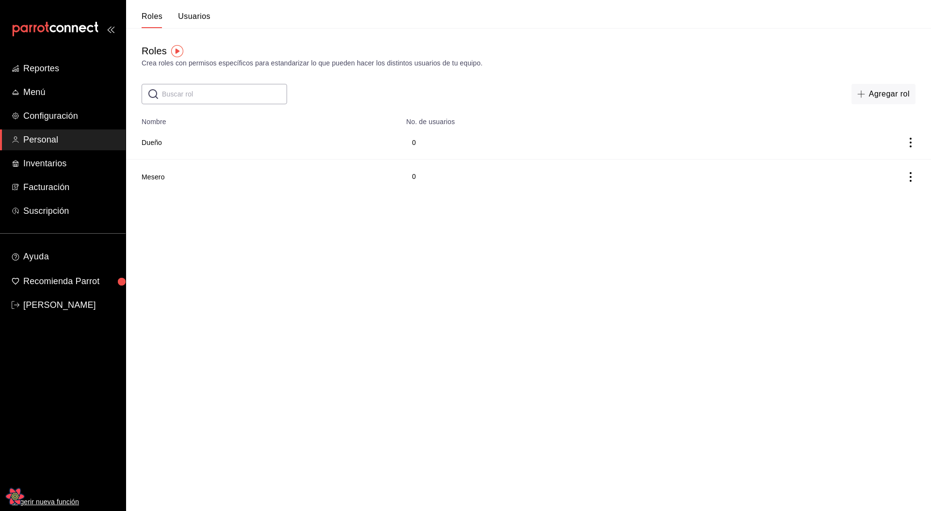
click at [205, 16] on button "Usuarios" at bounding box center [194, 20] width 32 height 16
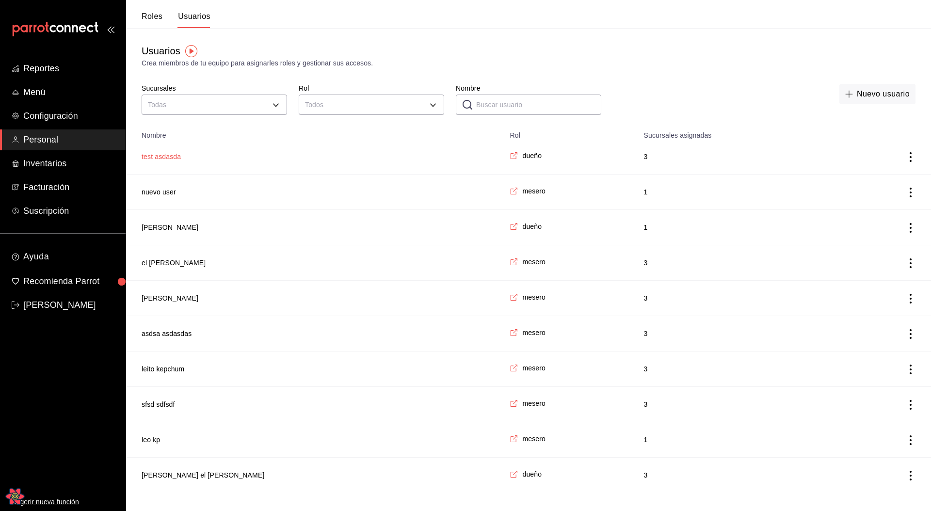
click at [163, 152] on button "test asdasda" at bounding box center [161, 157] width 39 height 10
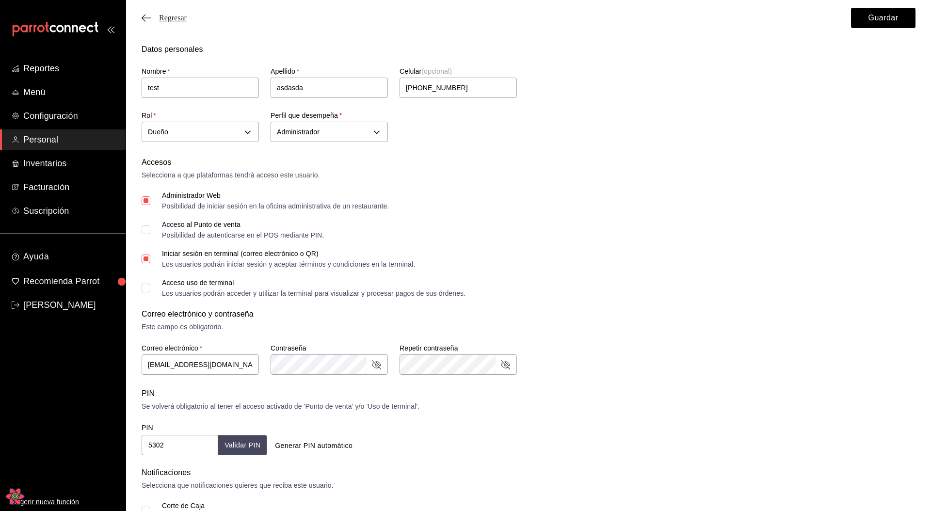
click at [169, 22] on span "Regresar" at bounding box center [173, 18] width 28 height 9
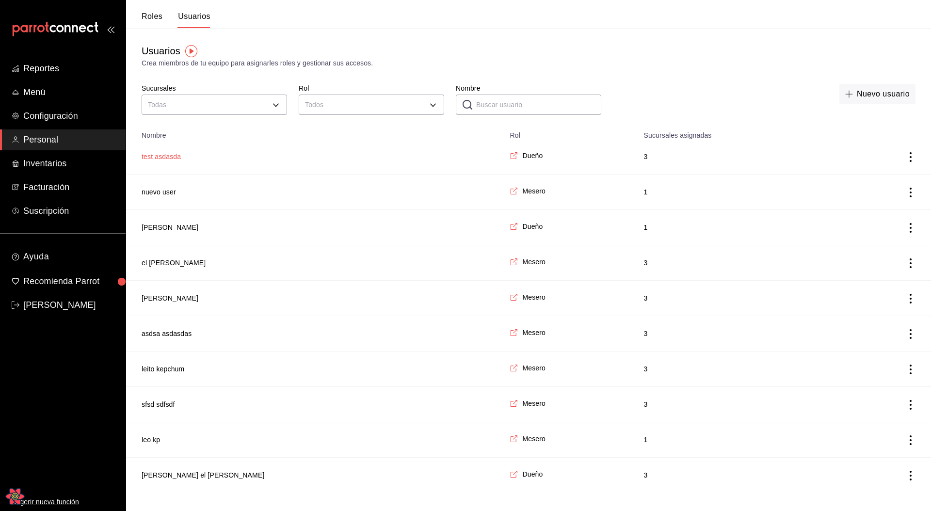
click at [159, 155] on button "test asdasda" at bounding box center [161, 157] width 39 height 10
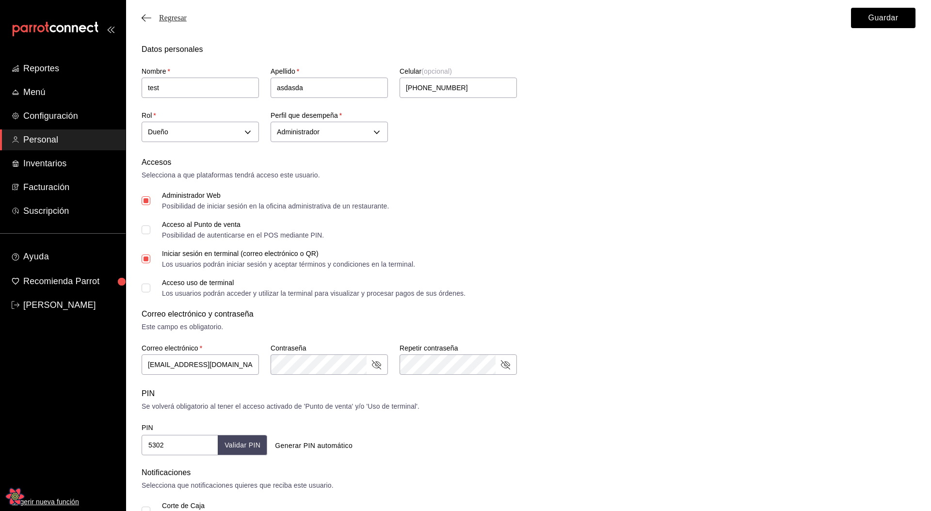
click at [174, 18] on span "Regresar" at bounding box center [173, 18] width 28 height 9
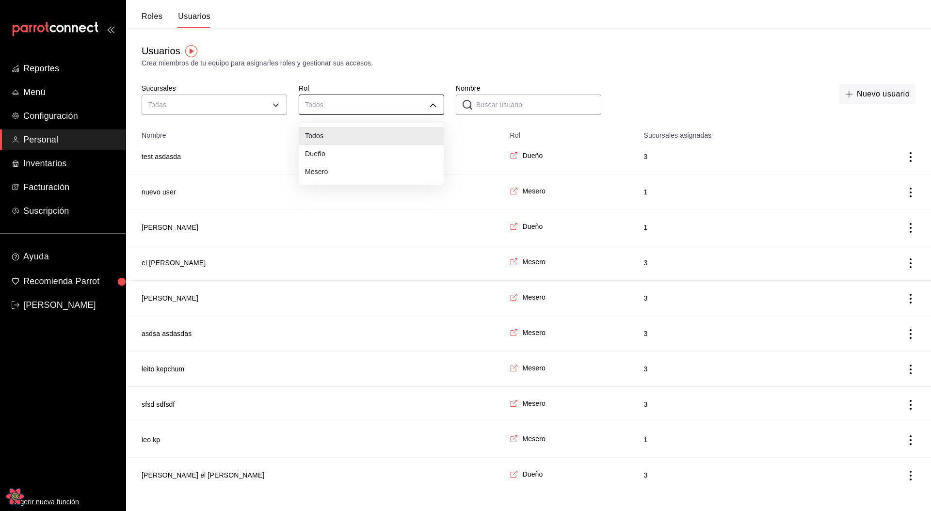
click at [366, 101] on body "Reportes Menú Configuración Personal Inventarios Facturación Suscripción Ayuda …" at bounding box center [465, 246] width 931 height 492
click at [226, 102] on div at bounding box center [465, 255] width 931 height 511
click at [222, 107] on body "Reportes Menú Configuración Personal Inventarios Facturación Suscripción Ayuda …" at bounding box center [465, 246] width 931 height 492
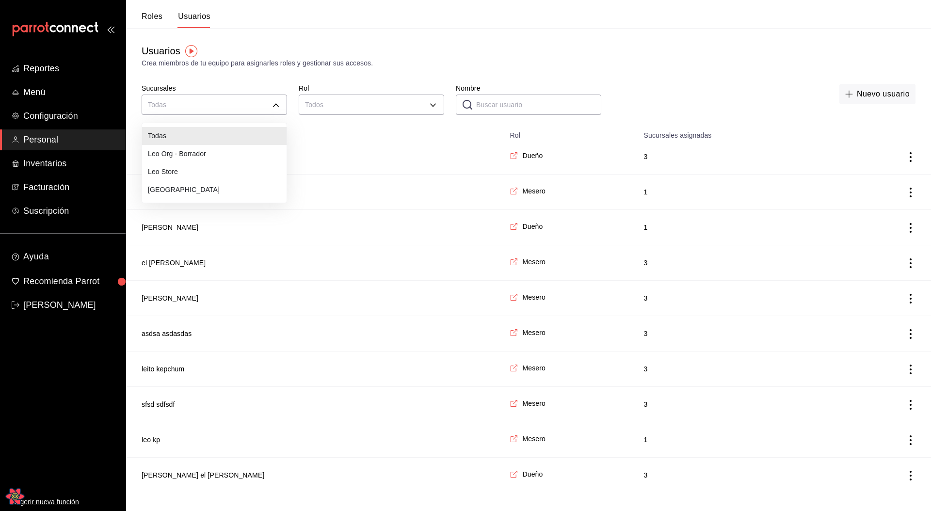
click at [395, 76] on div at bounding box center [465, 255] width 931 height 511
click at [682, 89] on div "Nuevo usuario" at bounding box center [764, 101] width 302 height 34
click at [345, 56] on div "Usuarios Crea miembros de tu equipo para asignarles roles y gestionar sus acces…" at bounding box center [528, 56] width 805 height 25
click at [756, 91] on div "Nuevo usuario" at bounding box center [764, 101] width 302 height 34
click at [909, 155] on icon "actions" at bounding box center [910, 157] width 10 height 10
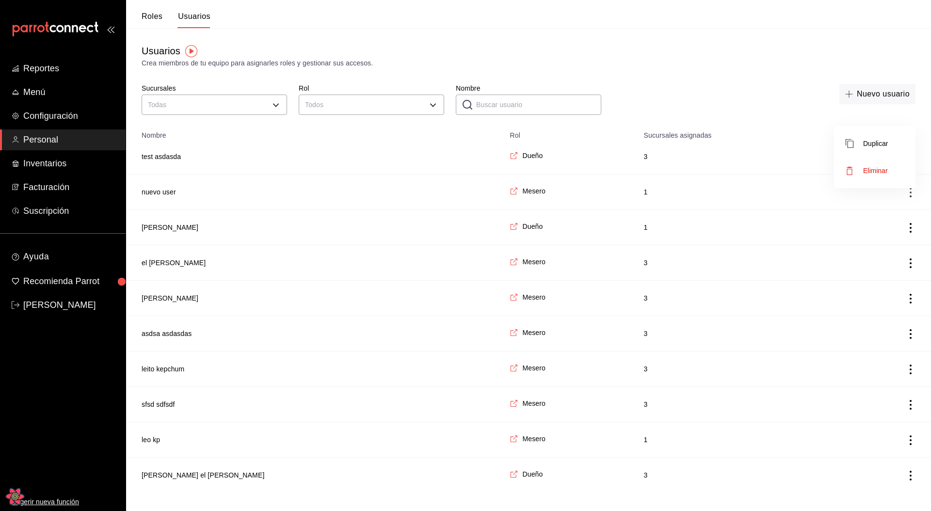
click at [882, 170] on span "Eliminar" at bounding box center [875, 171] width 25 height 8
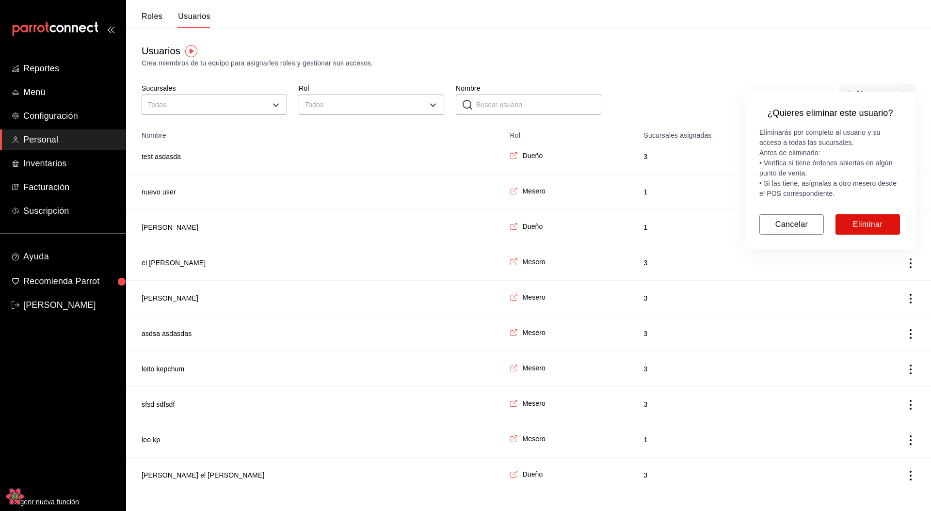
click at [730, 121] on div at bounding box center [465, 255] width 931 height 511
click at [849, 228] on button "Eliminar" at bounding box center [867, 224] width 64 height 20
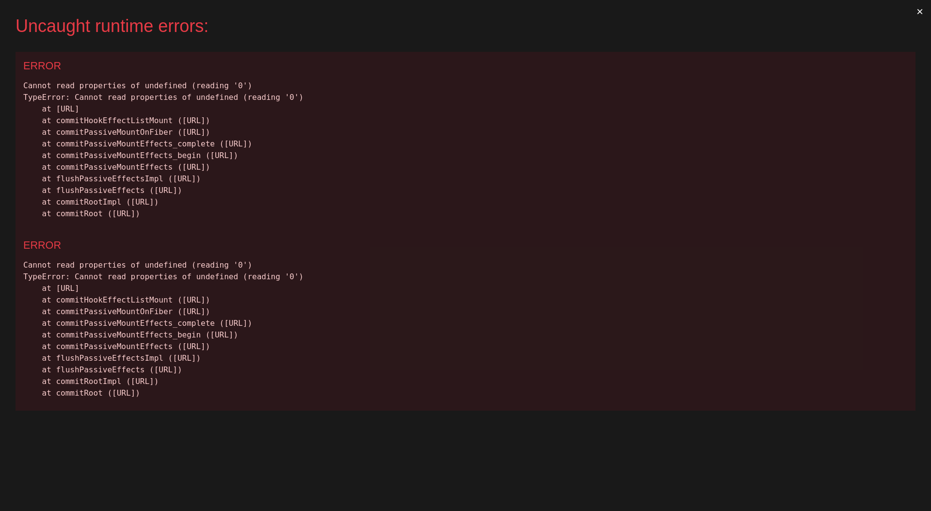
click at [917, 10] on button "×" at bounding box center [919, 11] width 22 height 23
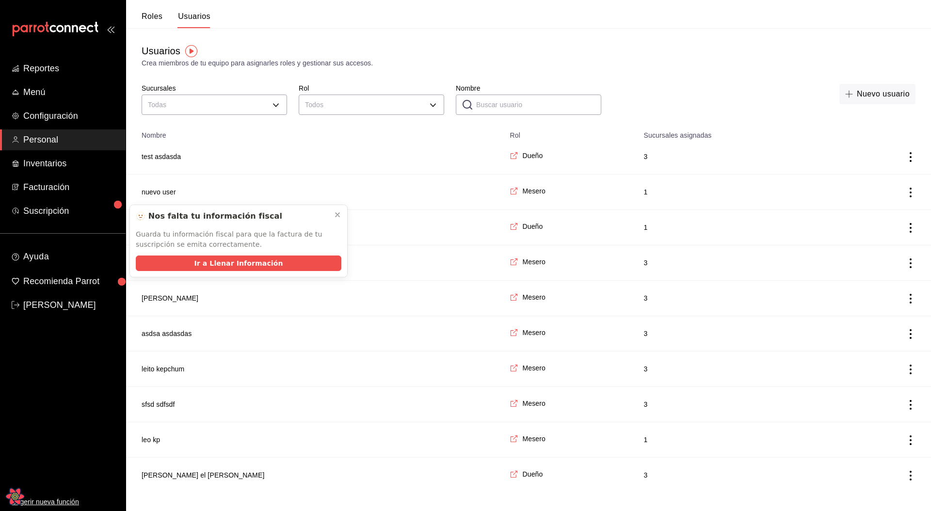
click at [905, 174] on td "employeesTable" at bounding box center [884, 156] width 93 height 35
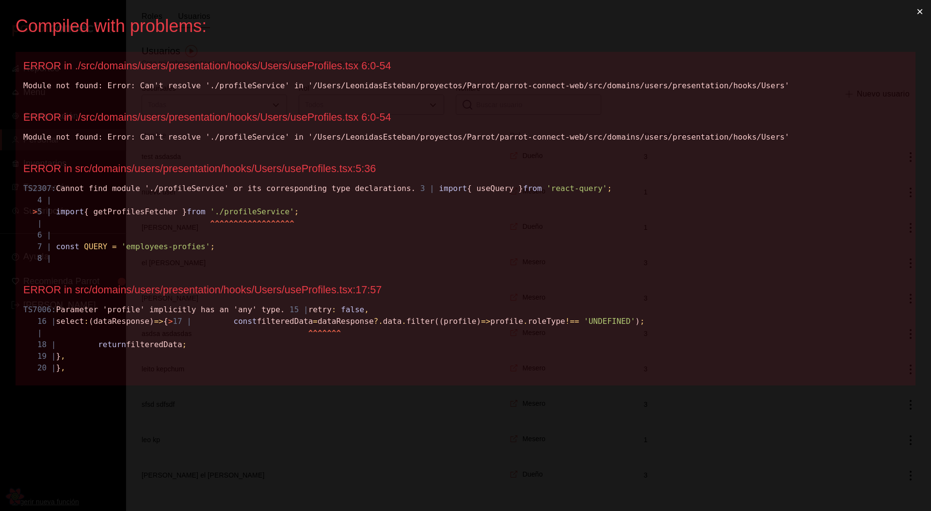
click at [300, 296] on div "ERROR in src/domains/users/presentation/hooks/Users/useProfiles.tsx:17:57" at bounding box center [465, 290] width 884 height 13
copy div "useProfiles"
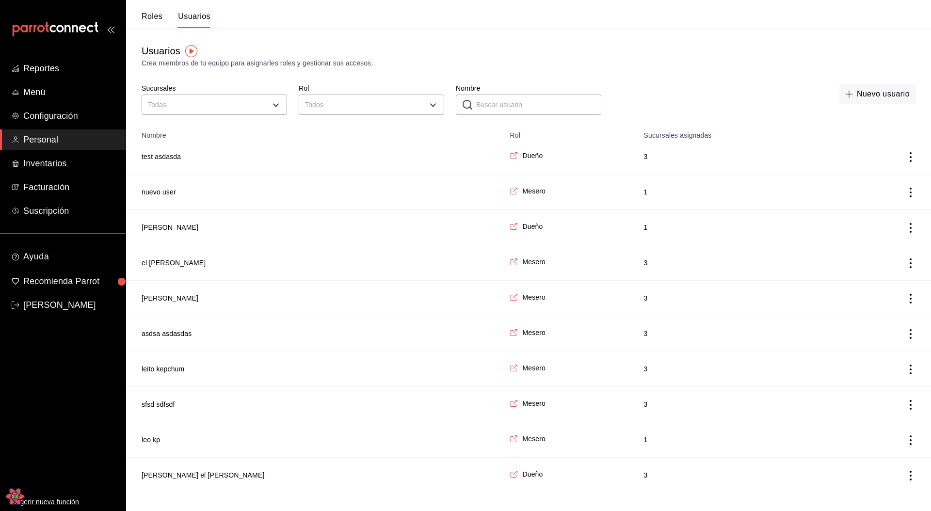
click at [914, 407] on icon "actions" at bounding box center [910, 405] width 10 height 10
click at [878, 418] on span "Eliminar" at bounding box center [875, 418] width 25 height 8
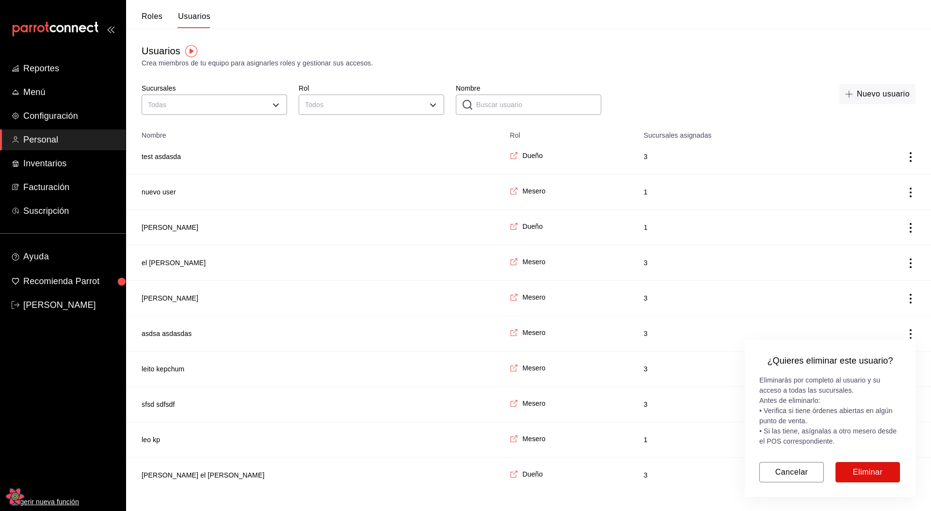
click at [858, 468] on button "Eliminar" at bounding box center [867, 472] width 64 height 20
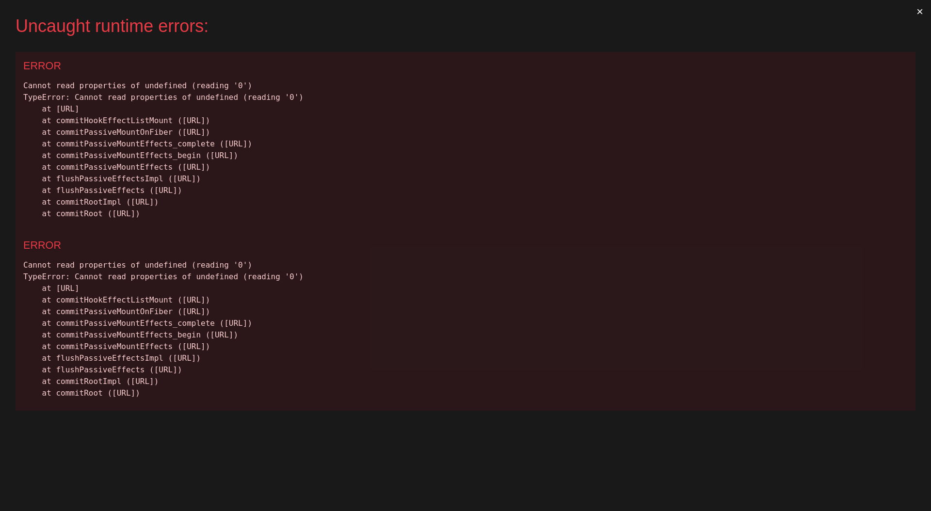
click at [915, 12] on button "×" at bounding box center [919, 11] width 22 height 23
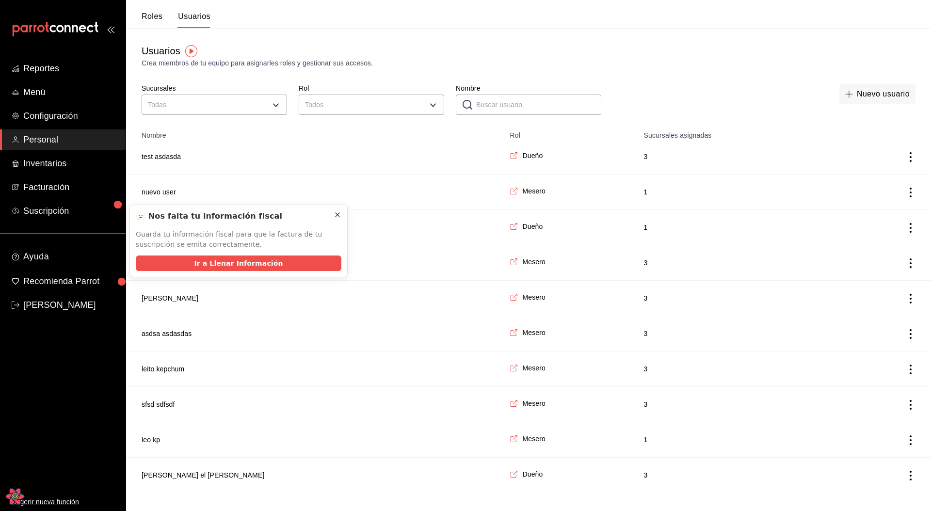
click at [340, 213] on icon at bounding box center [337, 215] width 8 height 8
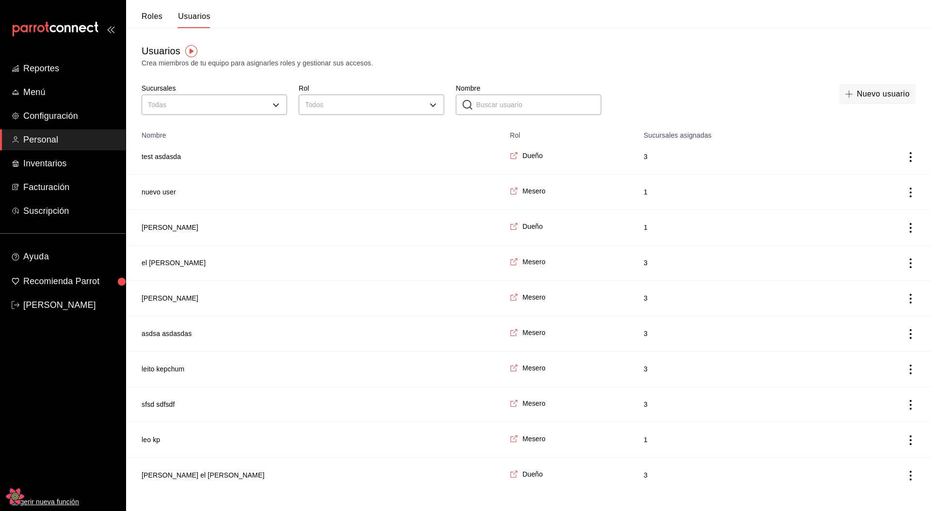
click at [711, 128] on th "Sucursales asignadas" at bounding box center [738, 133] width 200 height 14
click at [909, 369] on icon "actions" at bounding box center [910, 369] width 10 height 10
click at [887, 386] on li "Eliminar" at bounding box center [874, 382] width 81 height 27
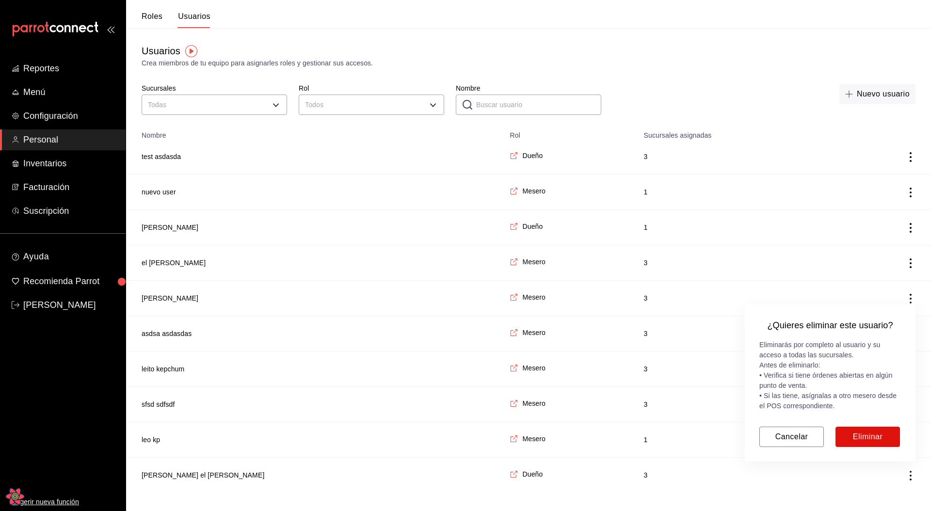
click at [866, 432] on button "Eliminar" at bounding box center [867, 436] width 64 height 20
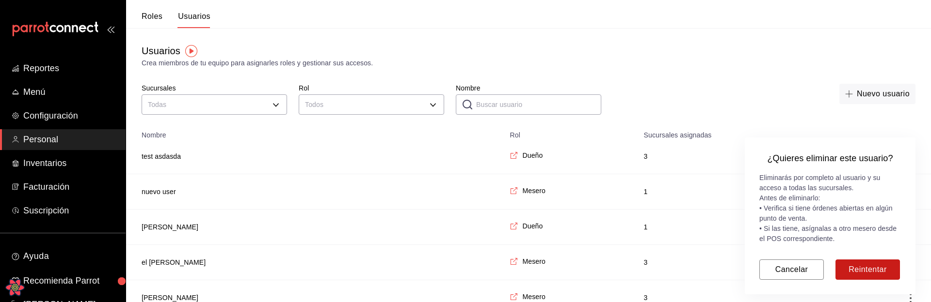
click at [855, 269] on button "Reintentar" at bounding box center [867, 270] width 64 height 20
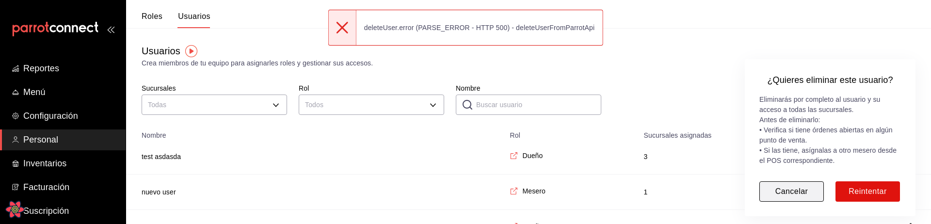
click at [780, 195] on button "Cancelar" at bounding box center [791, 191] width 64 height 20
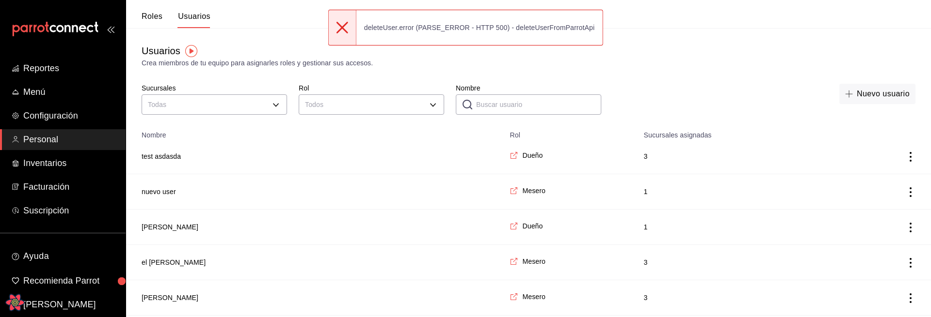
click at [637, 65] on div "Crea miembros de tu equipo para asignarles roles y gestionar sus accesos." at bounding box center [529, 63] width 774 height 10
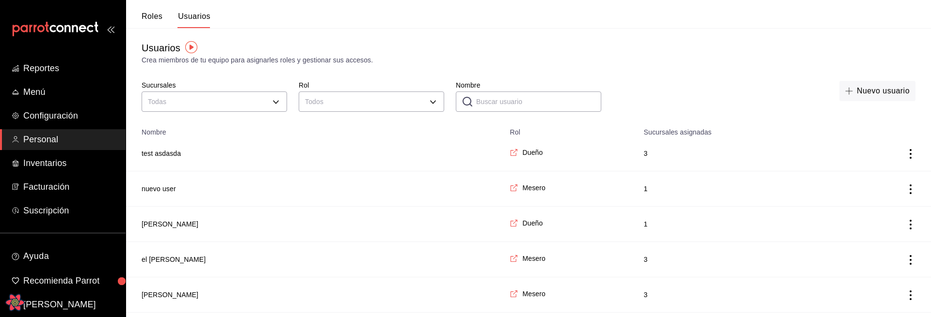
scroll to position [5, 0]
click at [858, 83] on button "Nuevo usuario" at bounding box center [877, 89] width 76 height 20
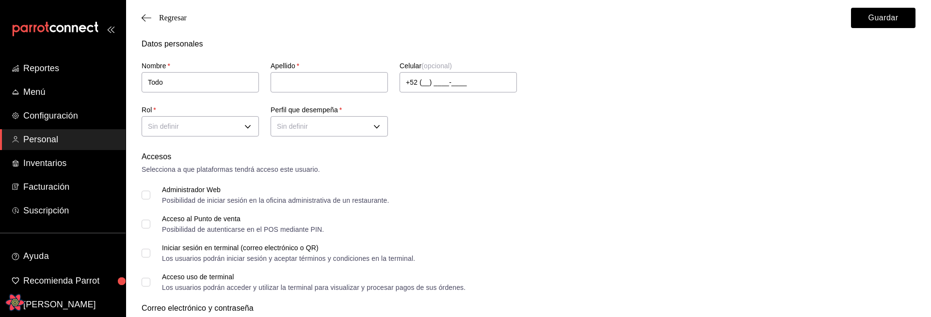
type input "Todo"
type input "Poderoso"
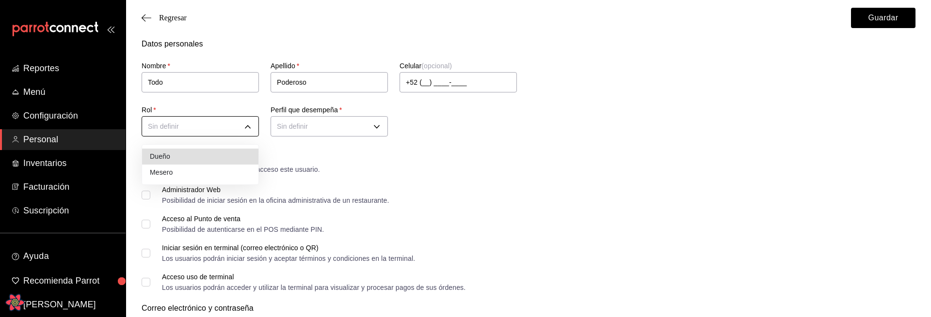
click at [186, 158] on li "Dueño" at bounding box center [200, 157] width 116 height 16
type input "a1f3f69a-3465-4f19-a730-246ddc5a1ebb"
click at [353, 126] on div at bounding box center [465, 158] width 931 height 317
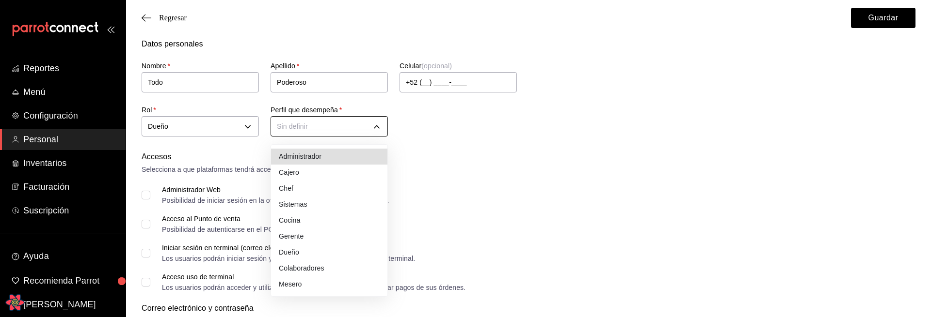
click at [306, 280] on li "Mesero" at bounding box center [329, 285] width 116 height 16
type input "WAITER"
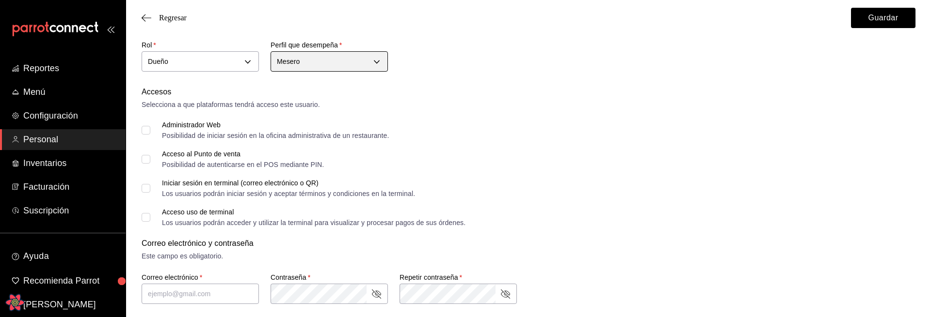
scroll to position [102, 0]
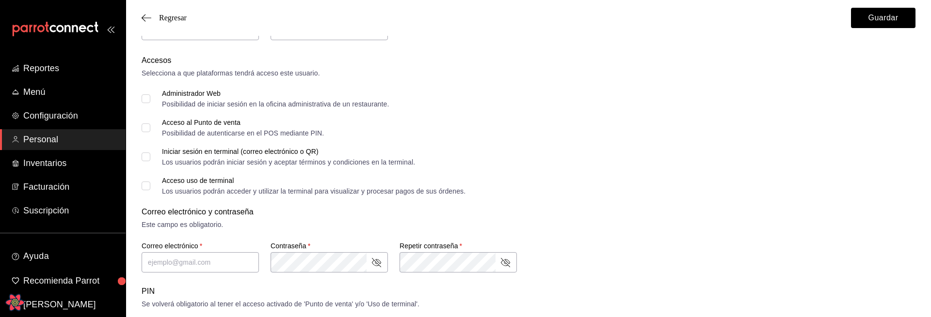
click at [143, 97] on input "Administrador Web Posibilidad de iniciar sesión en la oficina administrativa de…" at bounding box center [146, 99] width 9 height 9
checkbox input "true"
click at [148, 129] on input "Acceso al Punto de venta Posibilidad de autenticarse en el POS mediante PIN." at bounding box center [146, 128] width 9 height 9
checkbox input "true"
click at [151, 159] on span "Iniciar sesión en terminal (correo electrónico o QR) Los usuarios podrán inicia…" at bounding box center [282, 156] width 265 height 17
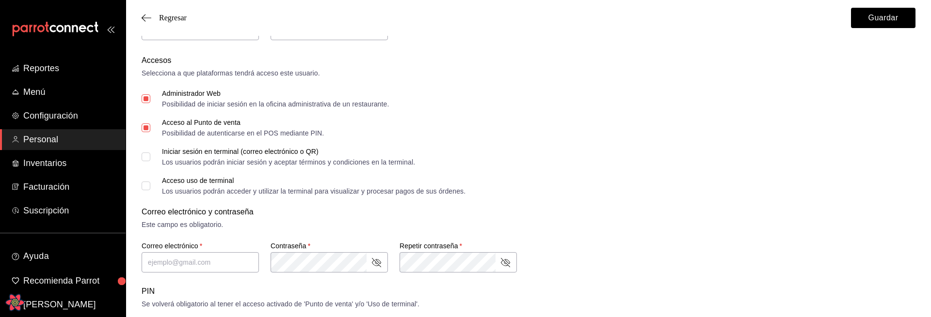
click at [150, 159] on input "Iniciar sesión en terminal (correo electrónico o QR) Los usuarios podrán inicia…" at bounding box center [146, 157] width 9 height 9
checkbox input "true"
click at [149, 189] on input "Acceso uso de terminal Los usuarios podrán acceder y utilizar la terminal para …" at bounding box center [146, 186] width 9 height 9
checkbox input "true"
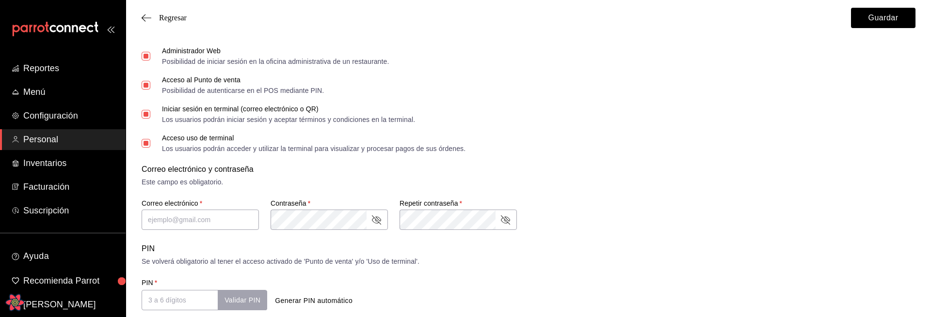
scroll to position [156, 0]
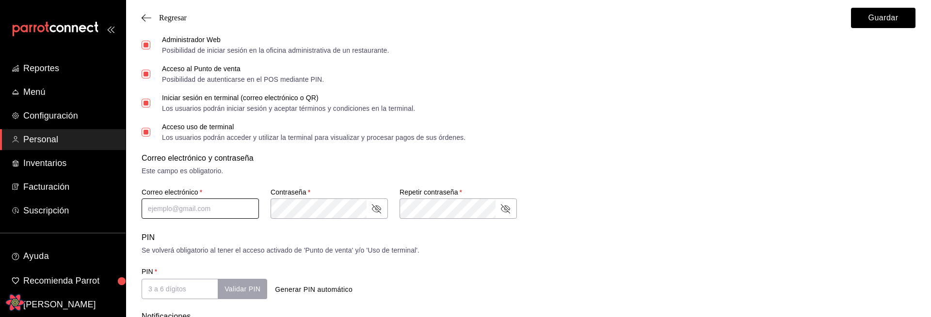
click at [205, 201] on input "text" at bounding box center [200, 209] width 117 height 20
type input "[PERSON_NAME][EMAIL_ADDRESS][PERSON_NAME][DOMAIN_NAME]"
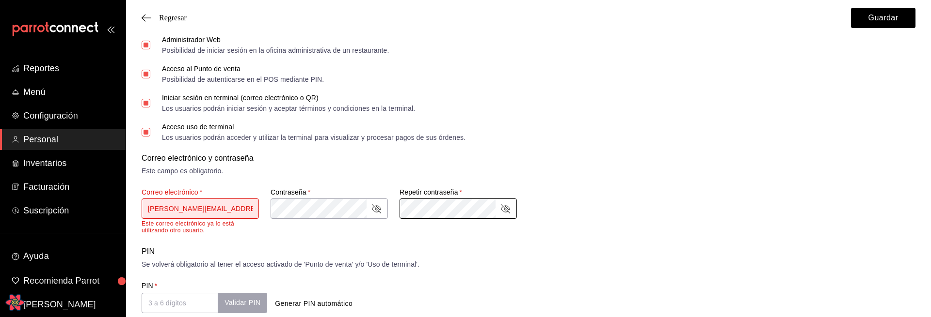
click at [451, 250] on div "PIN" at bounding box center [529, 252] width 774 height 12
click at [178, 211] on input "[PERSON_NAME][EMAIL_ADDRESS][PERSON_NAME][DOMAIN_NAME]" at bounding box center [200, 209] width 117 height 20
type input "[EMAIL_ADDRESS][PERSON_NAME][DOMAIN_NAME]"
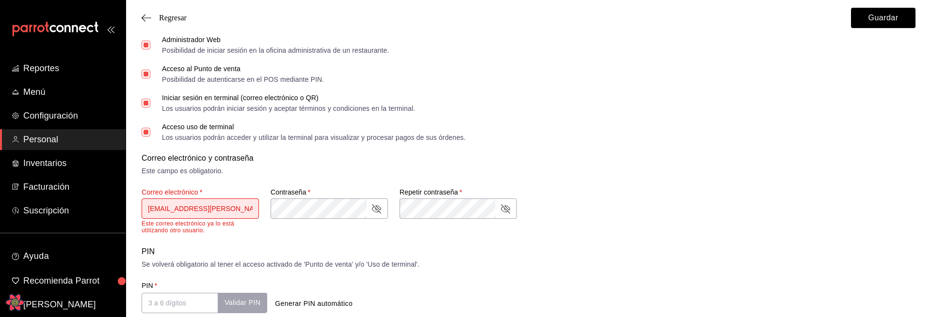
click at [349, 244] on form "Datos personales Nombre   * Todo Apellido   * Poderoso Celular (opcional) +52 (…" at bounding box center [529, 208] width 774 height 640
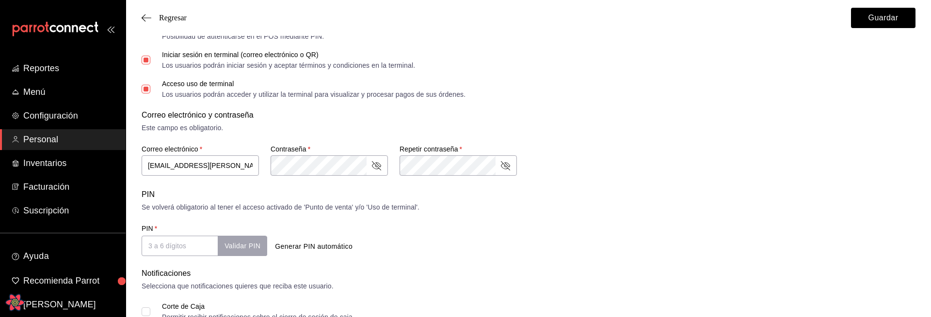
scroll to position [205, 0]
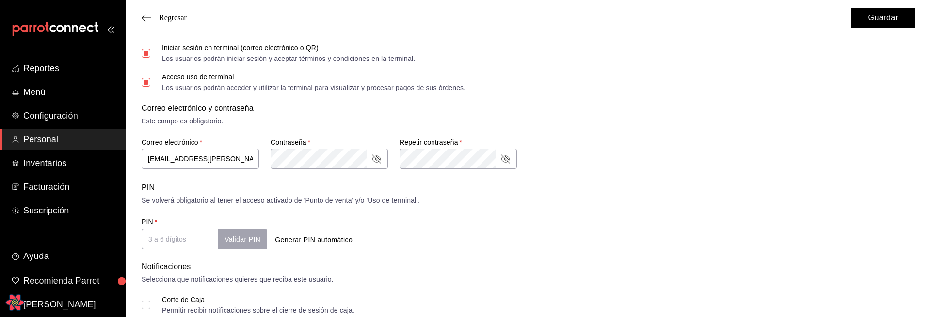
click at [306, 237] on button "Generar PIN automático" at bounding box center [313, 240] width 85 height 18
type input "5211"
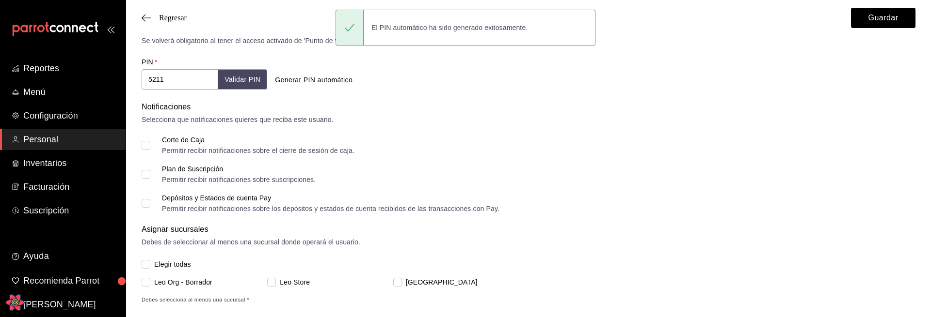
scroll to position [379, 0]
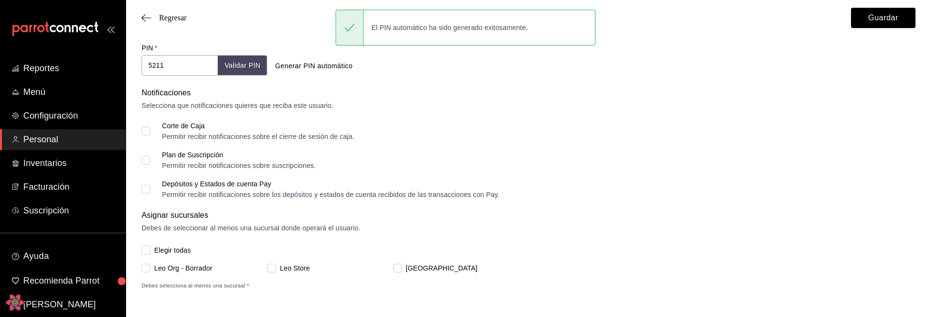
click at [147, 129] on input "Corte de Caja Permitir recibir notificaciones sobre el cierre de sesión de caja." at bounding box center [146, 131] width 9 height 9
checkbox input "true"
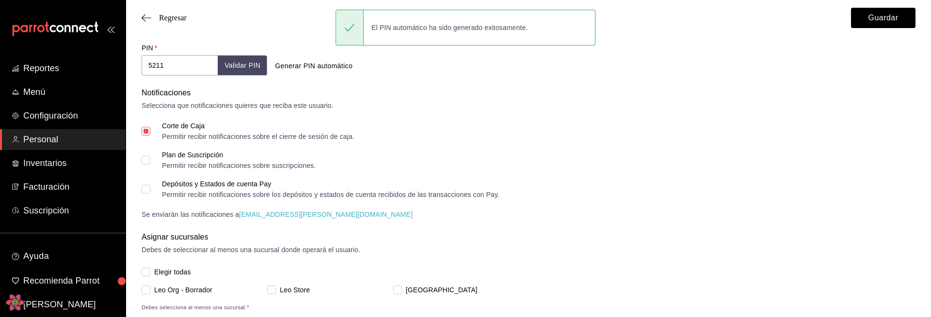
click at [148, 161] on input "Plan de Suscripción Permitir recibir notificaciones sobre suscripciones." at bounding box center [146, 160] width 9 height 9
checkbox input "true"
click at [146, 192] on input "Depósitos y Estados de cuenta Pay Permitir recibir notificaciones sobre los dep…" at bounding box center [146, 189] width 9 height 9
checkbox input "true"
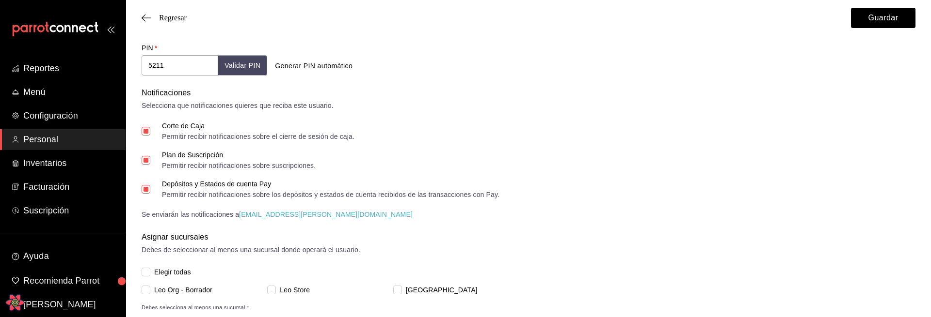
scroll to position [401, 0]
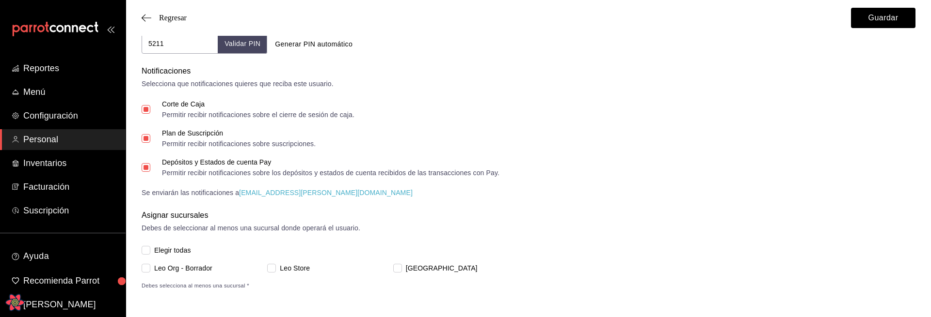
click at [148, 250] on input "Elegir todas" at bounding box center [146, 250] width 9 height 9
checkbox input "true"
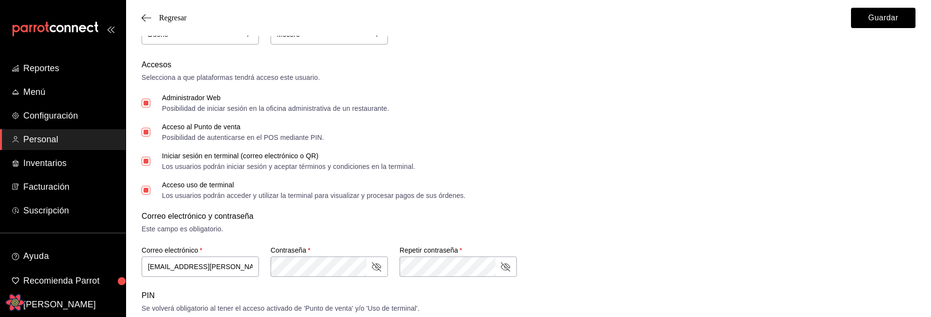
scroll to position [0, 0]
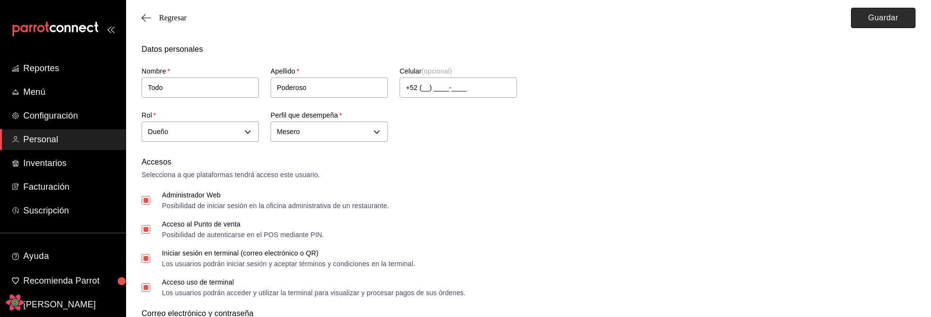
click at [884, 24] on button "Guardar" at bounding box center [883, 18] width 64 height 20
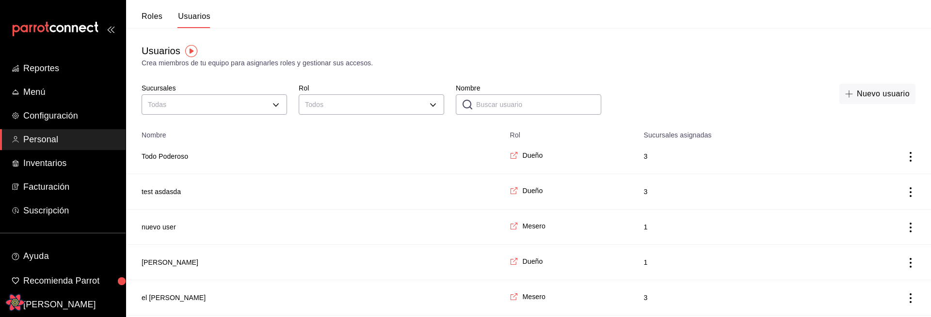
click at [144, 21] on button "Roles" at bounding box center [152, 20] width 21 height 16
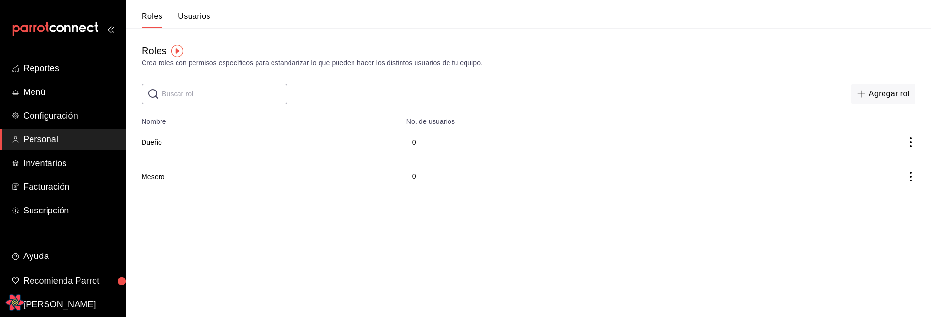
click at [164, 142] on td "Dueño" at bounding box center [263, 143] width 274 height 34
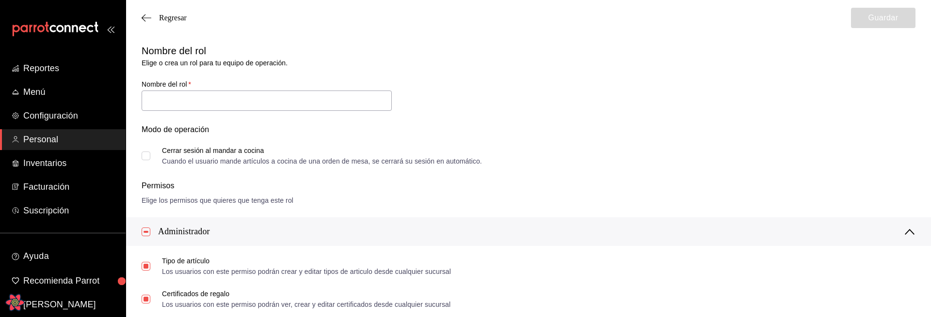
type input "Dueño"
click at [139, 152] on div "Modo de operación Cerrar sesión al mandar a cocina Cuando el usuario mande artí…" at bounding box center [522, 137] width 785 height 52
click at [148, 153] on input "Cerrar sesión al mandar a cocina Cuando el usuario mande artículos a cocina de …" at bounding box center [146, 154] width 9 height 9
checkbox input "true"
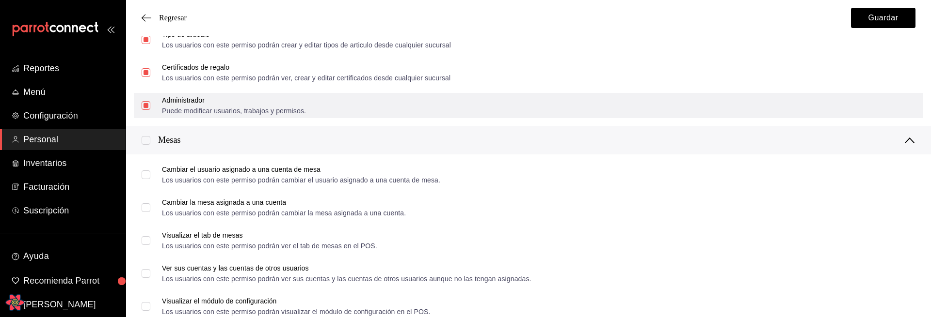
scroll to position [240, 0]
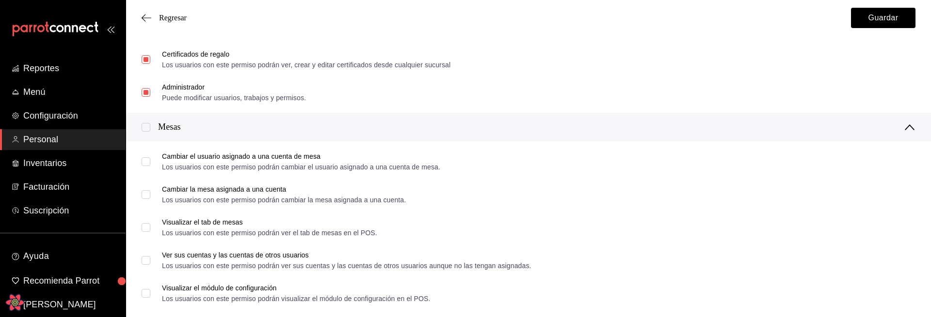
click at [145, 122] on div at bounding box center [150, 127] width 16 height 10
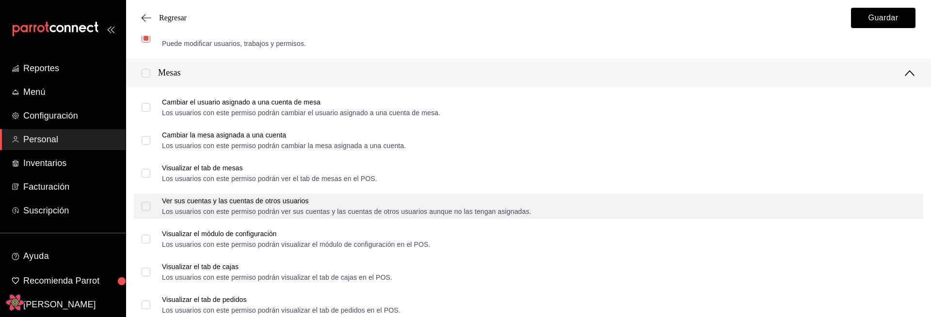
scroll to position [267, 0]
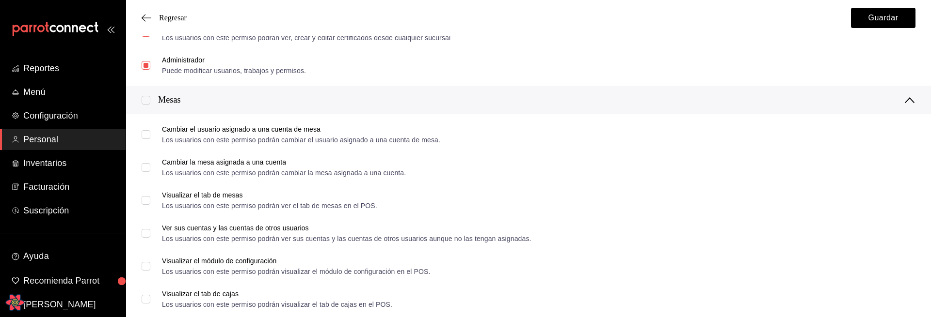
click at [149, 103] on input "checkbox" at bounding box center [146, 100] width 9 height 9
checkbox input "true"
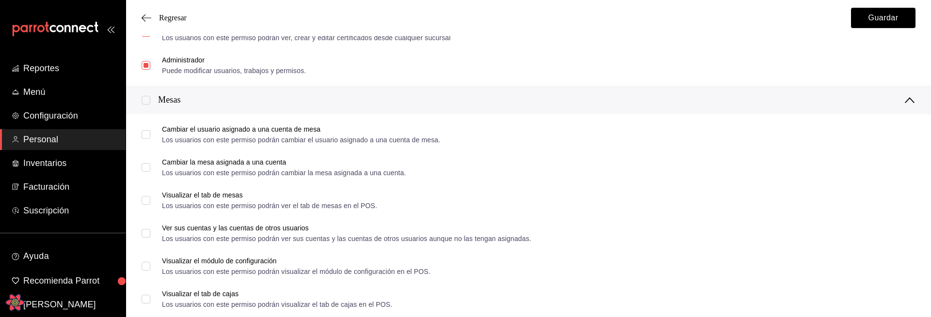
checkbox input "true"
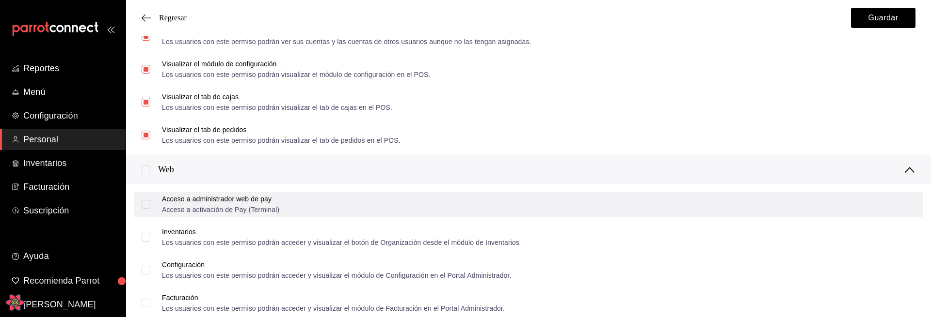
scroll to position [470, 0]
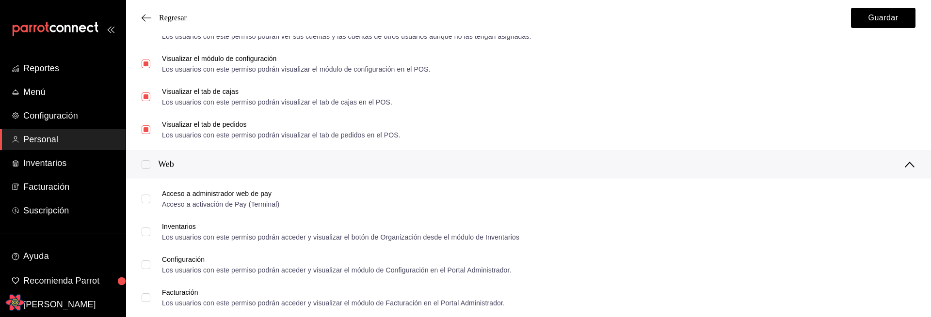
click at [148, 166] on input "checkbox" at bounding box center [146, 164] width 9 height 9
checkbox input "true"
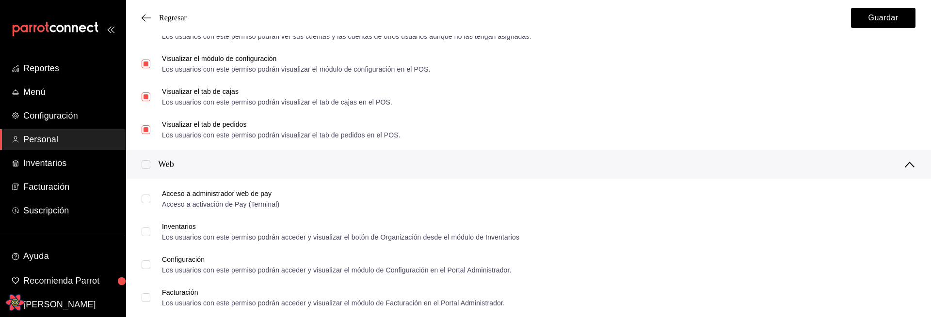
checkbox input "true"
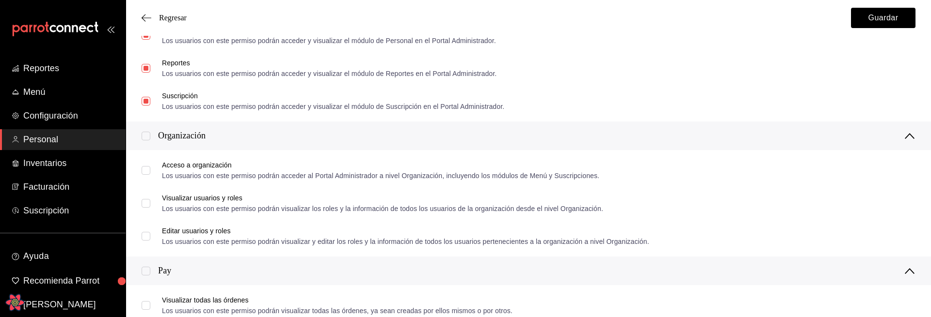
scroll to position [813, 0]
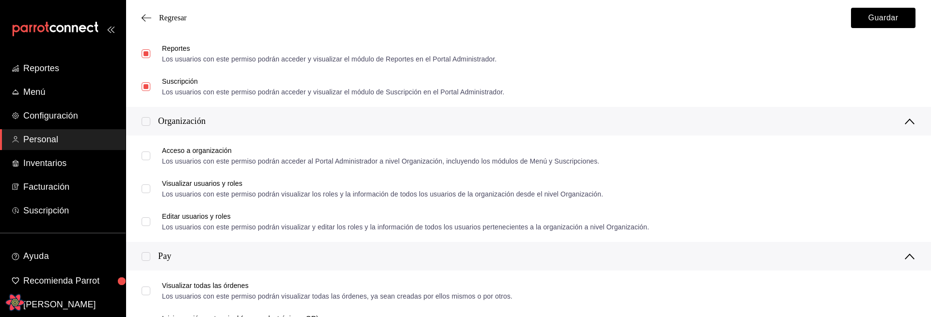
click at [145, 123] on input "checkbox" at bounding box center [146, 121] width 9 height 9
checkbox input "true"
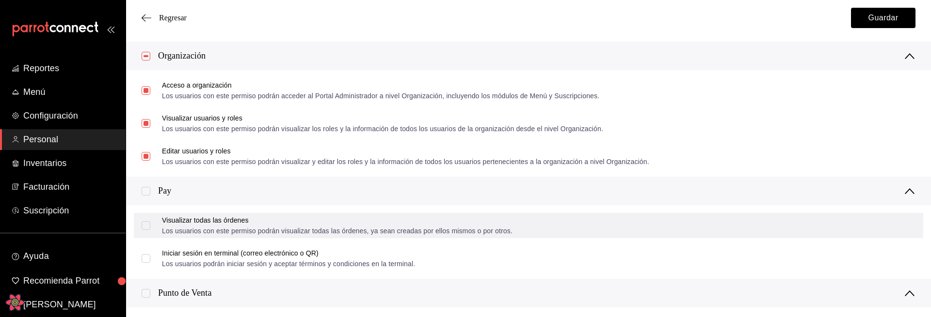
scroll to position [905, 0]
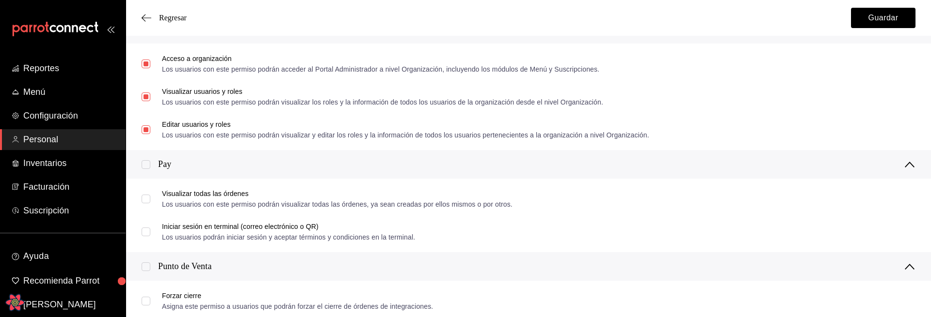
click at [147, 164] on input "checkbox" at bounding box center [146, 164] width 9 height 9
checkbox input "true"
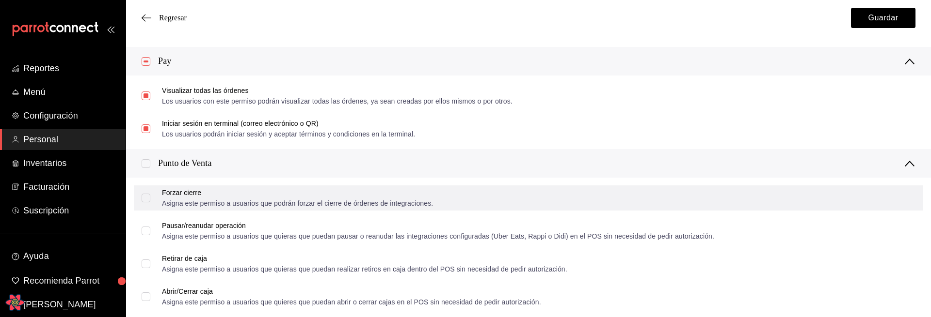
scroll to position [1026, 0]
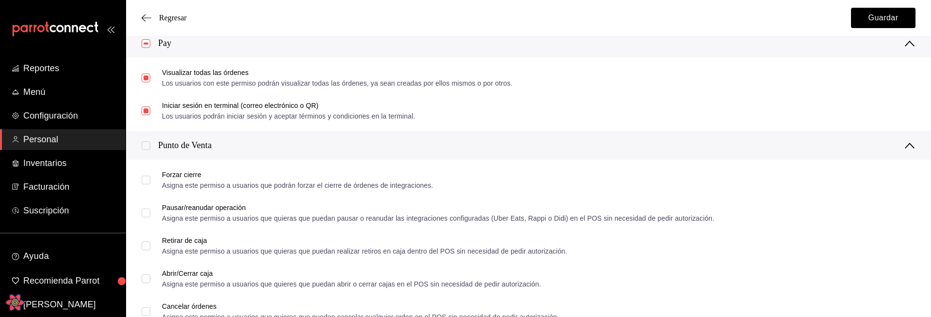
click at [145, 150] on input "checkbox" at bounding box center [146, 146] width 9 height 9
checkbox input "true"
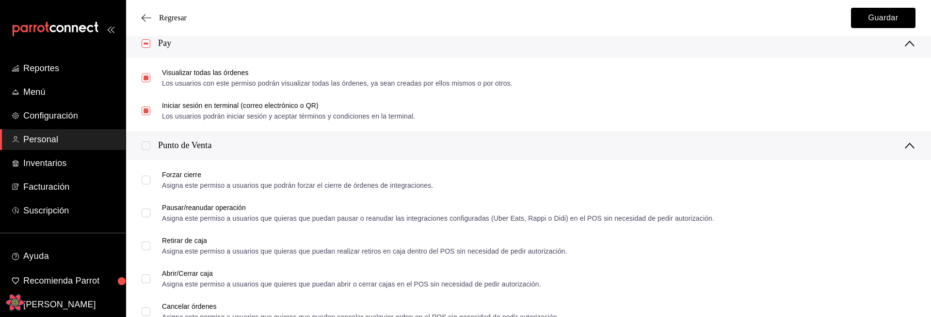
checkbox input "true"
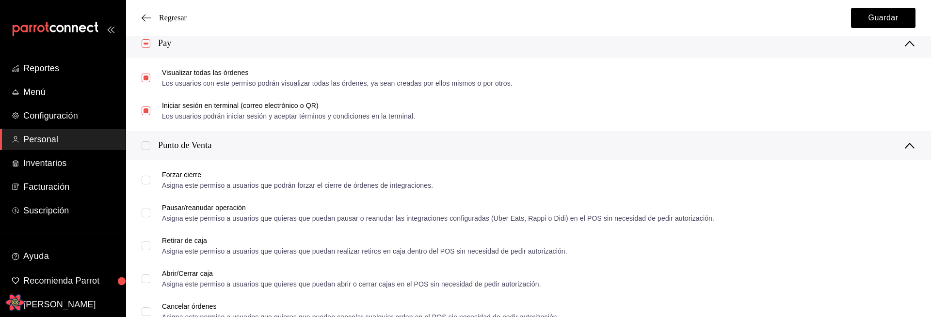
checkbox input "true"
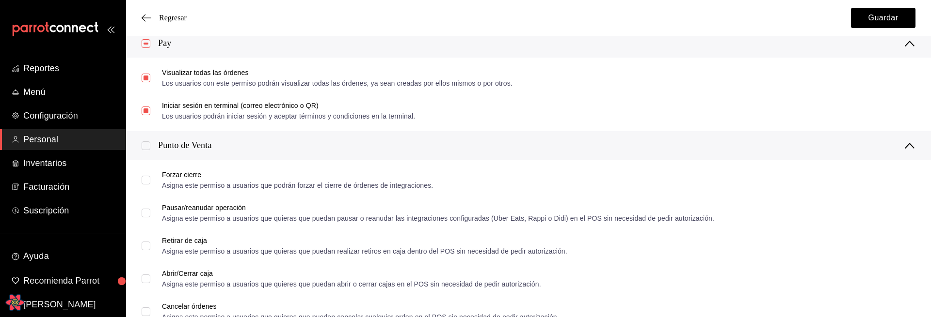
checkbox input "true"
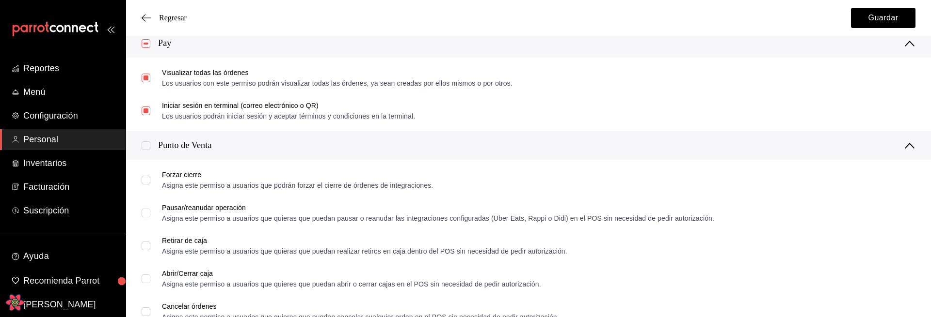
checkbox input "true"
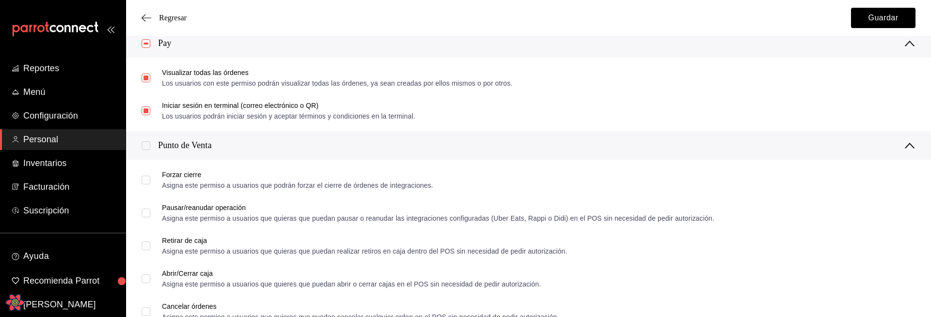
checkbox input "true"
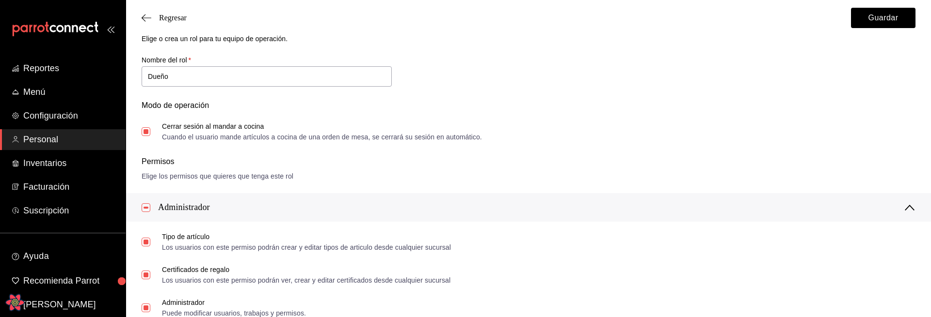
scroll to position [0, 0]
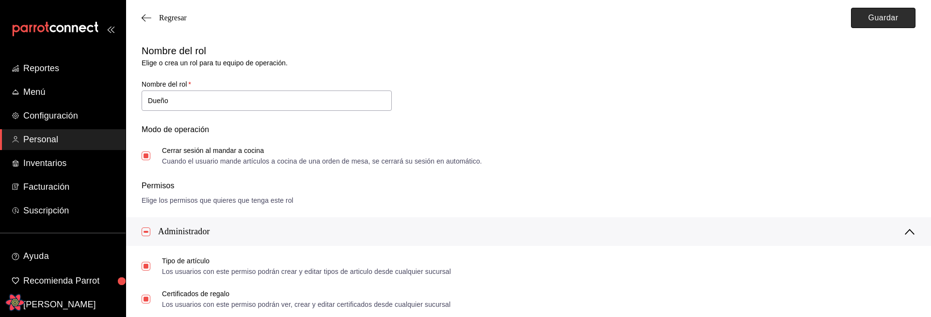
click at [877, 23] on button "Guardar" at bounding box center [883, 18] width 64 height 20
checkbox input "false"
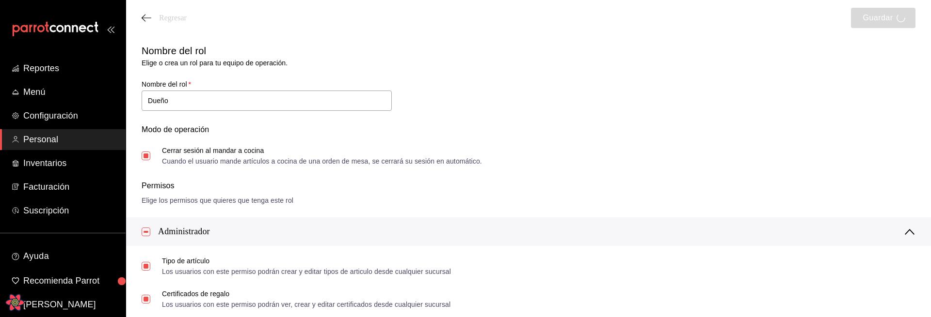
checkbox input "false"
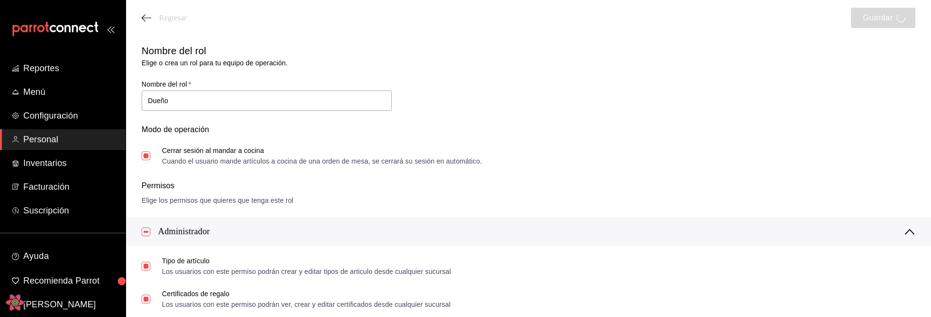
checkbox input "false"
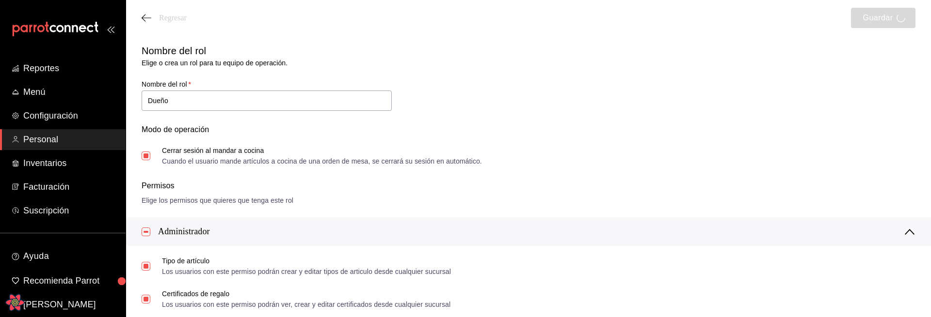
checkbox input "false"
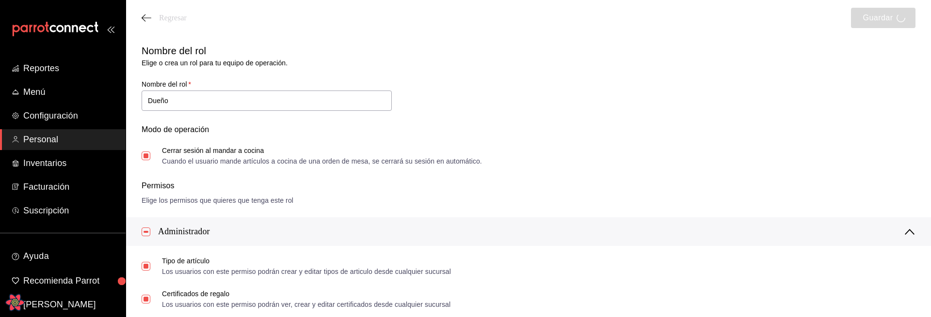
checkbox input "false"
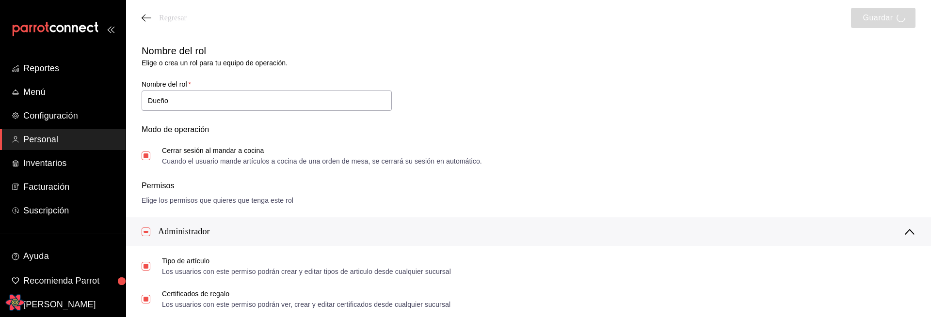
checkbox input "false"
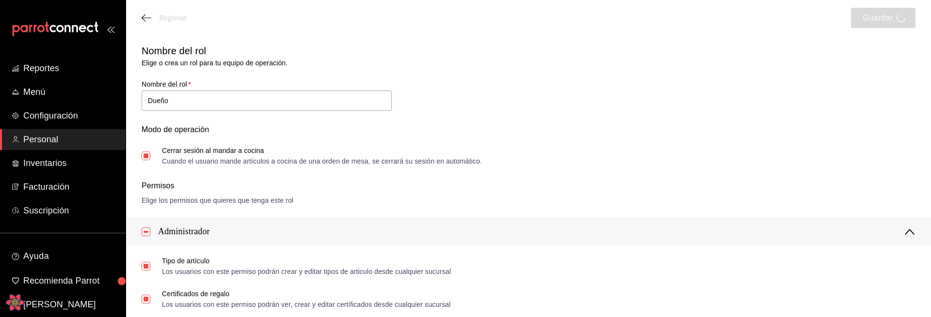
checkbox input "false"
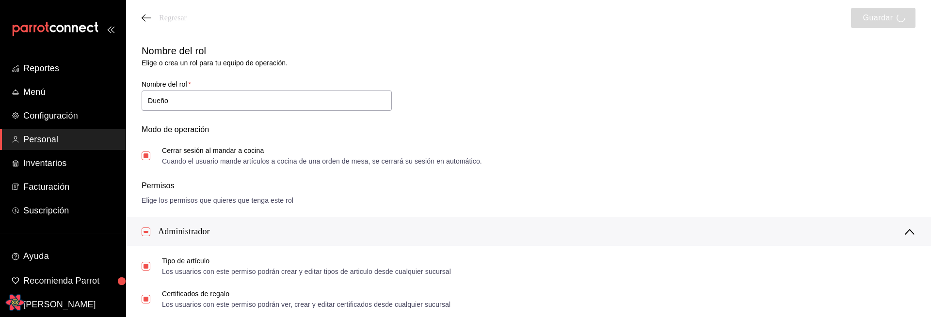
checkbox input "false"
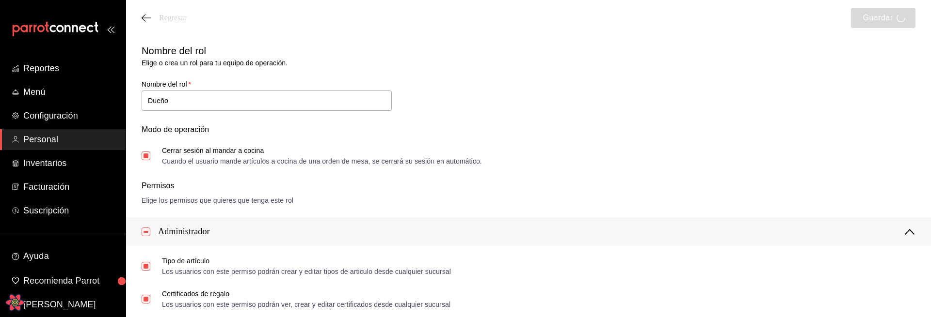
checkbox input "false"
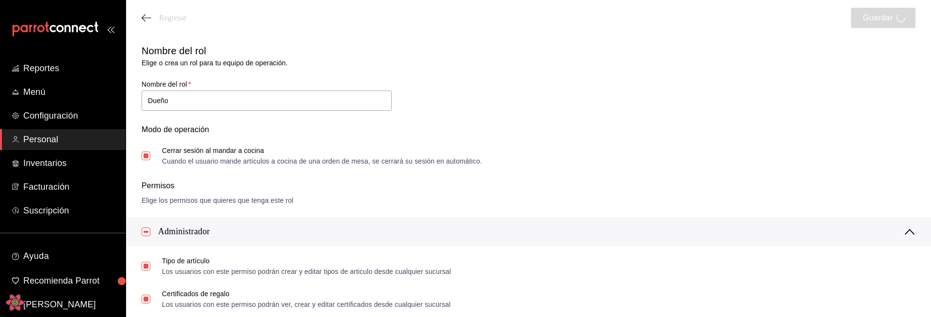
checkbox input "false"
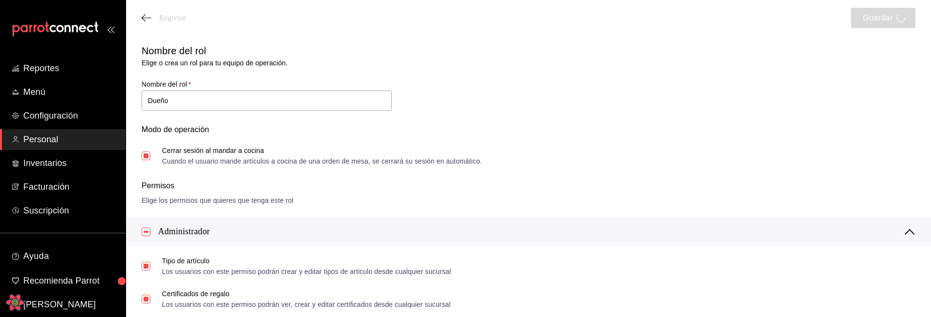
checkbox input "false"
click at [177, 17] on span "Regresar" at bounding box center [173, 18] width 28 height 9
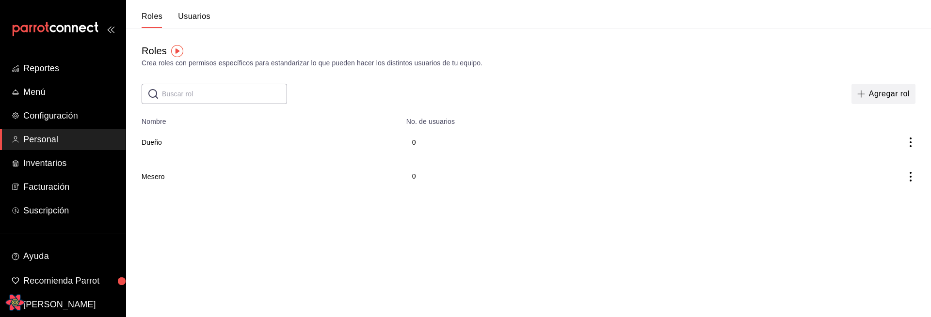
click at [887, 95] on button "Agregar rol" at bounding box center [883, 94] width 64 height 20
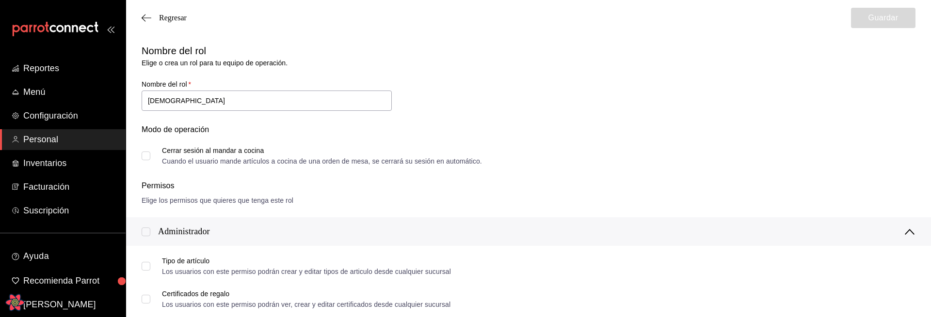
type input "[DEMOGRAPHIC_DATA]"
click at [147, 154] on input "Cerrar sesión al mandar a cocina Cuando el usuario mande artículos a cocina de …" at bounding box center [146, 156] width 9 height 9
checkbox input "true"
click at [146, 235] on input "checkbox" at bounding box center [146, 232] width 9 height 9
checkbox input "true"
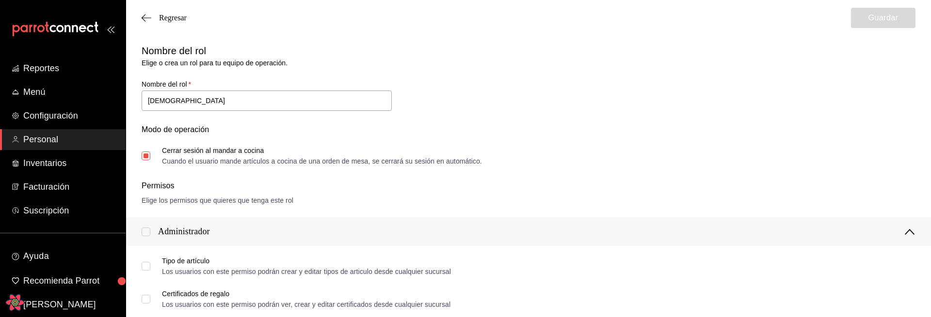
checkbox input "true"
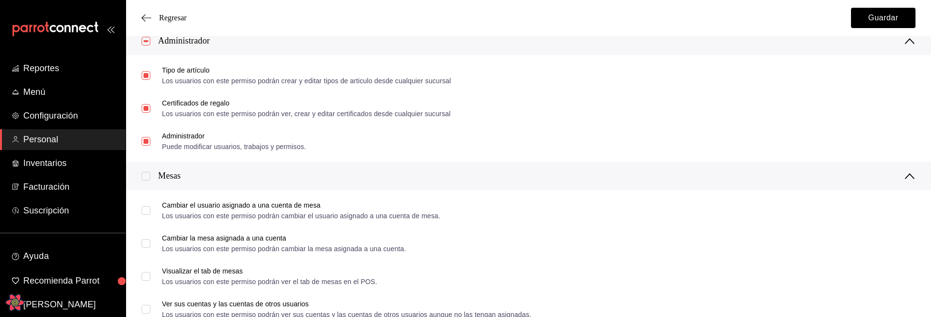
scroll to position [193, 0]
click at [147, 174] on input "checkbox" at bounding box center [146, 174] width 9 height 9
checkbox input "true"
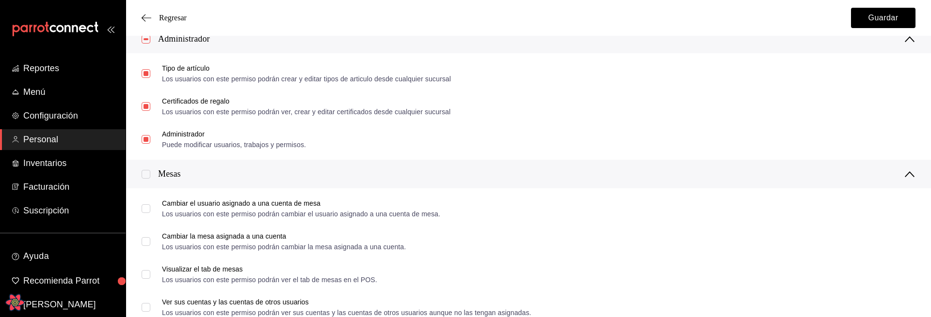
checkbox input "true"
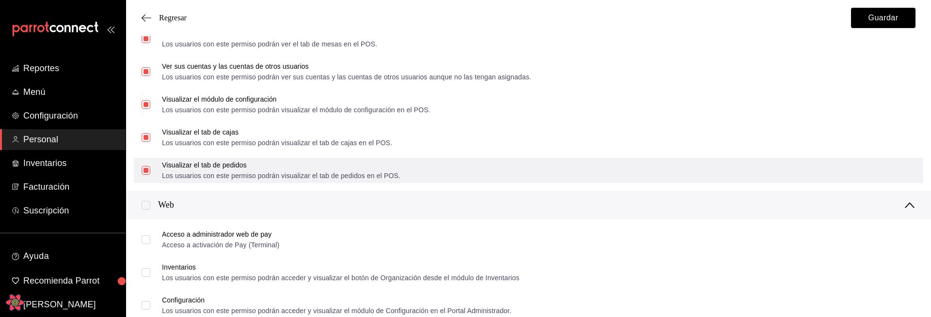
scroll to position [462, 0]
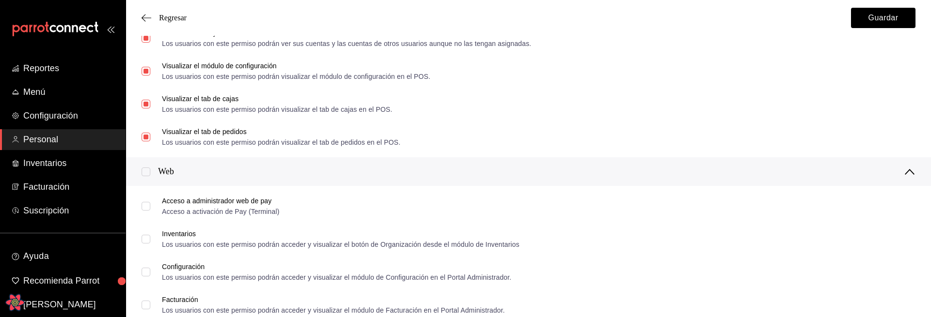
click at [147, 175] on input "checkbox" at bounding box center [146, 172] width 9 height 9
checkbox input "true"
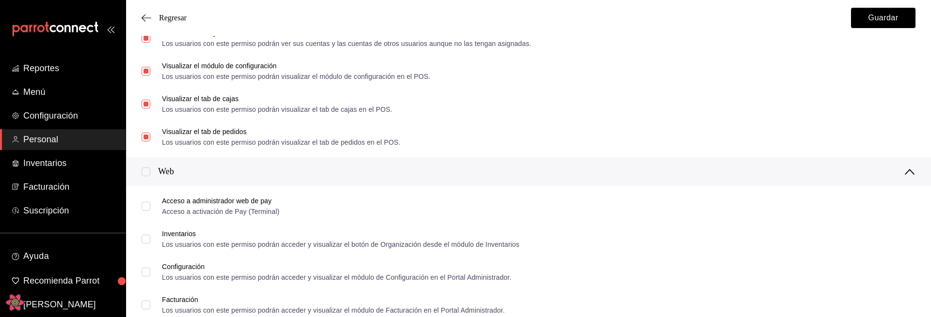
checkbox input "true"
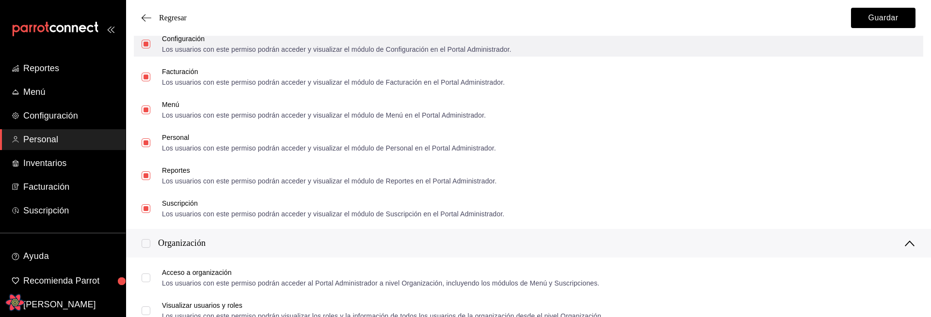
scroll to position [759, 0]
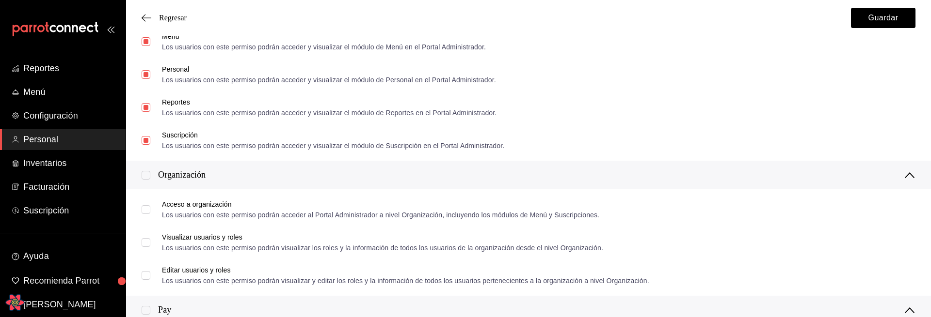
click at [148, 178] on input "checkbox" at bounding box center [146, 175] width 9 height 9
checkbox input "true"
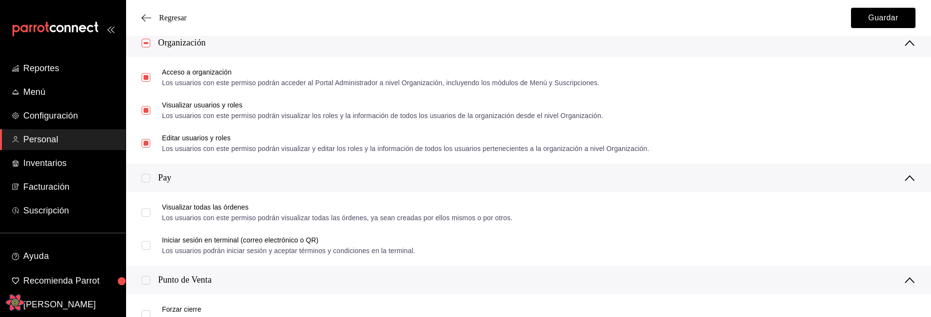
click at [148, 182] on input "checkbox" at bounding box center [146, 178] width 9 height 9
checkbox input "true"
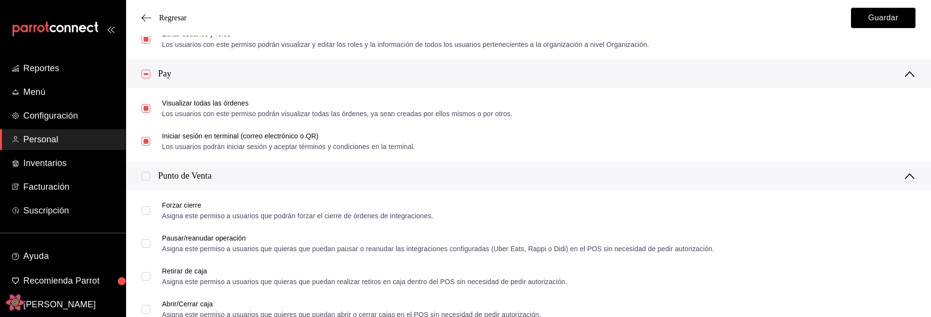
click at [146, 176] on input "checkbox" at bounding box center [146, 176] width 9 height 9
checkbox input "true"
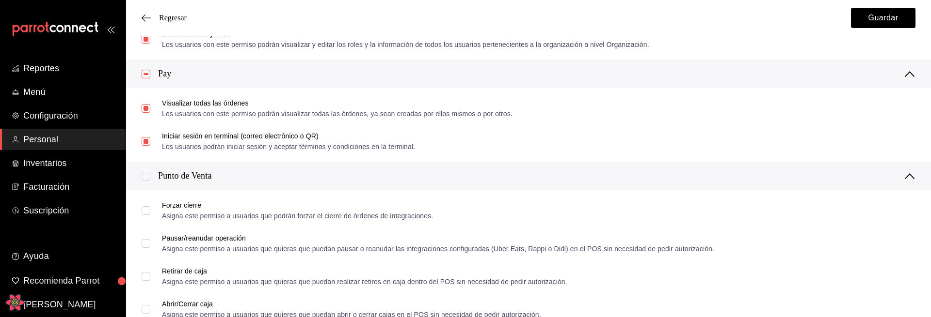
checkbox input "true"
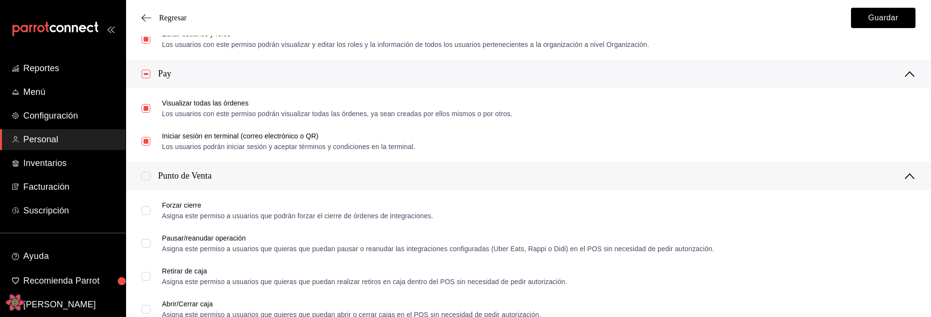
checkbox input "true"
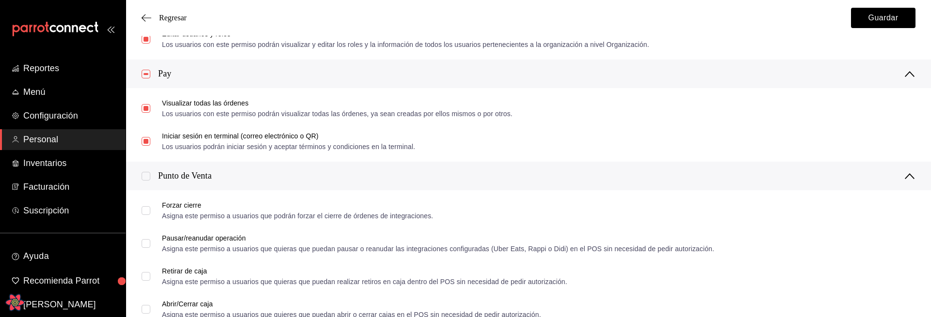
checkbox input "true"
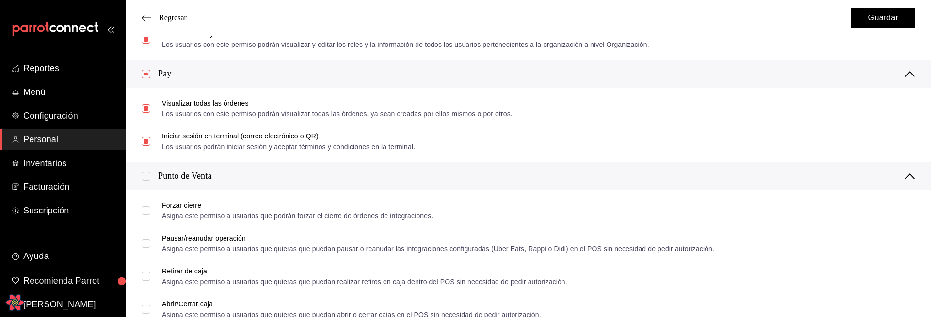
checkbox input "true"
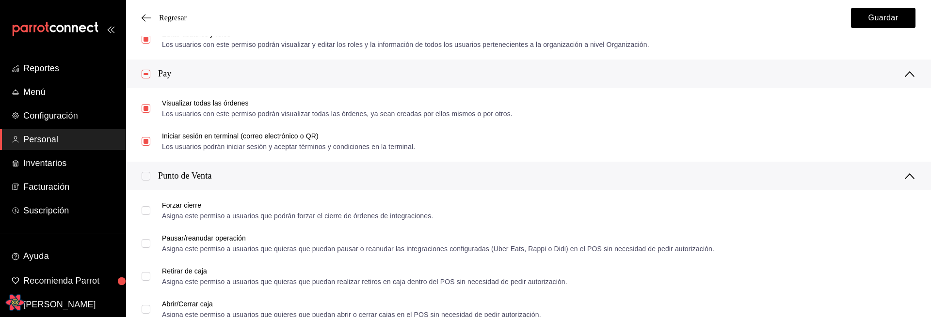
checkbox input "true"
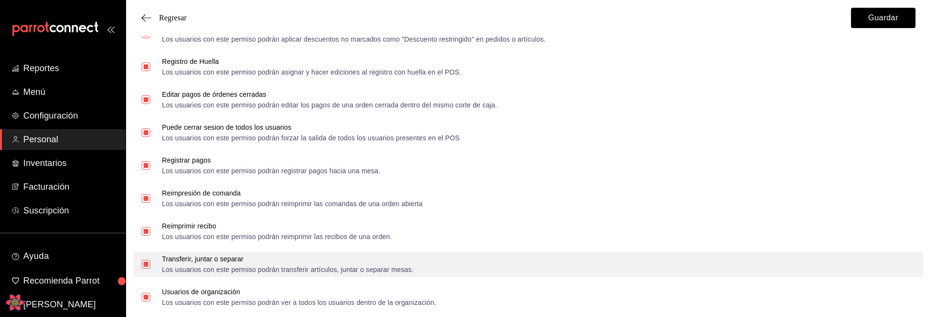
scroll to position [1716, 0]
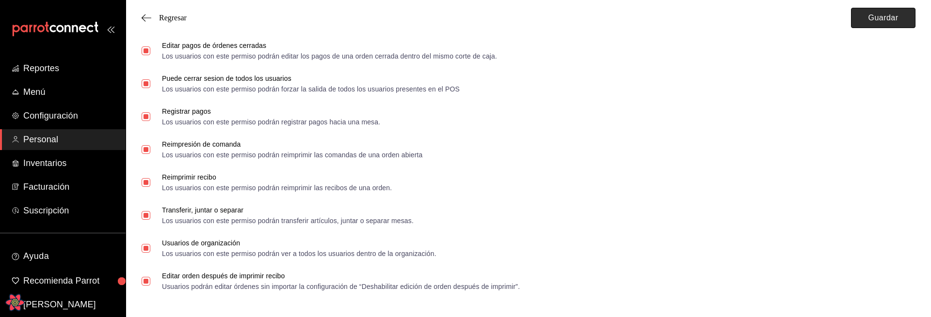
click at [871, 24] on button "Guardar" at bounding box center [883, 18] width 64 height 20
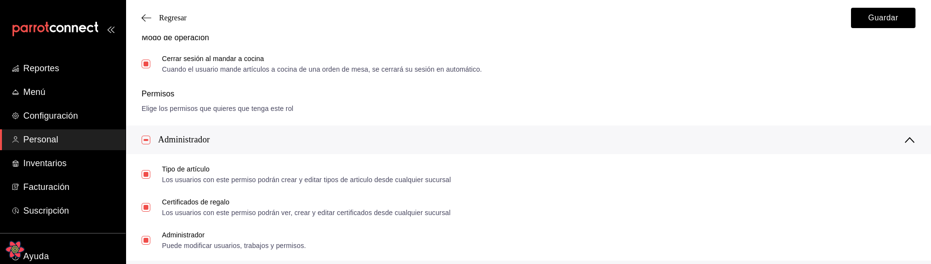
scroll to position [0, 0]
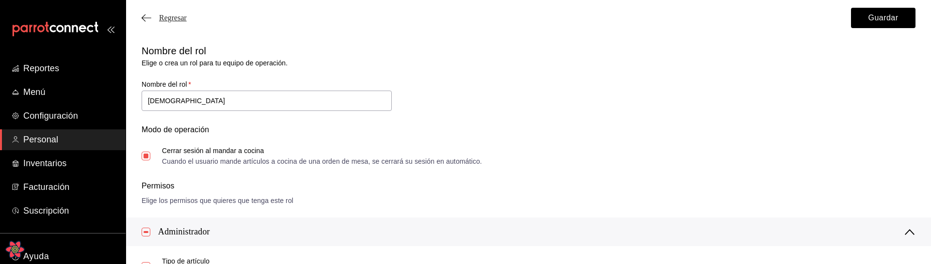
click at [175, 18] on span "Regresar" at bounding box center [173, 18] width 28 height 9
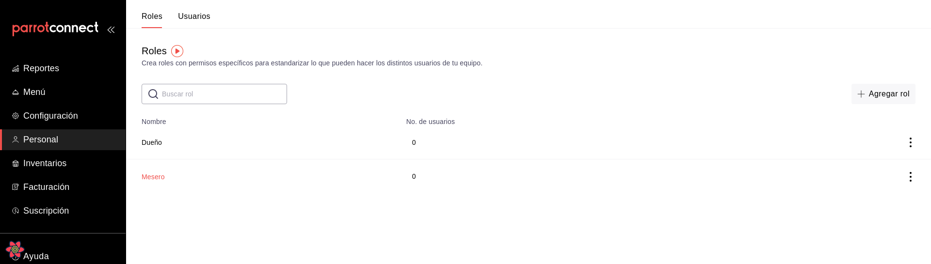
click at [157, 173] on button "Mesero" at bounding box center [153, 177] width 23 height 10
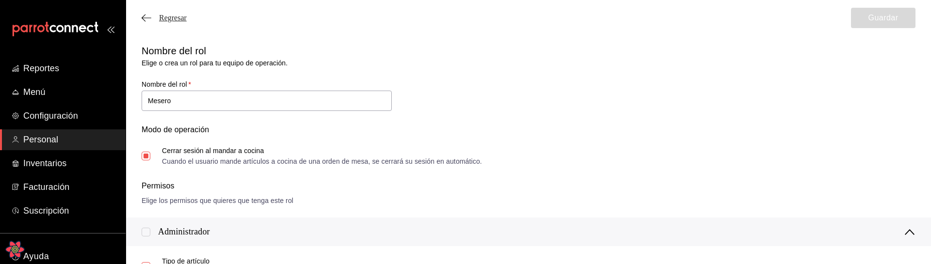
click at [165, 16] on span "Regresar" at bounding box center [173, 18] width 28 height 9
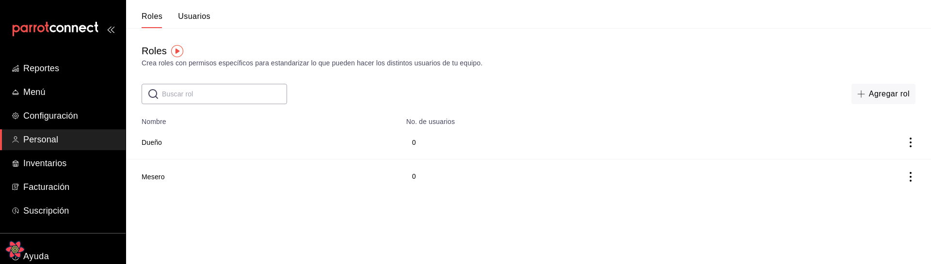
click at [154, 134] on td "Dueño" at bounding box center [263, 143] width 274 height 34
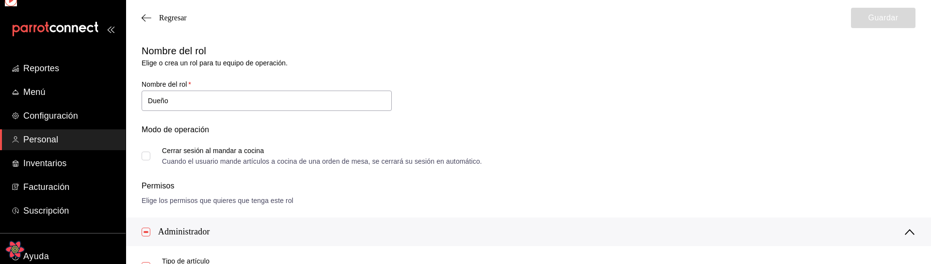
click at [154, 140] on div "Modo de operación" at bounding box center [529, 135] width 774 height 23
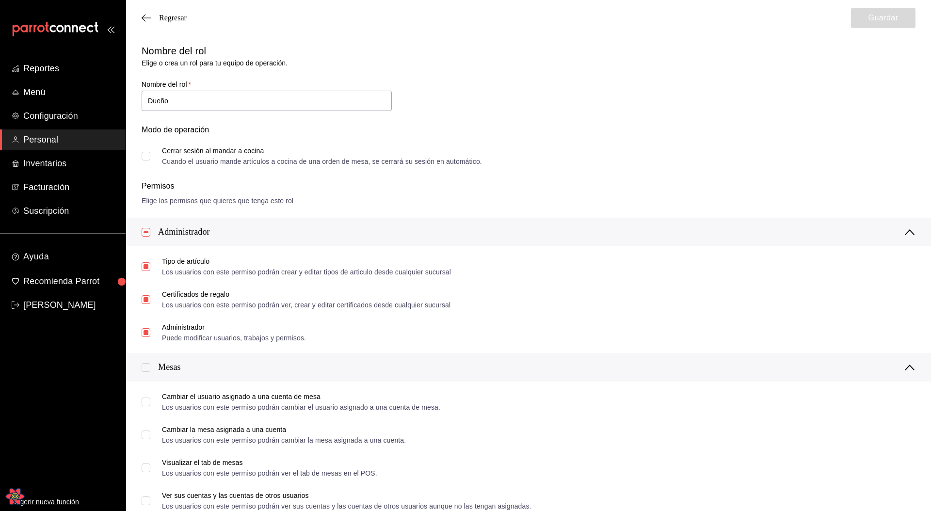
click at [630, 101] on div "Nombre del rol [PERSON_NAME] un rol para tu equipo de operación. Nombre del rol…" at bounding box center [522, 98] width 785 height 133
click at [174, 12] on div "Regresar Guardar" at bounding box center [528, 18] width 805 height 36
click at [173, 17] on span "Regresar" at bounding box center [173, 18] width 28 height 9
